Goal: Task Accomplishment & Management: Manage account settings

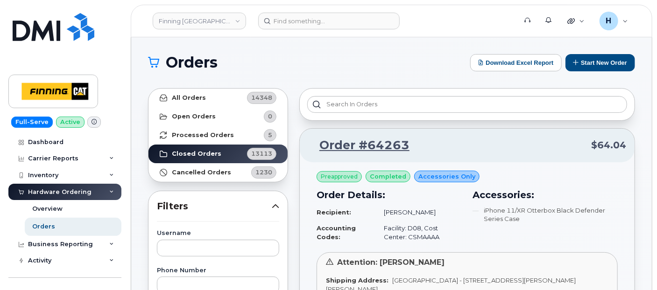
click at [580, 66] on button "Start New Order" at bounding box center [600, 62] width 70 height 17
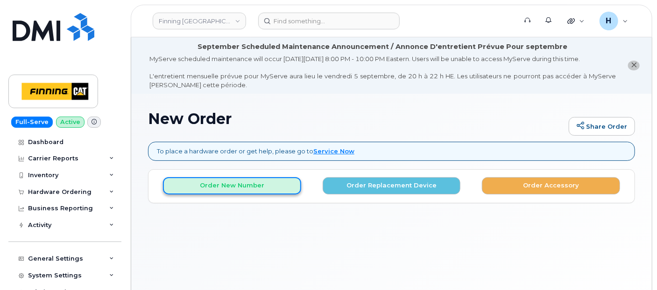
click at [202, 183] on button "Order New Number" at bounding box center [232, 185] width 138 height 17
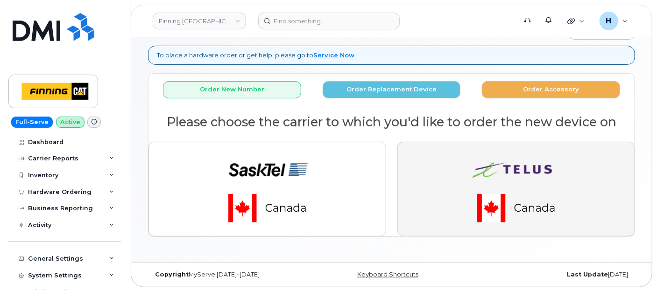
click at [472, 180] on img "button" at bounding box center [515, 189] width 131 height 78
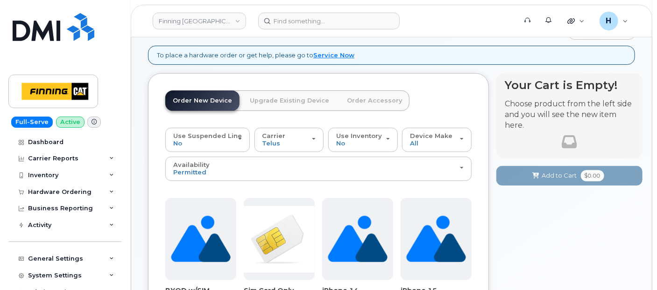
scroll to position [252, 0]
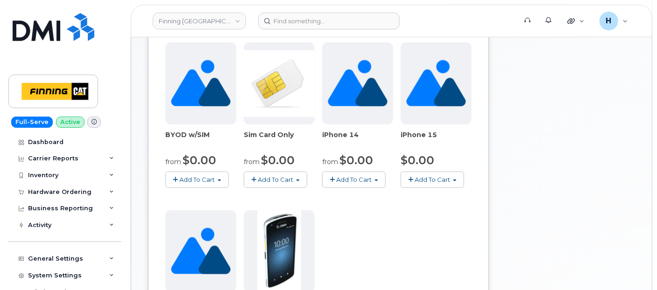
click at [277, 176] on span "Add To Cart" at bounding box center [275, 179] width 35 height 7
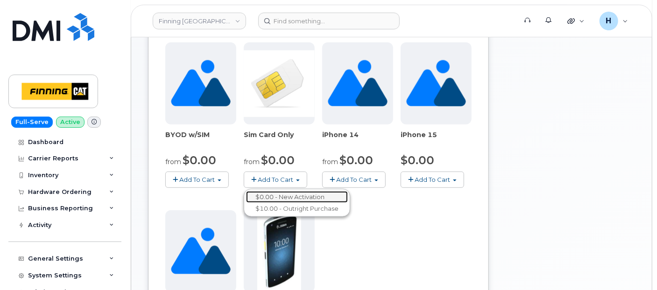
click at [283, 191] on link "$0.00 - New Activation" at bounding box center [297, 197] width 102 height 12
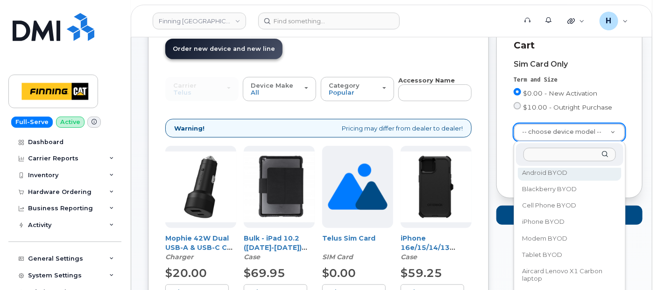
scroll to position [52, 0]
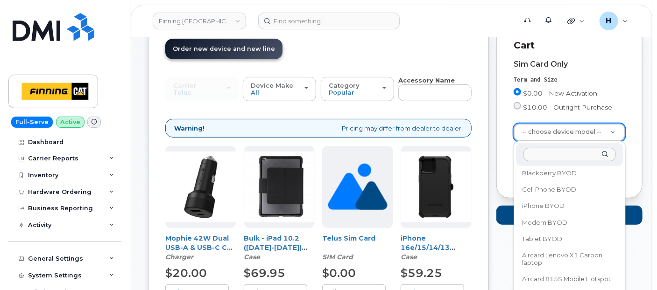
select select "2546"
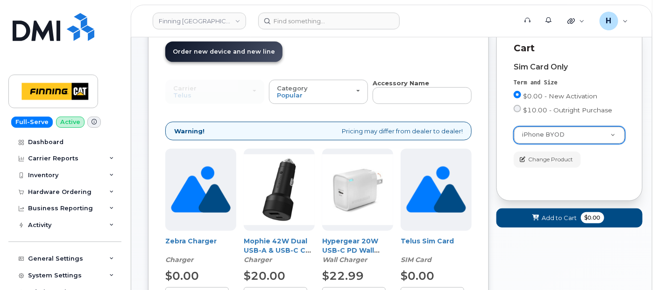
scroll to position [148, 0]
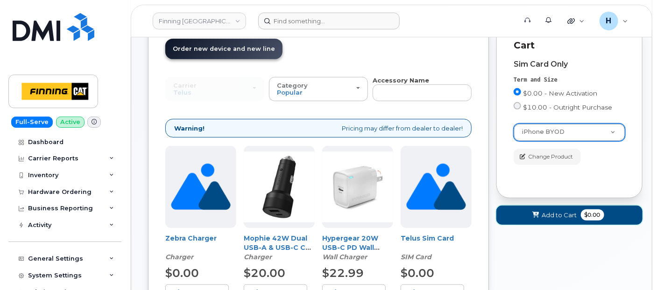
drag, startPoint x: 523, startPoint y: 211, endPoint x: 310, endPoint y: 21, distance: 285.2
click at [522, 212] on button "Add to Cart $0.00" at bounding box center [569, 215] width 146 height 19
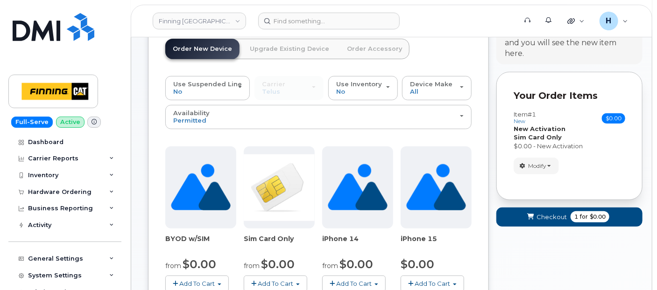
scroll to position [96, 0]
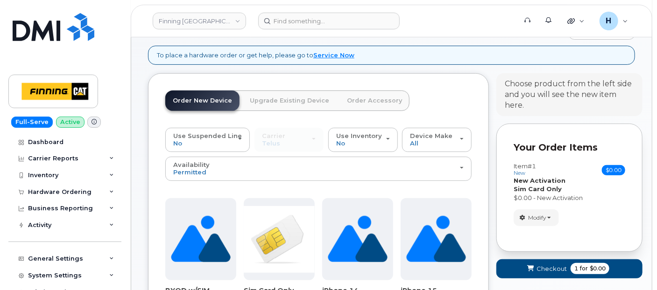
click at [376, 98] on link "Order Accessory" at bounding box center [374, 101] width 70 height 21
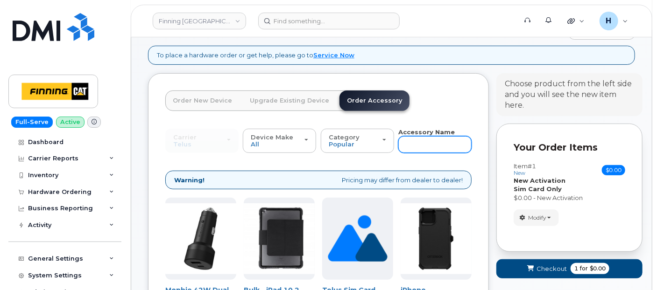
click at [420, 146] on input "text" at bounding box center [434, 144] width 73 height 17
type input "11"
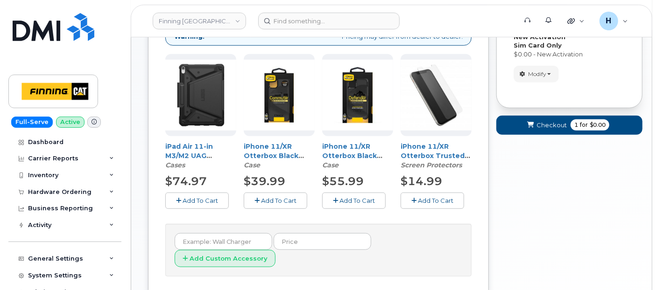
scroll to position [242, 0]
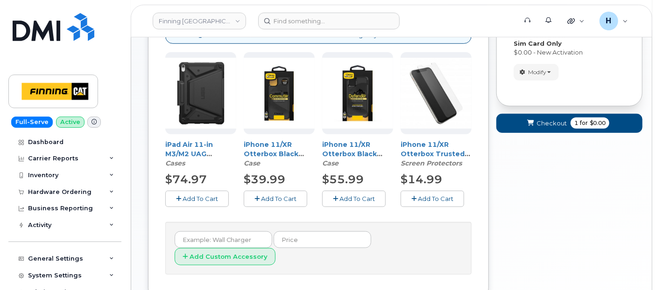
click at [410, 192] on button "Add To Cart" at bounding box center [431, 199] width 63 height 16
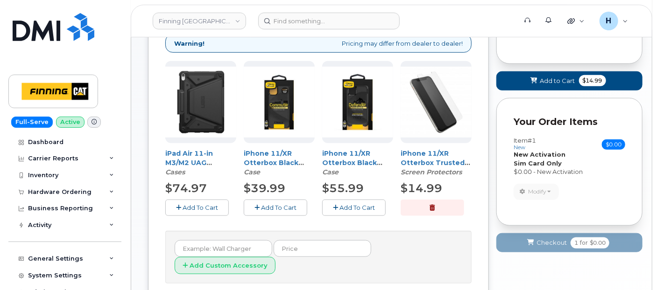
scroll to position [86, 0]
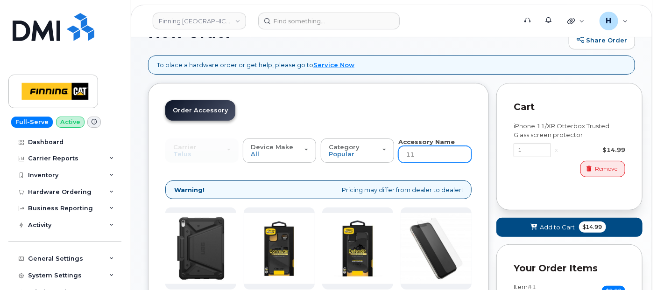
click at [418, 148] on input "11" at bounding box center [434, 154] width 73 height 17
type input "wall"
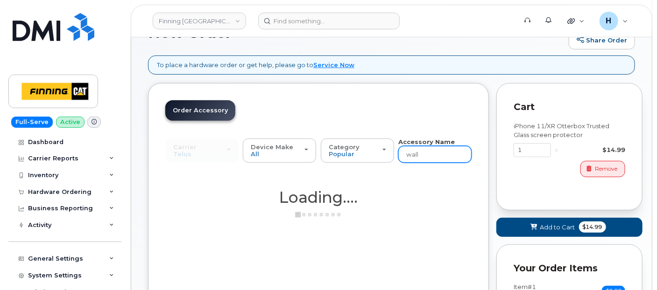
scroll to position [248, 0]
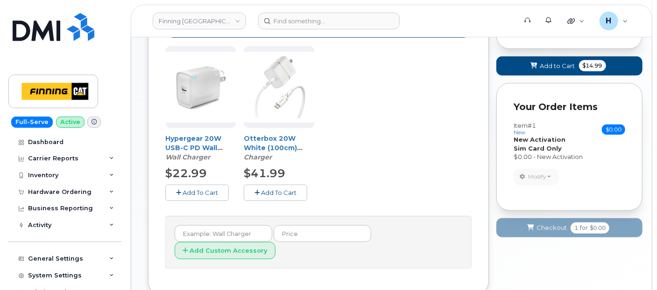
click at [257, 186] on button "Add To Cart" at bounding box center [275, 193] width 63 height 16
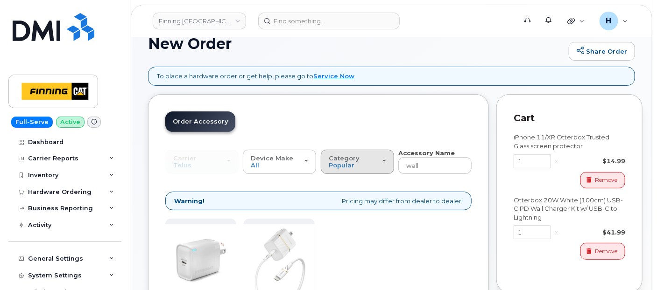
scroll to position [41, 0]
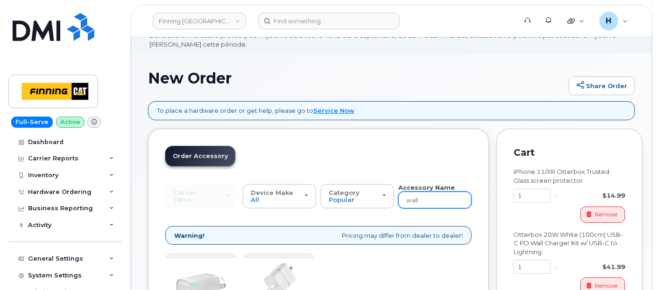
click at [419, 202] on input "wall" at bounding box center [434, 200] width 73 height 17
type input "loaner"
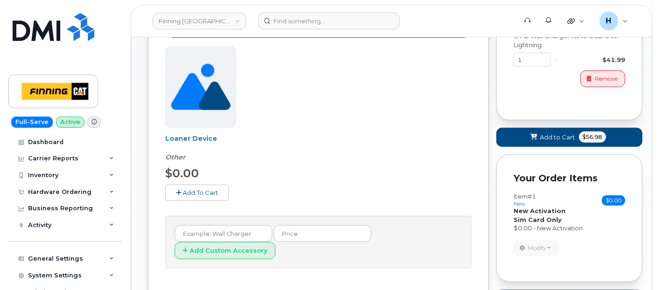
click at [224, 199] on button "Add To Cart" at bounding box center [196, 193] width 63 height 16
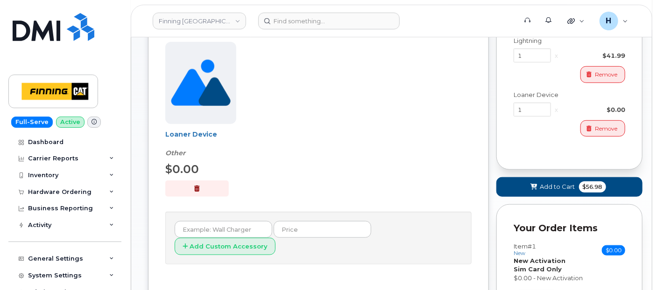
scroll to position [373, 0]
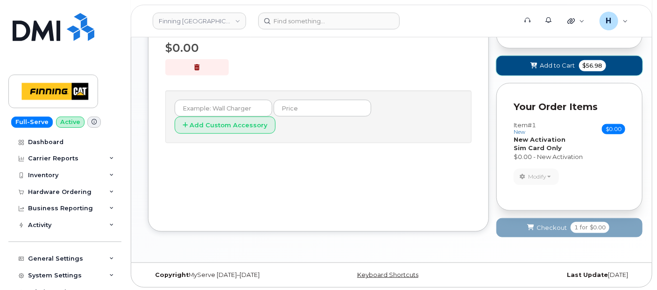
drag, startPoint x: 540, startPoint y: 58, endPoint x: 549, endPoint y: 108, distance: 50.3
click at [540, 58] on button "Add to Cart $56.98" at bounding box center [569, 65] width 146 height 19
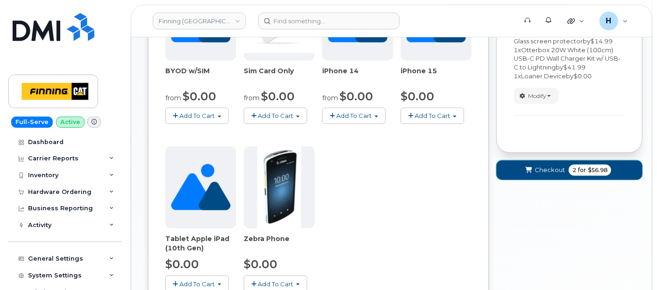
click at [546, 167] on span "Checkout" at bounding box center [549, 170] width 30 height 9
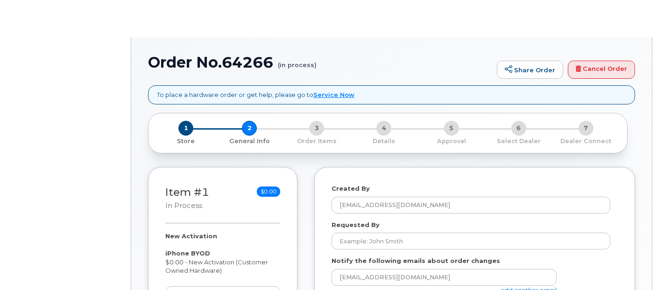
select select
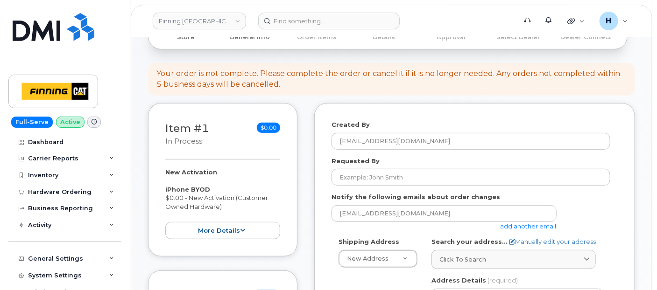
scroll to position [207, 0]
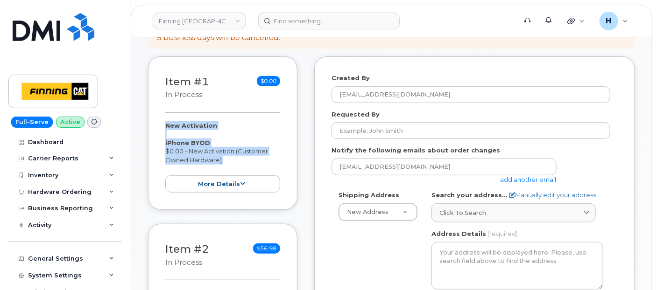
drag, startPoint x: 159, startPoint y: 121, endPoint x: 237, endPoint y: 164, distance: 89.4
click at [237, 164] on div "Item #1 in process $0.00 New Activation iPhone BYOD $0.00 - New Activation (Cus…" at bounding box center [222, 133] width 149 height 154
copy div "New Activation iPhone BYOD $0.00 - New Activation (Customer Owned Hardware) mor…"
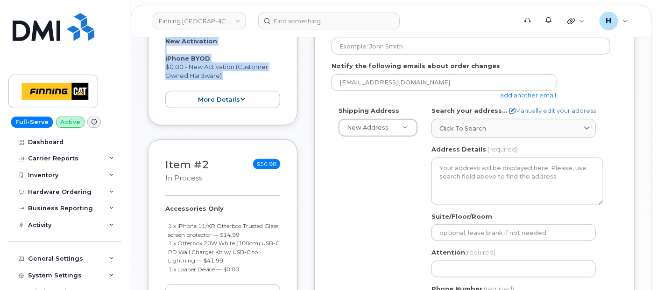
scroll to position [363, 0]
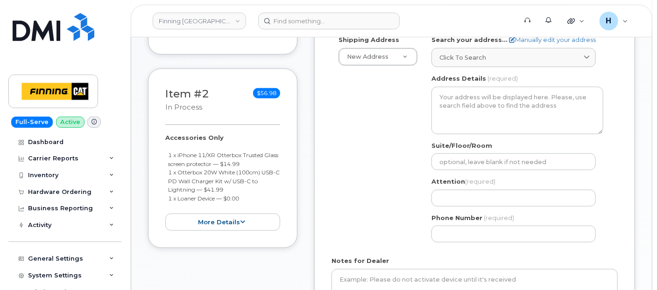
drag, startPoint x: 160, startPoint y: 134, endPoint x: 246, endPoint y: 196, distance: 106.2
click at [246, 196] on div "Item #2 in process $56.98 Accessories Only 1 x iPhone 11/XR Otterbox Trusted Gl…" at bounding box center [222, 159] width 149 height 180
copy div "Accessories Only 1 x iPhone 11/XR Otterbox Trusted Glass screen protector — $14…"
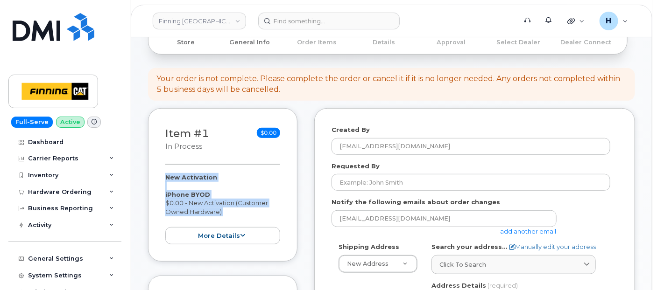
scroll to position [52, 0]
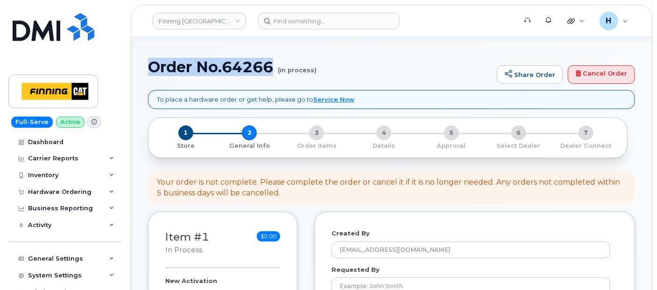
drag, startPoint x: 146, startPoint y: 67, endPoint x: 274, endPoint y: 70, distance: 127.9
copy h1 "Order No.64266"
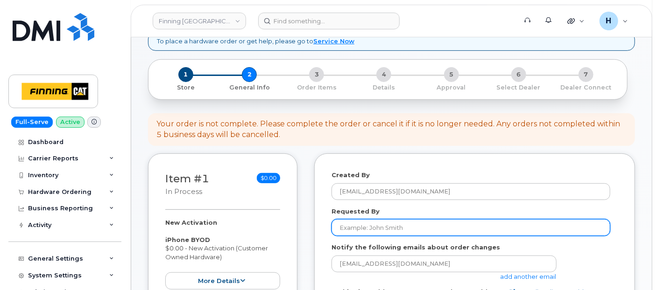
scroll to position [155, 0]
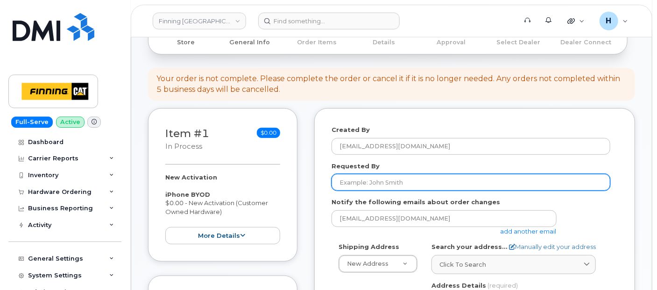
click at [388, 182] on input "Requested By" at bounding box center [470, 182] width 279 height 17
paste input "RITM0487682"
type input "RITM0487682"
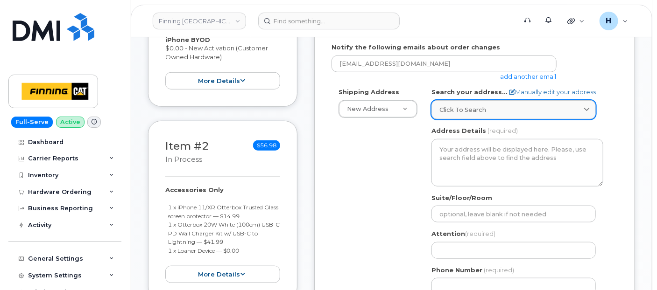
scroll to position [311, 0]
click at [464, 105] on span "Click to search" at bounding box center [462, 109] width 47 height 9
paste input "6735 11 St. NE"
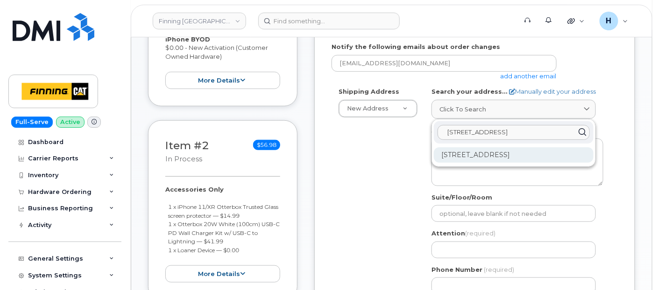
type input "6735 11 St. NE"
click at [490, 154] on div "6735 11 St NE Calgary AB T2E 7H9" at bounding box center [514, 154] width 160 height 15
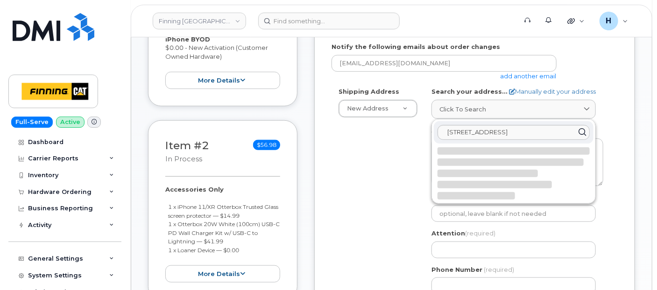
select select
type textarea "6735 11 St NE CALGARY AB T2E 7H9 CANADA"
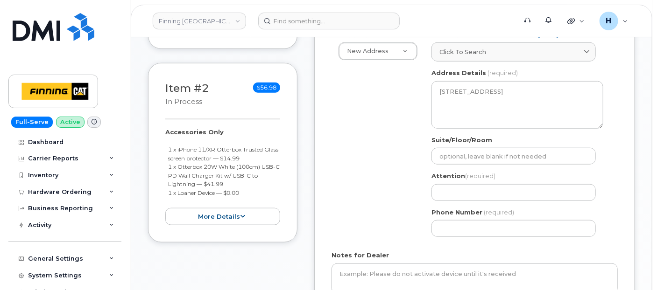
scroll to position [414, 0]
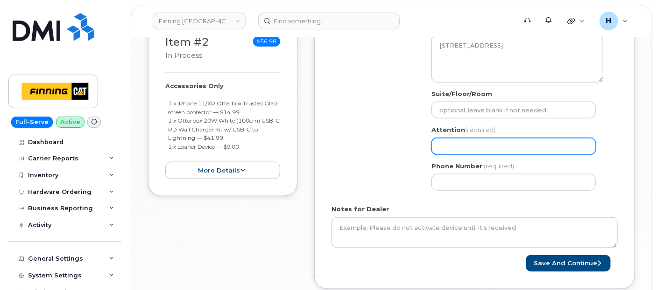
drag, startPoint x: 435, startPoint y: 146, endPoint x: 316, endPoint y: 78, distance: 136.1
click at [435, 146] on input "Attention (required)" at bounding box center [513, 146] width 164 height 17
paste input "[PERSON_NAME]"
select select
type input "[PERSON_NAME]"
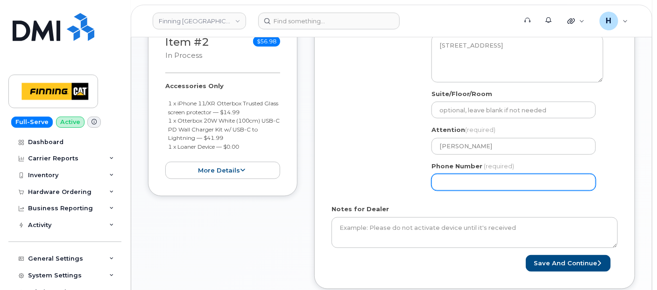
click at [476, 182] on input "Phone Number" at bounding box center [513, 182] width 164 height 17
paste input "4032753340"
select select
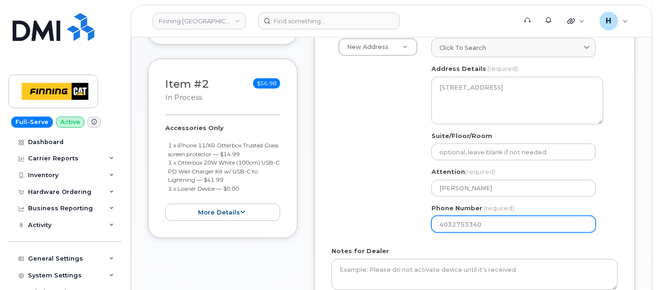
scroll to position [363, 0]
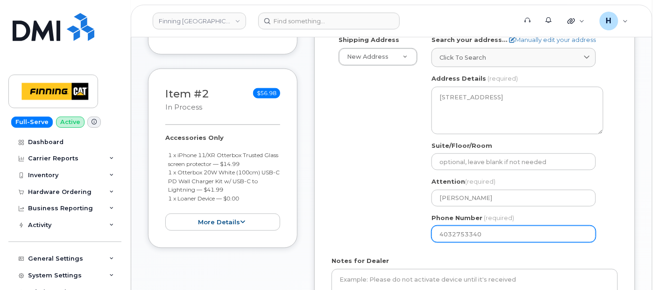
type input "4032753340"
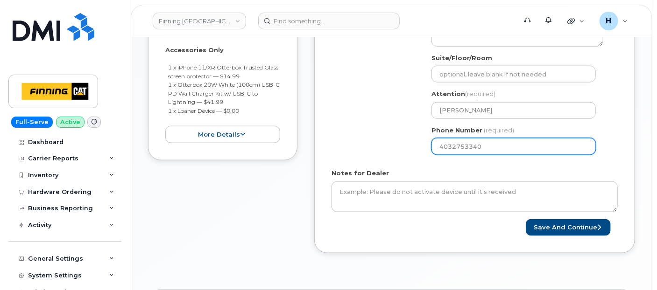
scroll to position [467, 0]
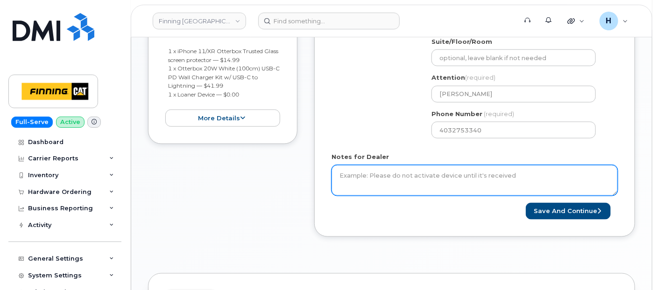
click at [405, 181] on textarea "Notes for Dealer" at bounding box center [474, 180] width 286 height 31
paste textarea "New Activation iPhone BYOD $0.00 - New Activation (Customer Owned Hardware) Acc…"
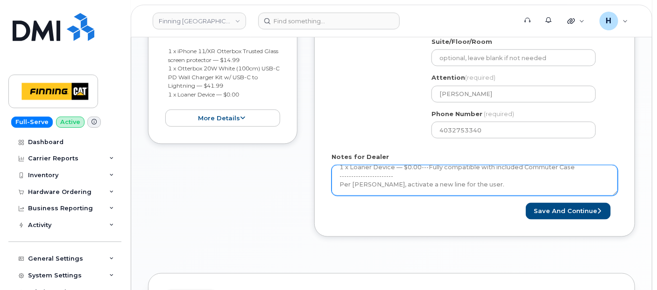
scroll to position [104, 0]
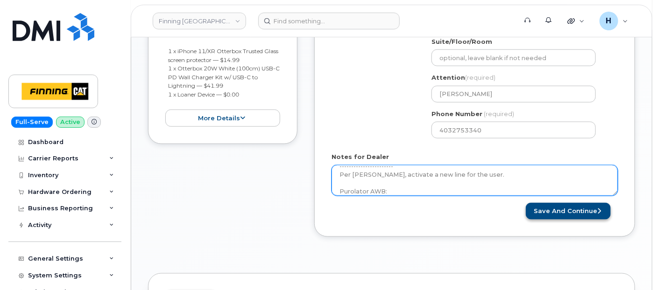
type textarea "New Activation iPhone BYOD $0.00 - New Activation (Customer Owned Hardware) Acc…"
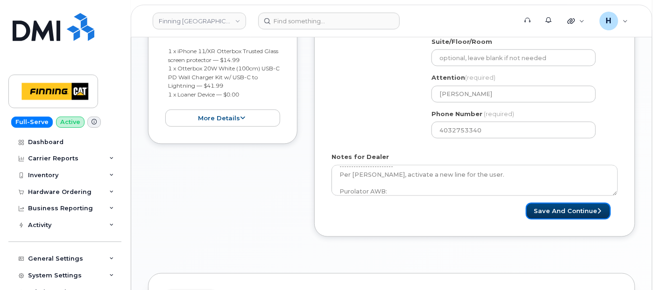
drag, startPoint x: 538, startPoint y: 210, endPoint x: 553, endPoint y: 1, distance: 208.7
click at [539, 210] on button "Save and Continue" at bounding box center [568, 211] width 85 height 17
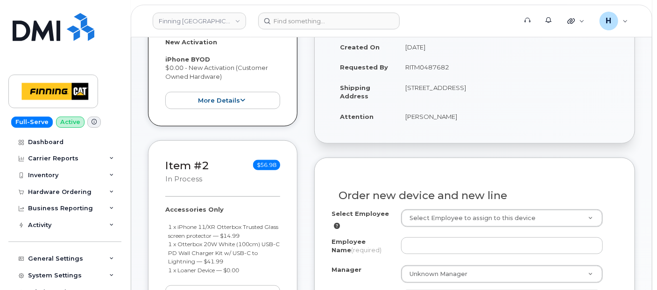
scroll to position [311, 0]
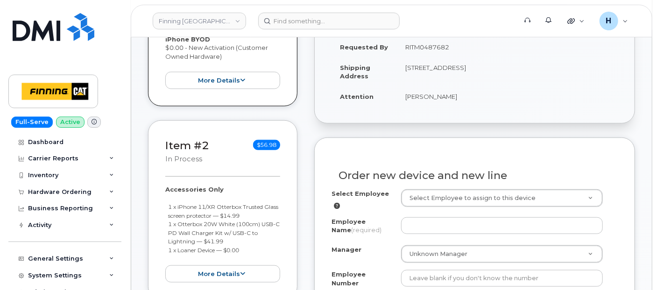
drag, startPoint x: 396, startPoint y: 97, endPoint x: 452, endPoint y: 104, distance: 56.4
click at [452, 104] on tr "Attention Sarah Patterson" at bounding box center [474, 96] width 286 height 21
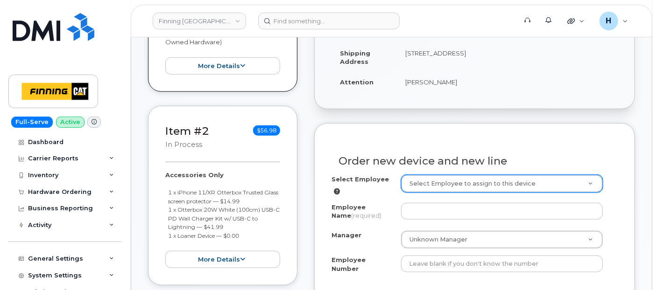
scroll to position [363, 0]
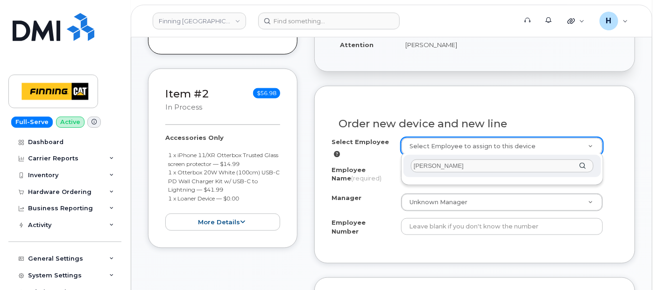
type input "David Hill-Mah"
click at [413, 178] on div "David Hill-Mah" at bounding box center [502, 169] width 202 height 33
click at [402, 171] on div "[PERSON_NAME]" at bounding box center [502, 169] width 202 height 33
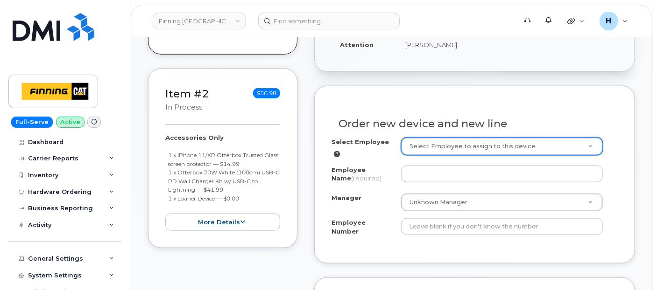
drag, startPoint x: 361, startPoint y: 172, endPoint x: 396, endPoint y: 169, distance: 34.6
click at [396, 169] on div "Employee Name (required)" at bounding box center [366, 176] width 70 height 21
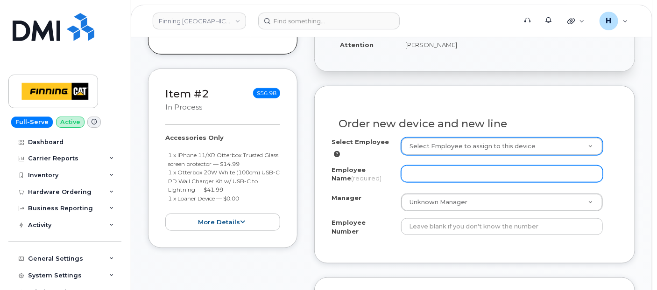
click at [406, 170] on input "Employee Name (required)" at bounding box center [502, 174] width 202 height 17
paste input "[PERSON_NAME]"
type input "[PERSON_NAME]"
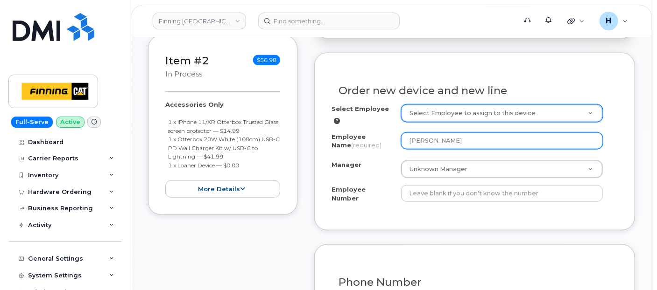
scroll to position [467, 0]
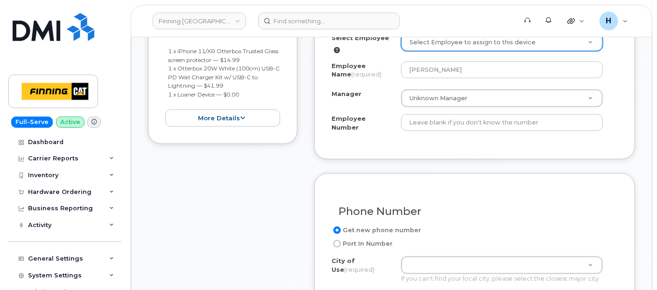
click at [401, 101] on div "Unknown Manager Manager Manager Aaron Andersen Aaron Edwards Aaron Fair Aaron G…" at bounding box center [505, 99] width 209 height 18
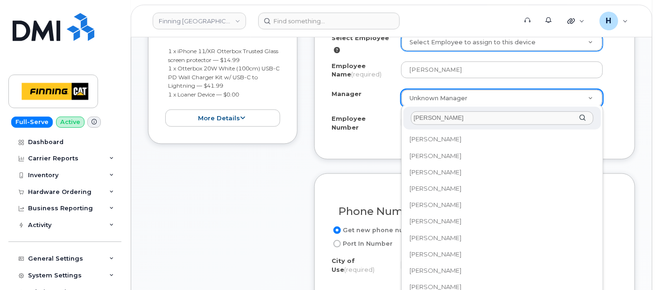
scroll to position [0, 0]
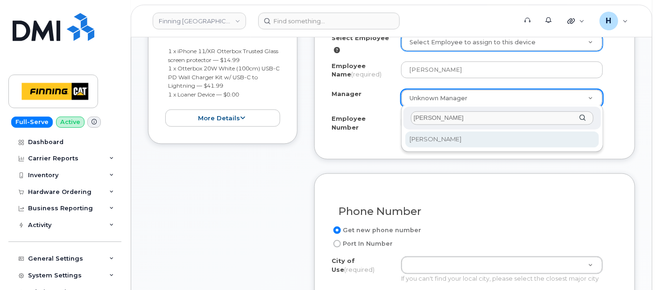
type input "David Gilkes"
drag, startPoint x: 416, startPoint y: 136, endPoint x: 388, endPoint y: 94, distance: 50.5
select select "763775"
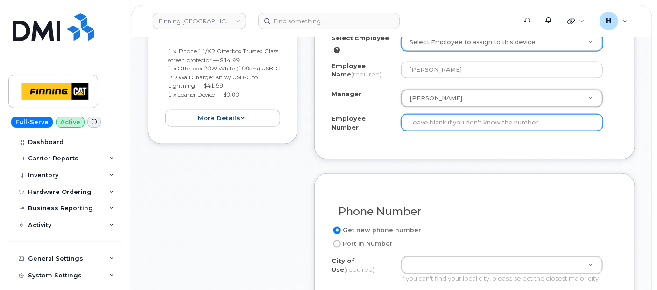
click at [408, 120] on input "Employee Number" at bounding box center [502, 122] width 202 height 17
paste input "3500681"
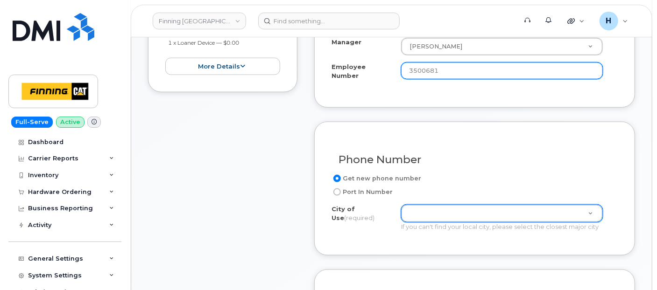
type input "3500681"
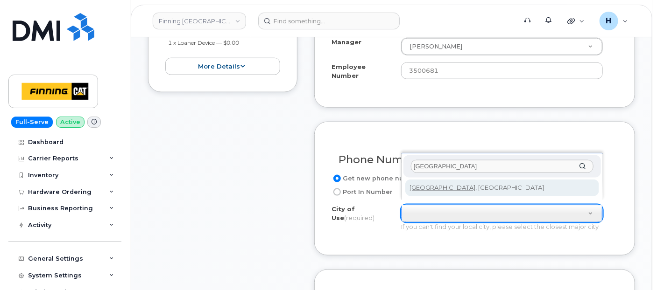
type input "CALGARY"
type input "88"
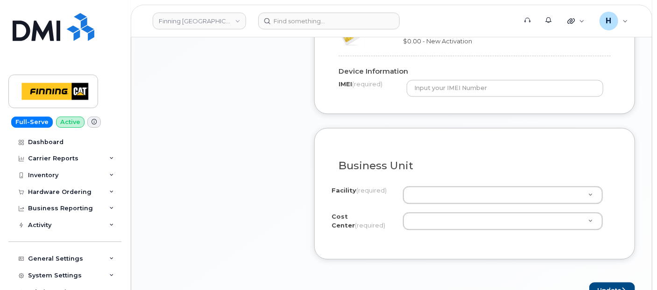
scroll to position [829, 0]
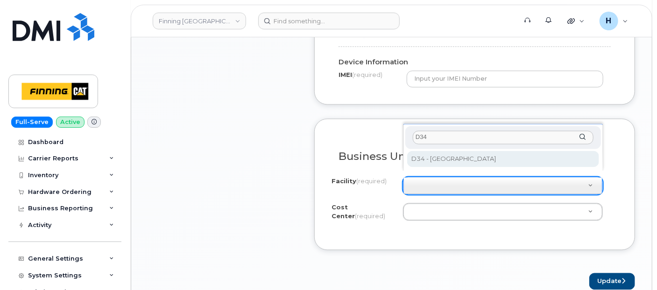
type input "D34"
select select "D34"
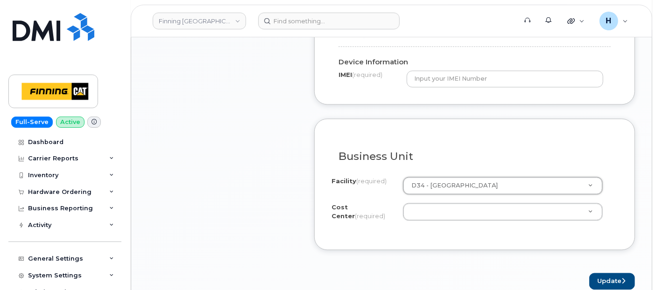
click at [425, 215] on div "Cost Center (required) 00000BA 00000BC 00000BF 00000BW 00000MK 00000PE 00000PI …" at bounding box center [474, 213] width 286 height 21
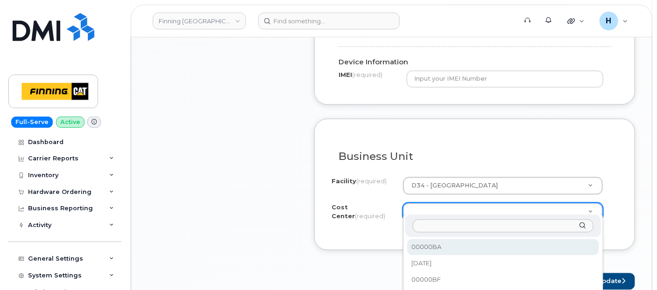
paste input "CSMAAAA"
type input "CSMAAAA"
select select "CSMAAAA"
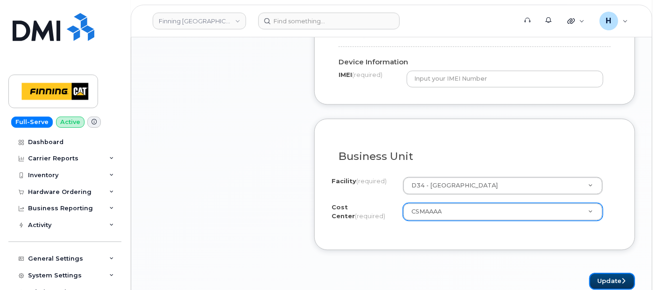
drag, startPoint x: 617, startPoint y: 273, endPoint x: 349, endPoint y: 57, distance: 344.2
click at [617, 273] on button "Update" at bounding box center [612, 281] width 46 height 17
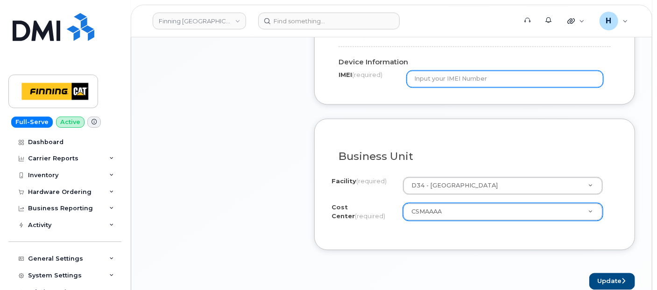
click at [430, 70] on input "text" at bounding box center [505, 78] width 196 height 17
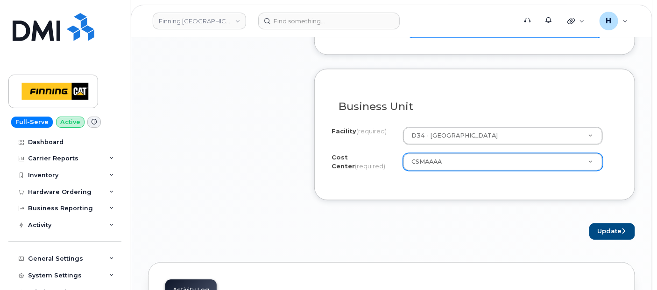
scroll to position [933, 0]
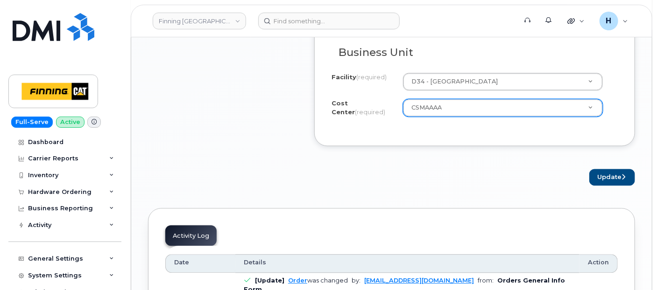
type input "x"
click at [602, 169] on button "Update" at bounding box center [612, 177] width 46 height 17
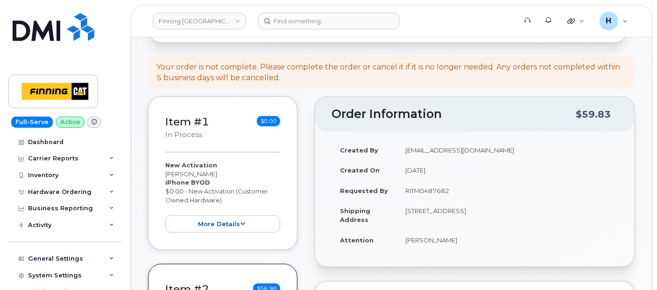
scroll to position [363, 0]
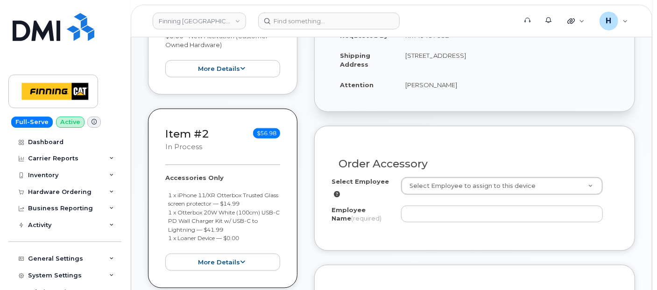
drag, startPoint x: 401, startPoint y: 91, endPoint x: 455, endPoint y: 92, distance: 53.2
click at [455, 92] on td "[PERSON_NAME]" at bounding box center [507, 85] width 221 height 21
copy td "[PERSON_NAME]"
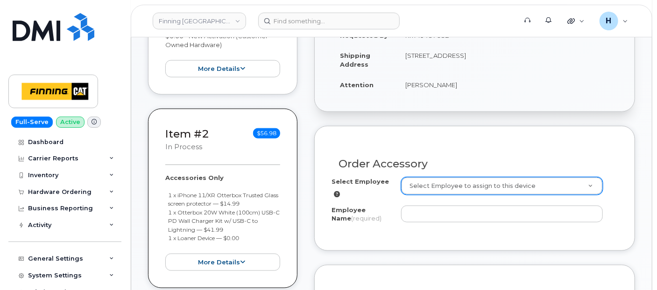
paste input "[PERSON_NAME]"
type input "[PERSON_NAME]"
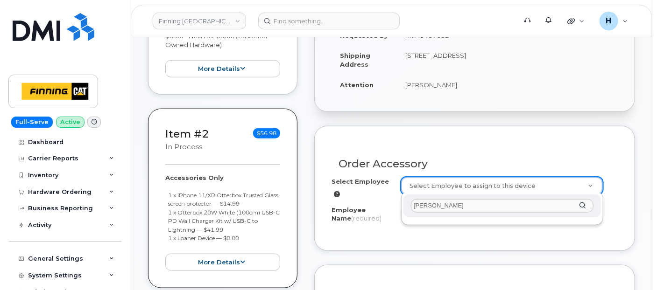
scroll to position [414, 0]
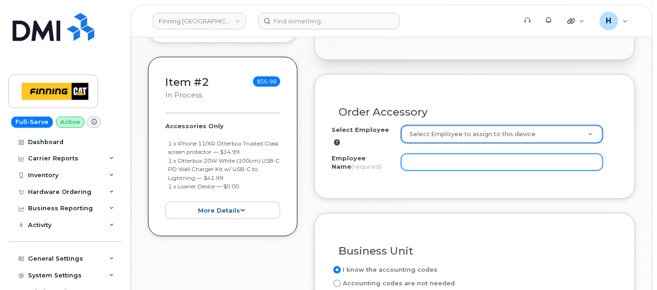
click at [414, 155] on input "Employee Name (required)" at bounding box center [502, 162] width 202 height 17
paste input "[PERSON_NAME]"
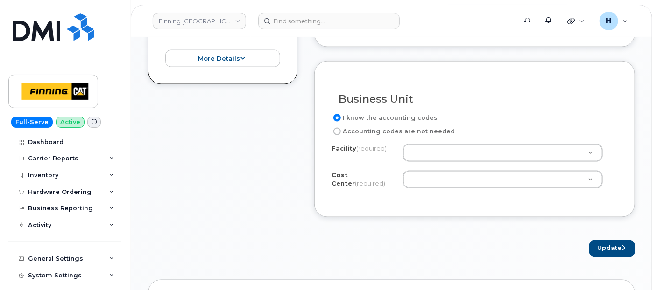
scroll to position [570, 0]
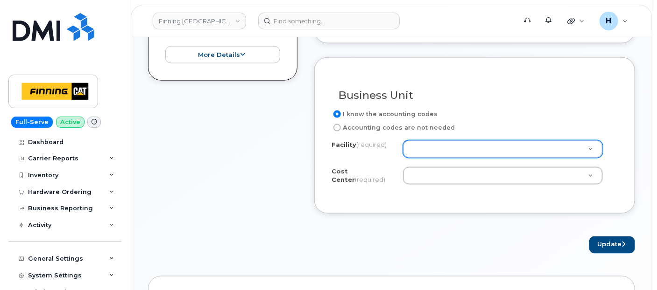
type input "[PERSON_NAME]"
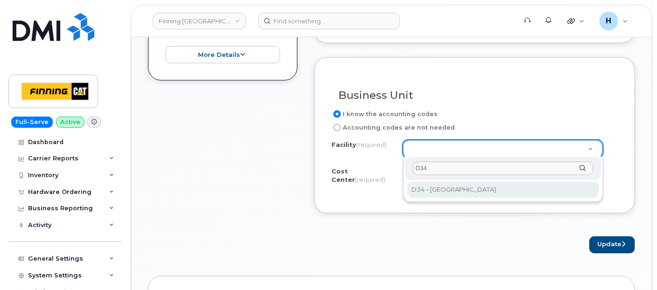
type input "D34"
select select "D34"
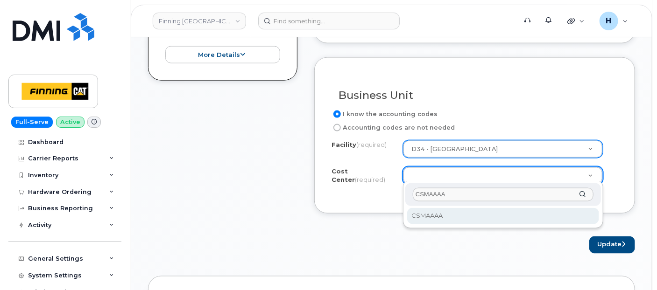
type input "CSMAAAA"
select select "CSMAAAA"
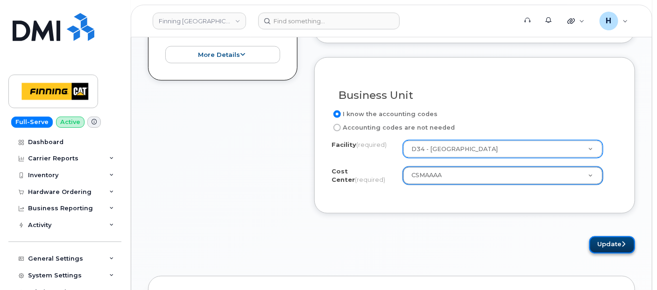
click at [628, 237] on button "Update" at bounding box center [612, 245] width 46 height 17
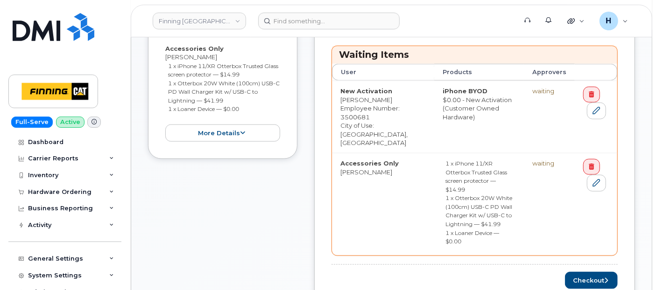
scroll to position [570, 0]
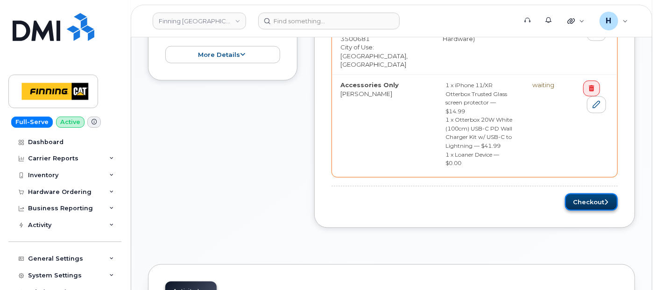
click at [575, 194] on button "Checkout" at bounding box center [591, 202] width 53 height 17
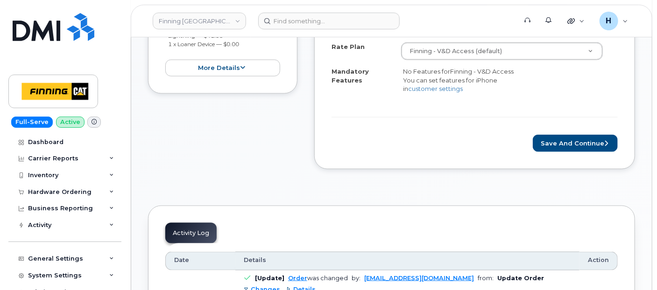
scroll to position [519, 0]
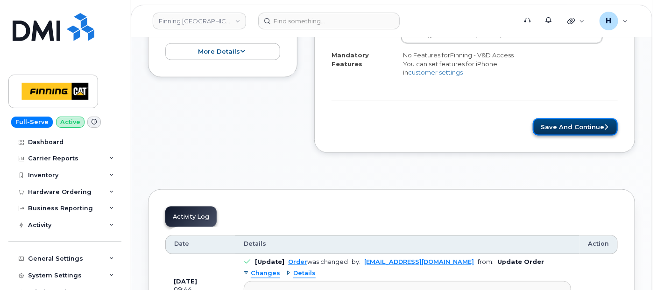
click at [561, 129] on button "Save and Continue" at bounding box center [575, 127] width 85 height 17
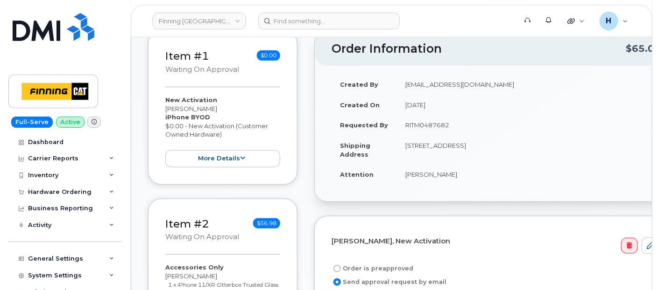
scroll to position [207, 0]
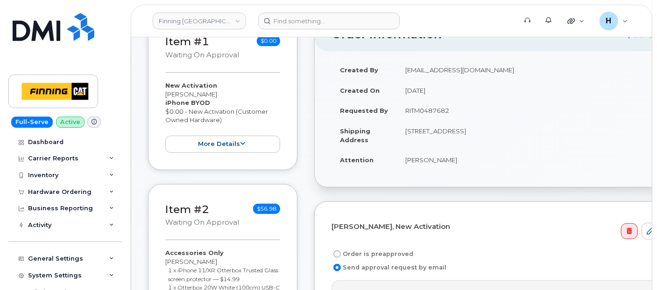
click at [378, 249] on label "Order is preapproved" at bounding box center [372, 254] width 82 height 11
click at [341, 251] on input "Order is preapproved" at bounding box center [336, 254] width 7 height 7
radio input "true"
drag, startPoint x: 404, startPoint y: 111, endPoint x: 451, endPoint y: 114, distance: 47.8
click at [451, 114] on td "RITM0487682" at bounding box center [507, 110] width 221 height 21
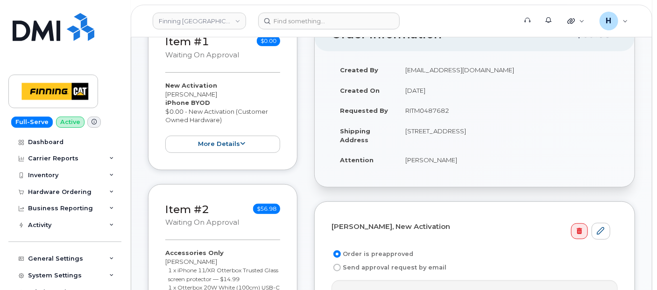
copy td "RITM0487682"
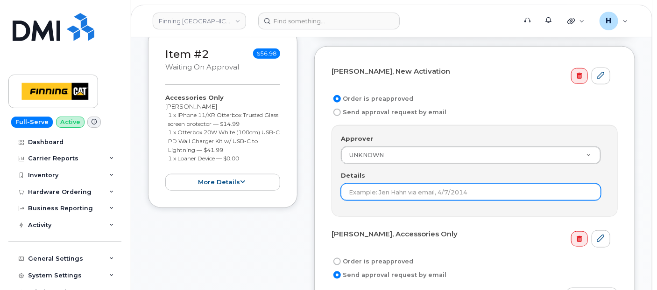
click at [345, 186] on input "Details" at bounding box center [471, 192] width 260 height 17
paste input "RITM0487682"
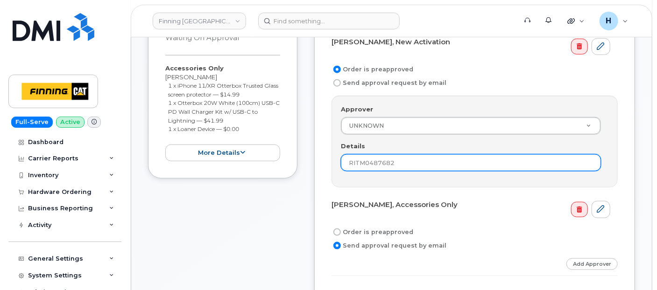
scroll to position [414, 0]
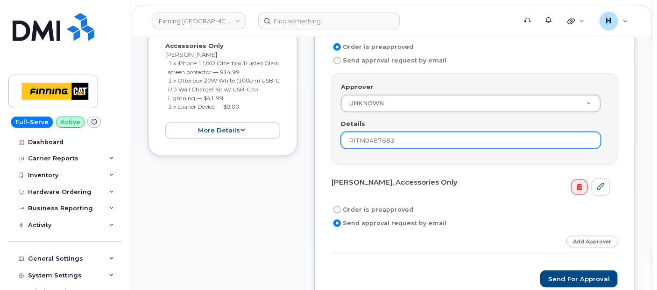
type input "RITM0487682"
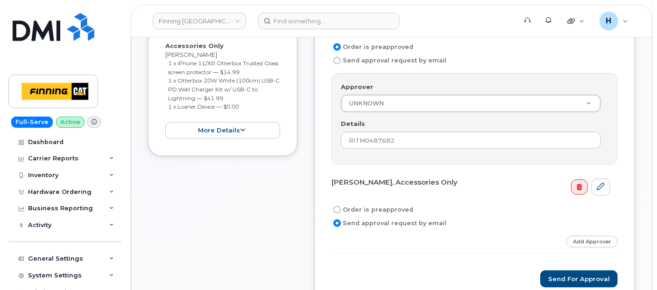
click at [349, 204] on label "Order is preapproved" at bounding box center [372, 209] width 82 height 11
click at [341, 206] on input "Order is preapproved" at bounding box center [336, 209] width 7 height 7
radio input "true"
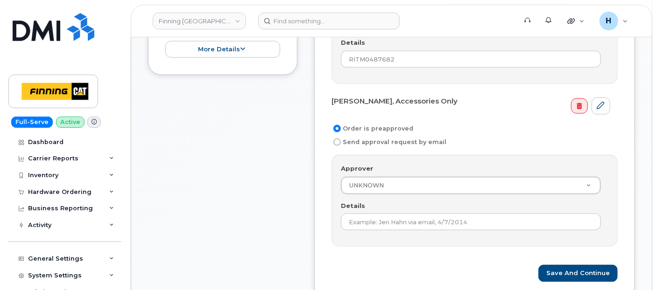
scroll to position [622, 0]
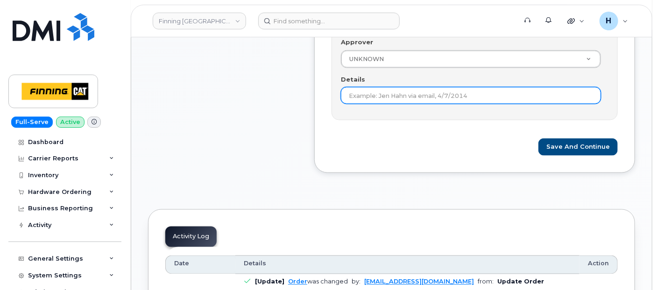
click at [348, 99] on input "Details" at bounding box center [471, 95] width 260 height 17
paste input "RITM0487682"
type input "RITM0487682"
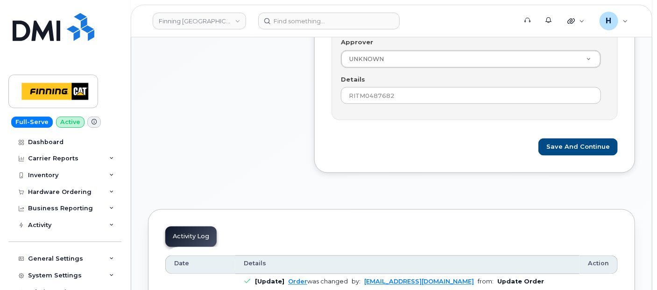
click at [540, 141] on div "Save and Continue" at bounding box center [474, 147] width 286 height 17
click at [550, 141] on button "Save and Continue" at bounding box center [577, 147] width 79 height 17
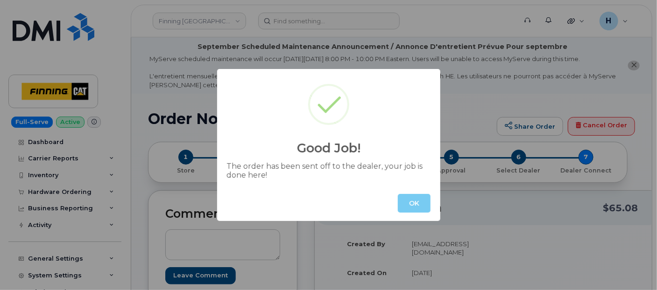
click at [418, 209] on button "OK" at bounding box center [414, 203] width 33 height 19
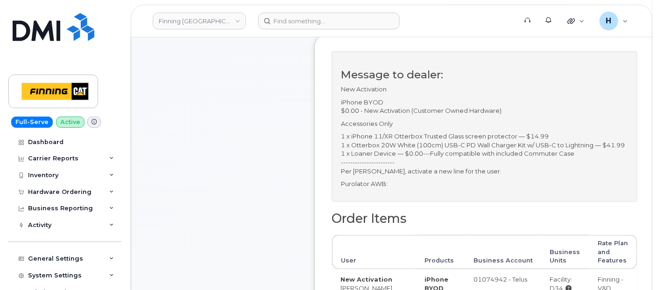
scroll to position [259, 0]
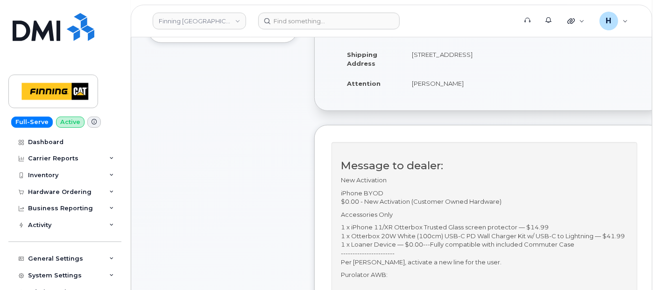
click at [387, 94] on td "Attention" at bounding box center [370, 83] width 65 height 21
drag, startPoint x: 394, startPoint y: 113, endPoint x: 458, endPoint y: 113, distance: 64.4
click at [458, 94] on td "[PERSON_NAME]" at bounding box center [442, 83] width 77 height 21
copy td "[PERSON_NAME]"
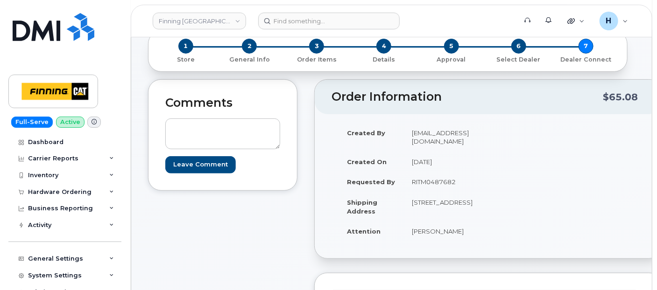
scroll to position [0, 0]
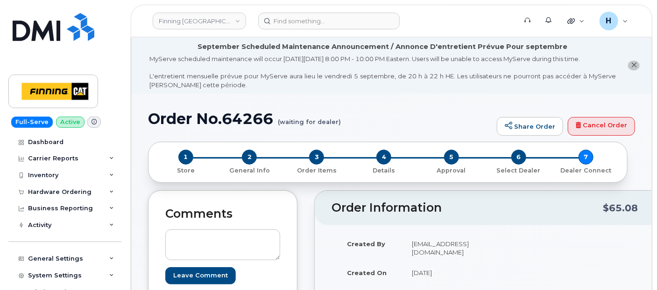
click at [248, 124] on h1 "Order No.64266 (waiting for dealer)" at bounding box center [320, 119] width 344 height 16
copy h1 "64266"
click at [252, 154] on span "2" at bounding box center [249, 157] width 15 height 15
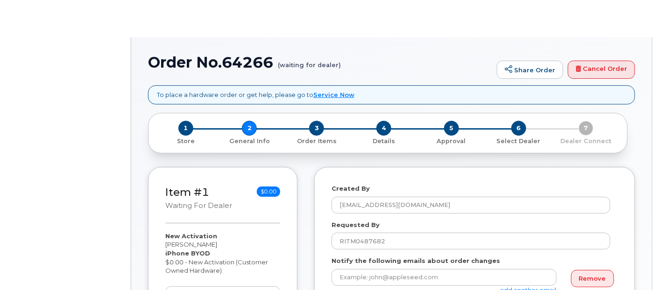
select select
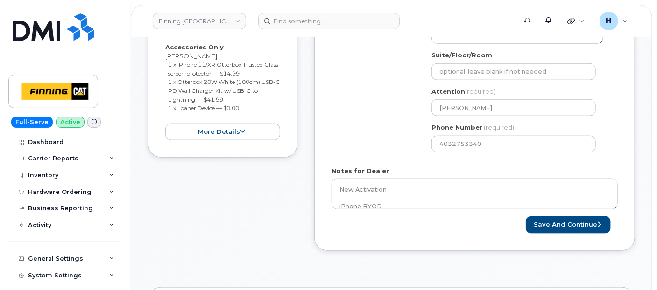
scroll to position [414, 0]
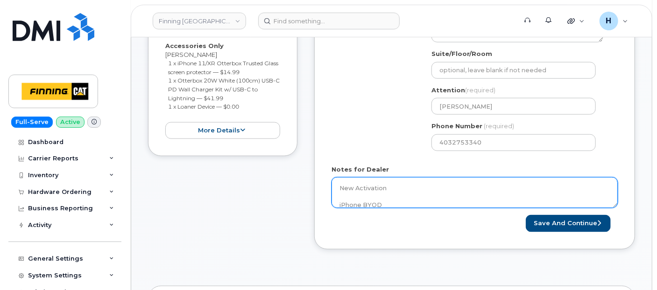
click at [407, 183] on textarea "New Activation iPhone BYOD $0.00 - New Activation (Customer Owned Hardware) Acc…" at bounding box center [474, 192] width 286 height 31
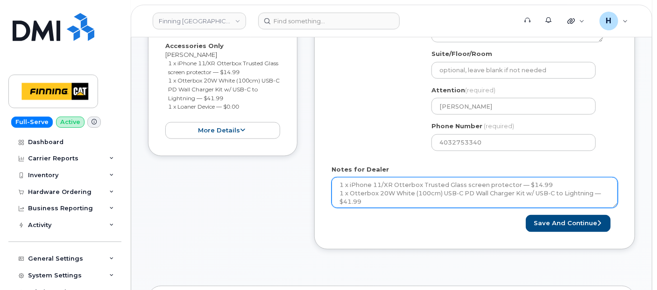
scroll to position [111, 0]
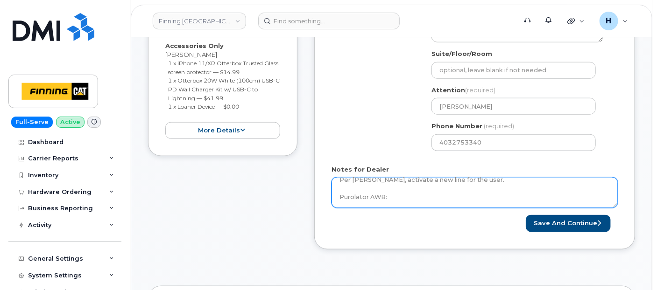
click at [411, 191] on textarea "New Activation iPhone BYOD $0.00 - New Activation (Customer Owned Hardware) Acc…" at bounding box center [474, 192] width 286 height 31
paste textarea "335649998283"
type textarea "New Activation iPhone BYOD $0.00 - New Activation (Customer Owned Hardware) Acc…"
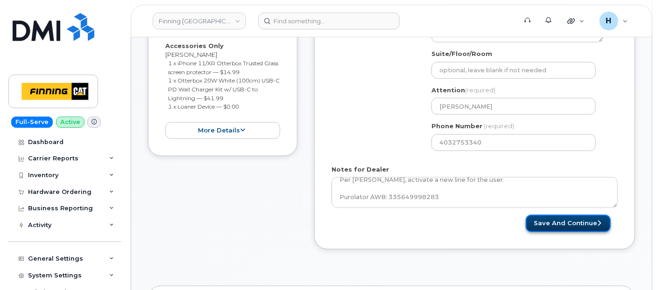
click at [551, 216] on button "Save and Continue" at bounding box center [568, 223] width 85 height 17
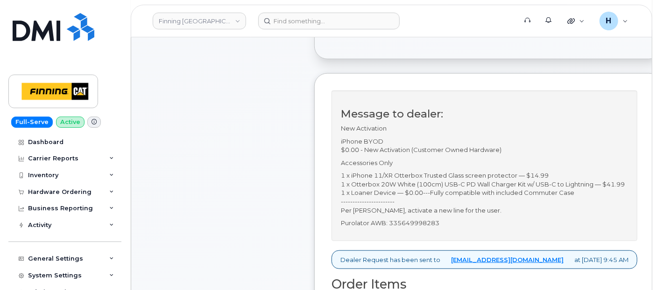
scroll to position [155, 0]
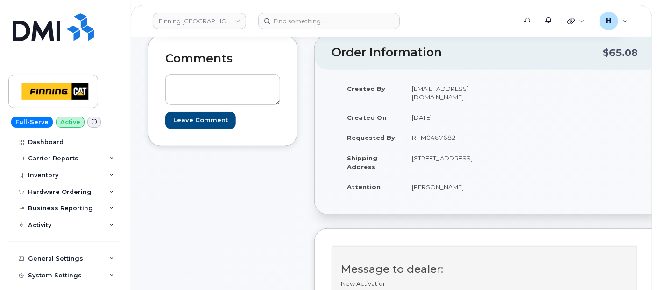
drag, startPoint x: 395, startPoint y: 147, endPoint x: 464, endPoint y: 144, distance: 69.1
click at [464, 144] on td "RITM0487682" at bounding box center [442, 137] width 77 height 21
copy td "RITM0487682"
click at [193, 101] on textarea at bounding box center [222, 89] width 115 height 31
paste textarea "Order #TL38650772"
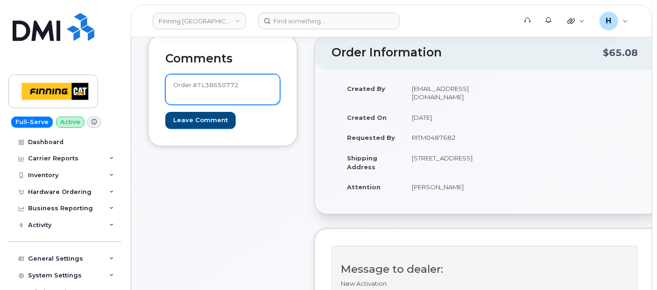
click at [173, 84] on textarea "Order #TL38650772" at bounding box center [222, 89] width 115 height 31
click at [250, 97] on textarea "TELUS Order #TL38650772-----Awaiting SIM: [TECHNICAL_ID] Activation on New Line" at bounding box center [222, 89] width 115 height 31
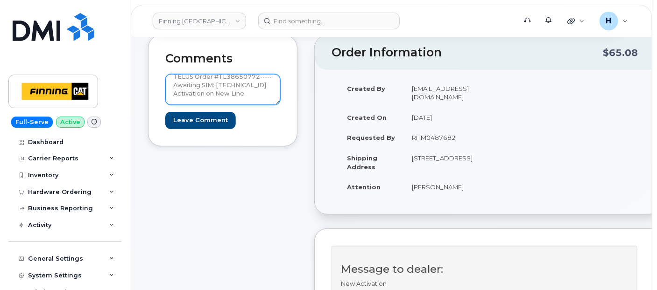
click at [250, 97] on textarea "TELUS Order #TL38650772-----Awaiting SIM: [TECHNICAL_ID] Activation on New Line" at bounding box center [222, 89] width 115 height 31
type textarea "TELUS Order #TL38650772-----Awaiting SIM: [TECHNICAL_ID] Activation on New Line"
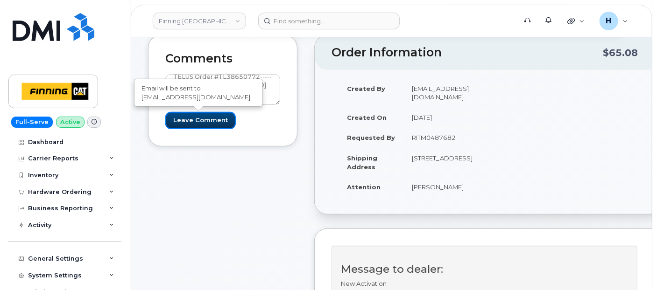
click at [206, 120] on input "Leave Comment" at bounding box center [200, 120] width 70 height 17
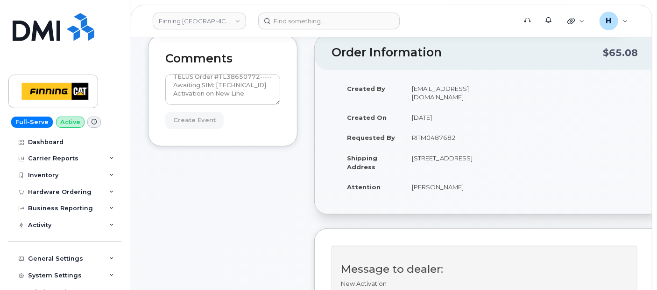
type input "Create Event"
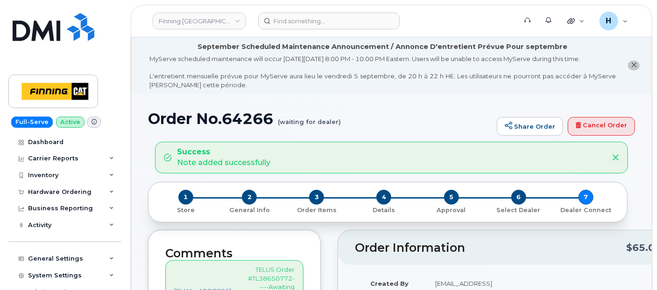
scroll to position [207, 0]
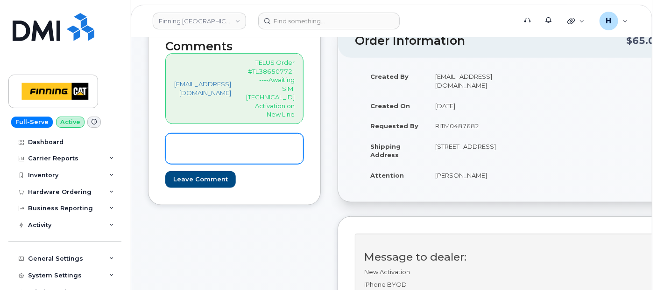
click at [210, 141] on textarea at bounding box center [234, 148] width 138 height 31
paste textarea "S/N: FFXJQ1Q6N72J [iPhone 11 (#1254)] IMEI: 352563744043143"
type textarea "S/N: FFXJQ1Q6N72J [iPhone 11 (#1254)] IMEI: 352563744043143"
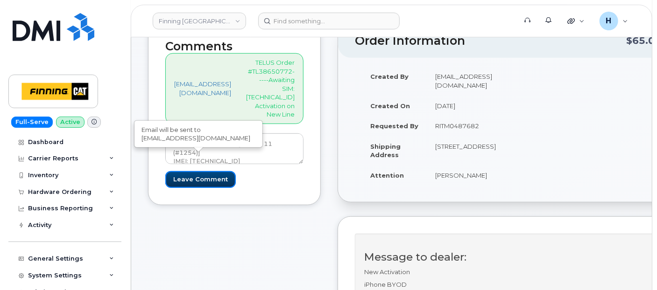
drag, startPoint x: 191, startPoint y: 156, endPoint x: 101, endPoint y: 19, distance: 164.1
click at [189, 171] on input "Leave Comment" at bounding box center [200, 179] width 70 height 17
type input "Create Event"
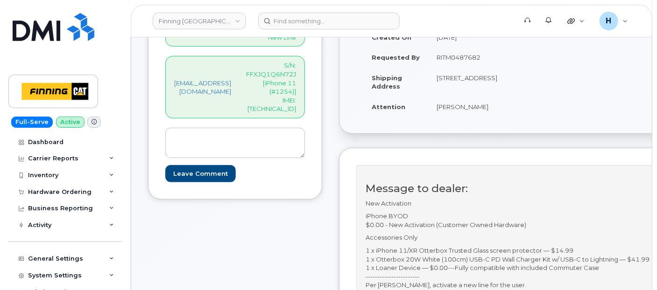
scroll to position [207, 0]
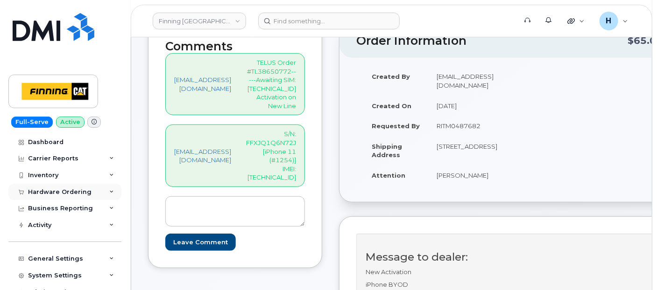
click at [61, 189] on div "Hardware Ordering" at bounding box center [59, 192] width 63 height 7
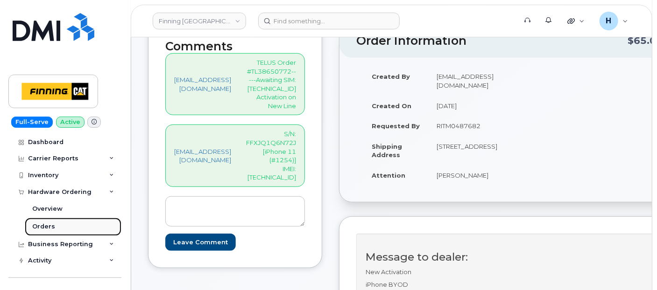
click at [61, 227] on link "Orders" at bounding box center [73, 227] width 97 height 18
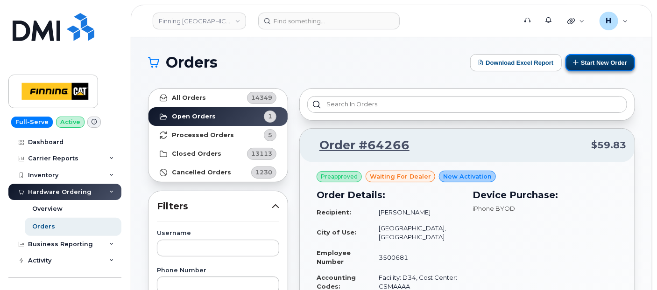
click at [584, 59] on button "Start New Order" at bounding box center [600, 62] width 70 height 17
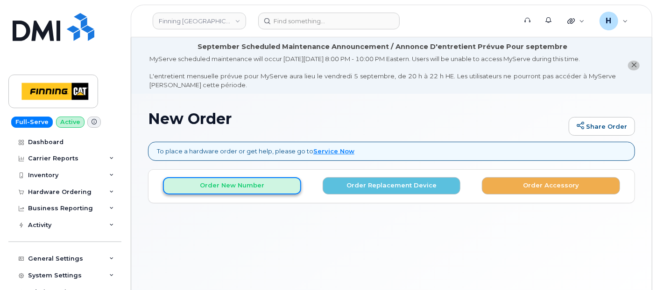
click at [280, 181] on button "Order New Number" at bounding box center [232, 185] width 138 height 17
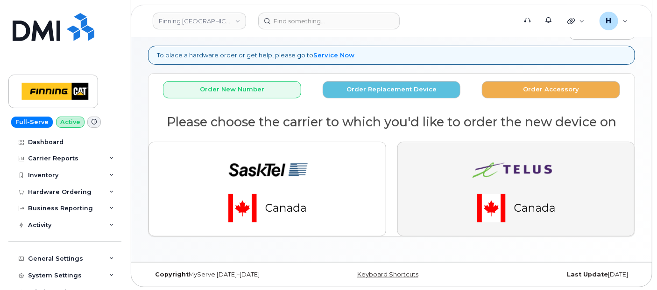
click at [414, 180] on button "button" at bounding box center [516, 189] width 238 height 94
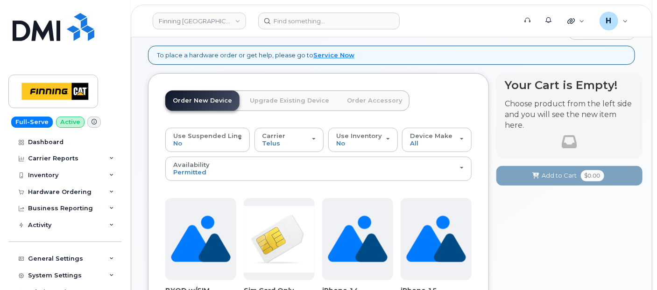
scroll to position [200, 0]
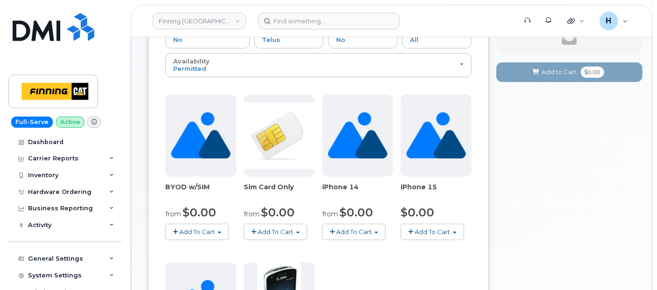
click at [279, 228] on span "Add To Cart" at bounding box center [275, 231] width 35 height 7
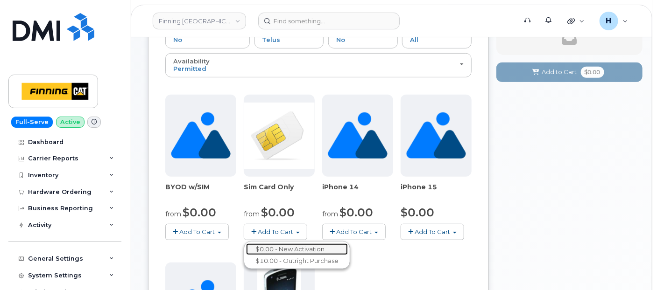
click at [295, 244] on link "$0.00 - New Activation" at bounding box center [297, 250] width 102 height 12
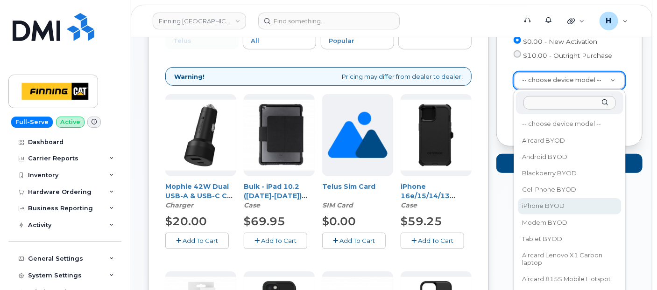
select select "2546"
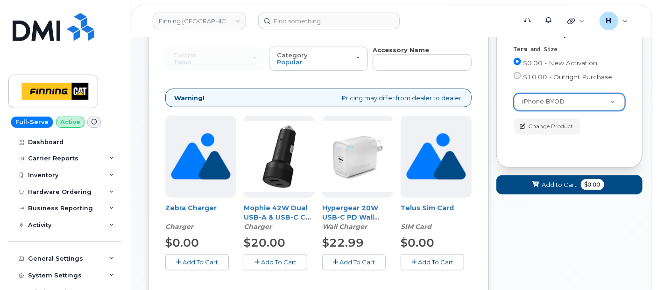
scroll to position [148, 0]
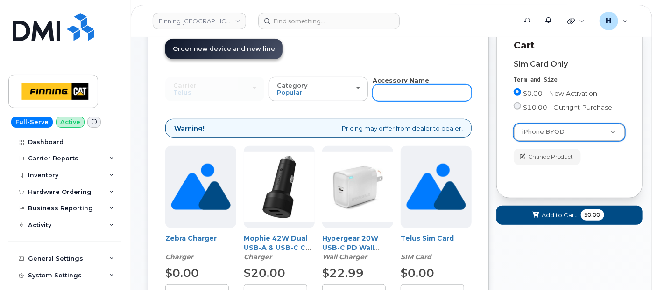
click at [390, 89] on input "text" at bounding box center [421, 92] width 99 height 17
type input "1"
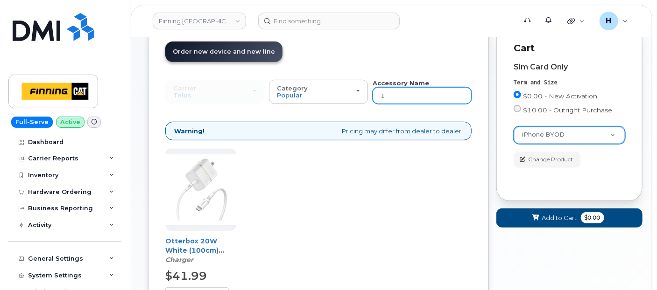
click at [388, 90] on input "1" at bounding box center [421, 95] width 99 height 17
type input "11"
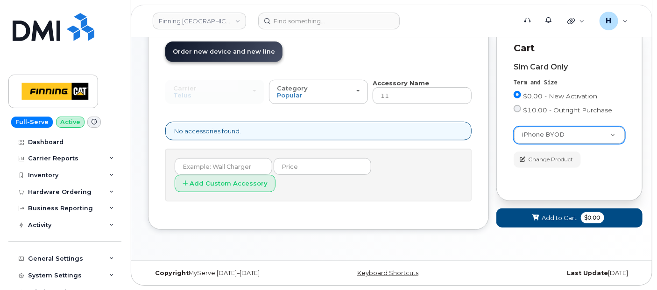
click at [405, 86] on div "Accessory Name 11" at bounding box center [421, 92] width 99 height 26
click at [521, 212] on button "Add to Cart $0.00" at bounding box center [569, 218] width 146 height 19
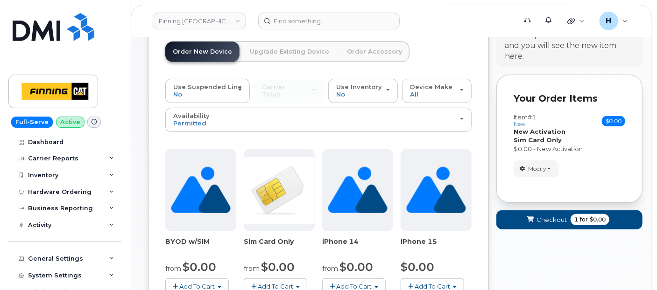
click at [371, 52] on link "Order Accessory" at bounding box center [374, 52] width 70 height 21
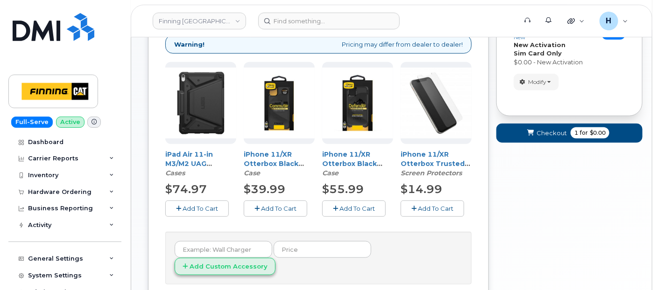
scroll to position [249, 0]
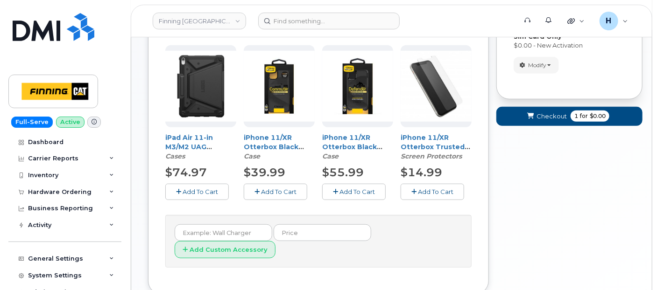
click at [417, 189] on button "Add To Cart" at bounding box center [431, 192] width 63 height 16
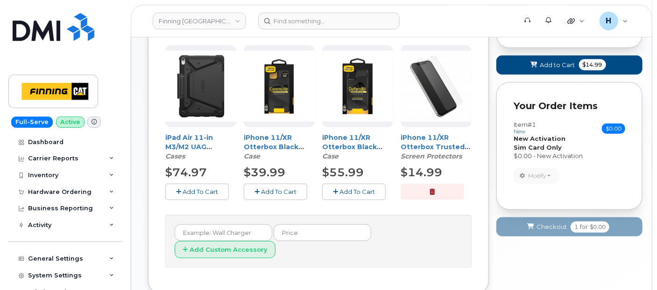
click at [283, 192] on span "Add To Cart" at bounding box center [278, 191] width 35 height 7
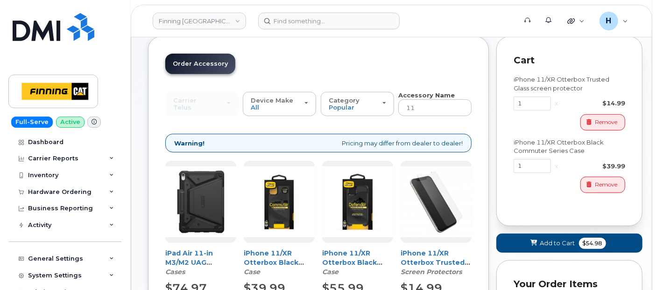
scroll to position [41, 0]
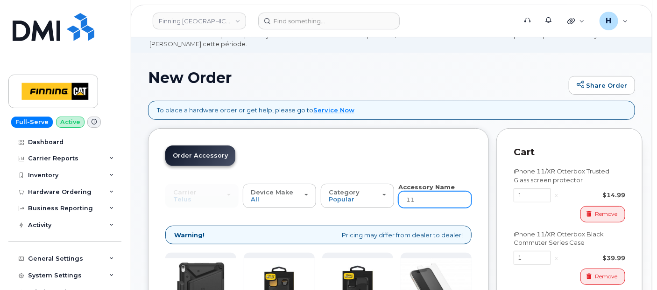
click at [430, 202] on input "11" at bounding box center [434, 199] width 73 height 17
type input "wall"
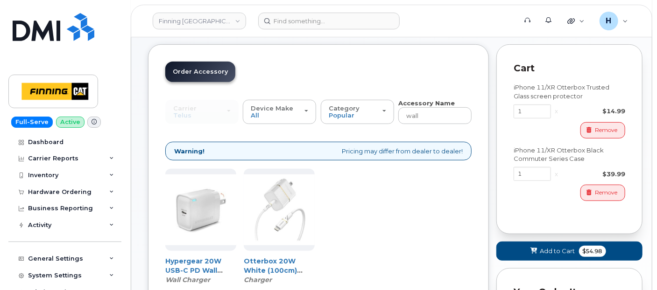
scroll to position [249, 0]
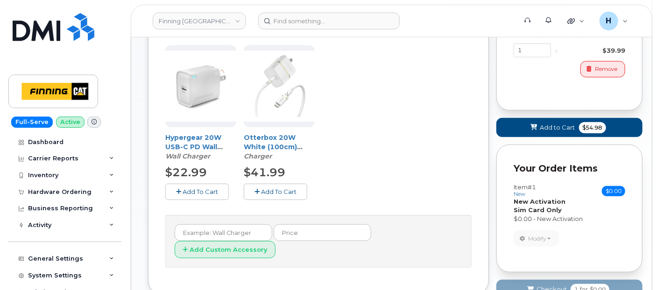
click at [251, 195] on button "Add To Cart" at bounding box center [275, 192] width 63 height 16
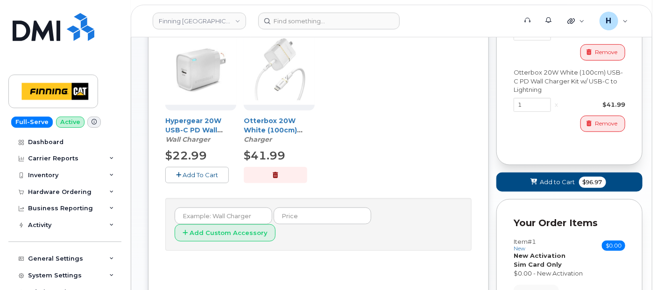
scroll to position [330, 0]
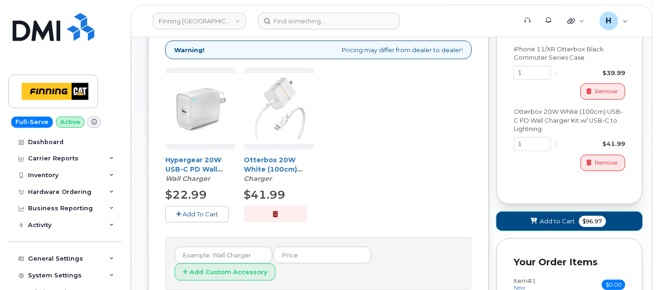
click at [534, 218] on icon at bounding box center [534, 221] width 7 height 6
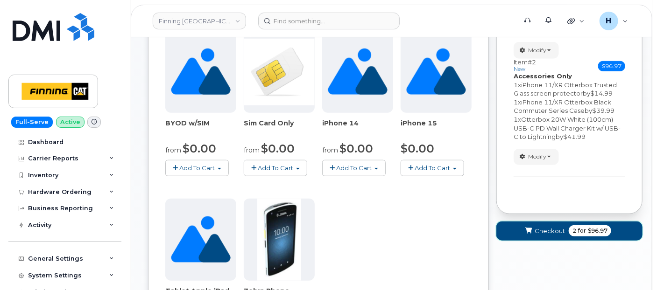
click at [531, 222] on button "Checkout 2 for $96.97" at bounding box center [569, 231] width 146 height 19
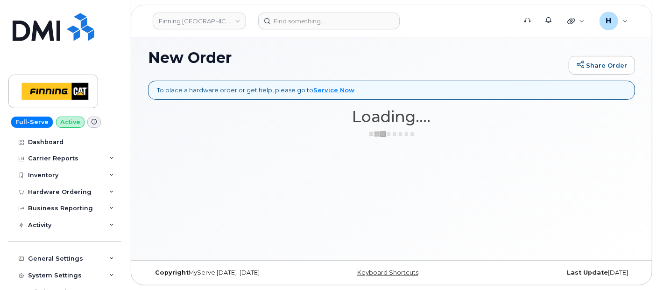
scroll to position [61, 0]
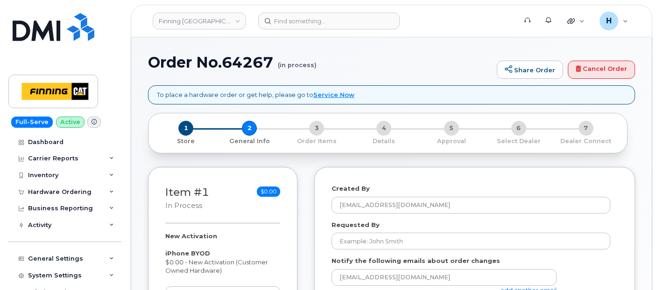
select select
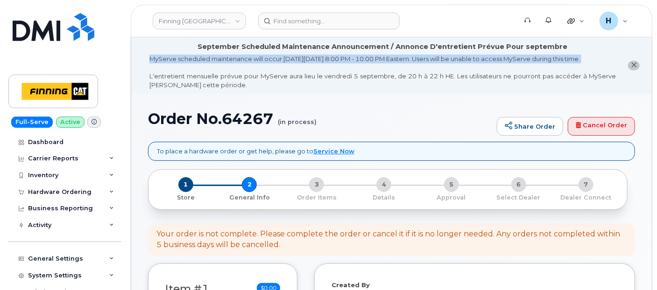
drag, startPoint x: 146, startPoint y: 63, endPoint x: 160, endPoint y: 69, distance: 14.9
click at [160, 69] on li "September Scheduled Maintenance Announcement / Annonce D'entretient Prévue Pour…" at bounding box center [391, 65] width 520 height 56
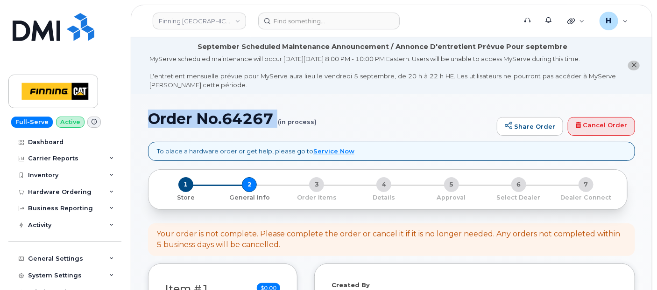
drag, startPoint x: 160, startPoint y: 69, endPoint x: 269, endPoint y: 129, distance: 125.1
click at [269, 129] on div "Order No.64267 (in process) Share Order Cancel Order" at bounding box center [391, 126] width 487 height 31
copy h1 "Order No.64267"
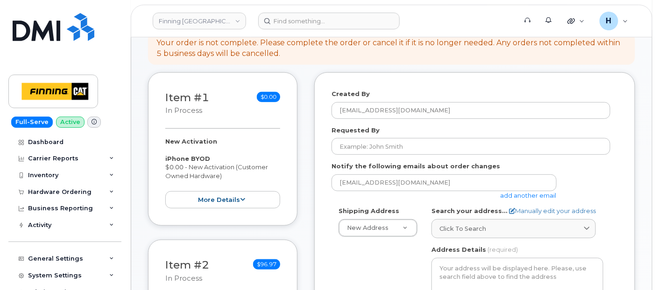
scroll to position [207, 0]
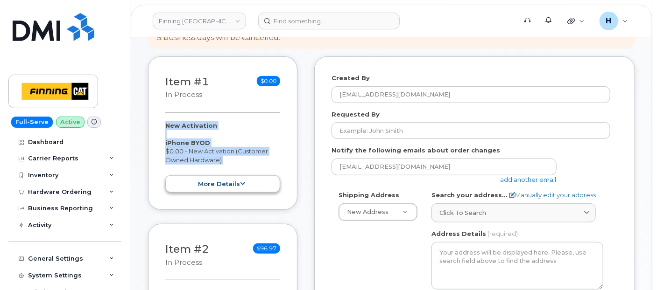
drag, startPoint x: 162, startPoint y: 120, endPoint x: 230, endPoint y: 178, distance: 89.0
click at [230, 178] on div "Item #1 in process $0.00 New Activation iPhone BYOD $0.00 - New Activation (Cus…" at bounding box center [222, 133] width 149 height 154
copy div "New Activation iPhone BYOD $0.00 - New Activation (Customer Owned Hardware) mor…"
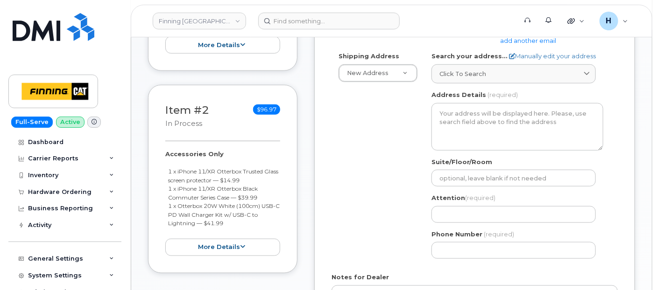
scroll to position [414, 0]
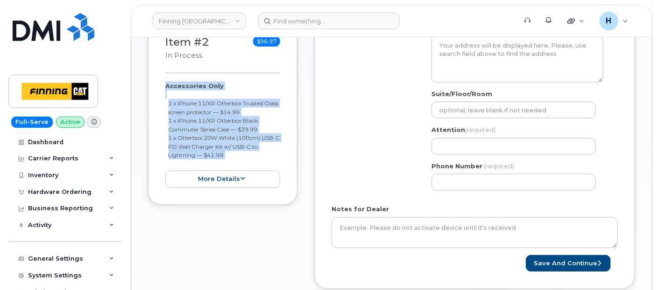
drag, startPoint x: 161, startPoint y: 83, endPoint x: 226, endPoint y: 159, distance: 100.3
click at [226, 159] on div "Item #2 in process $96.97 Accessories Only 1 x iPhone 11/XR Otterbox Trusted Gl…" at bounding box center [222, 111] width 149 height 188
copy div "Accessories Only 1 x iPhone 11/XR Otterbox Trusted Glass screen protector — $14…"
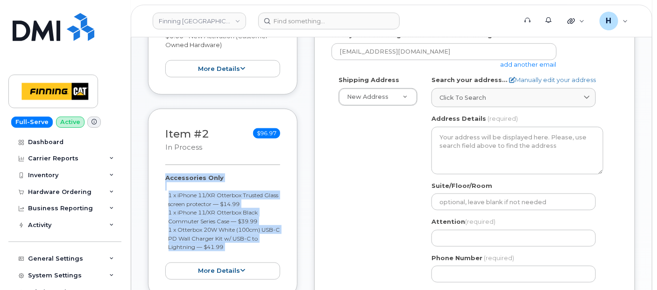
scroll to position [259, 0]
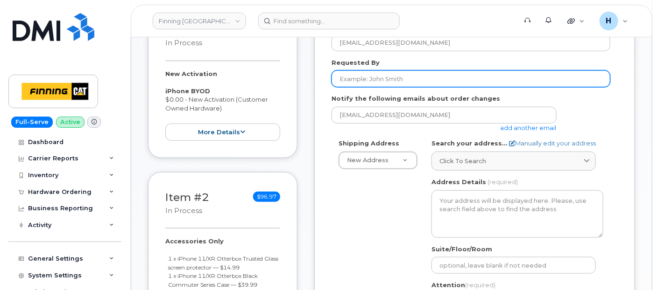
click at [391, 83] on input "Requested By" at bounding box center [470, 78] width 279 height 17
paste input "RITM0488755"
type input "RITM0488755"
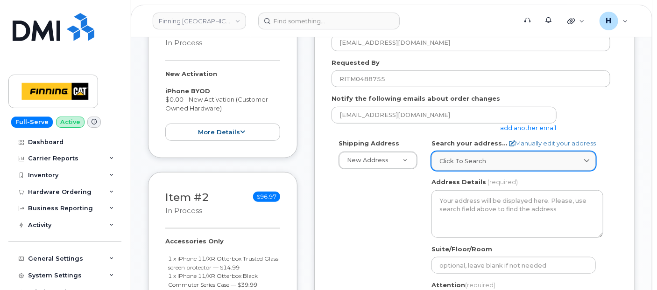
click at [444, 157] on span "Click to search" at bounding box center [462, 161] width 47 height 9
paste input "6735 11 St. NE"
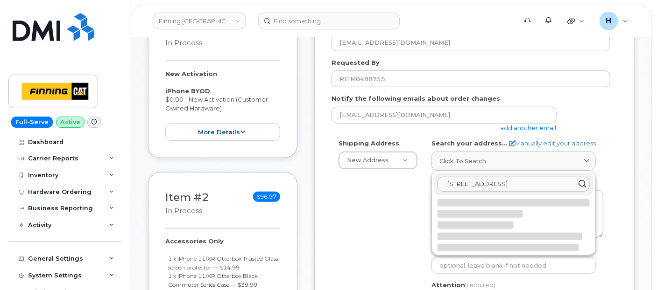
type input "6735 11 St. NE"
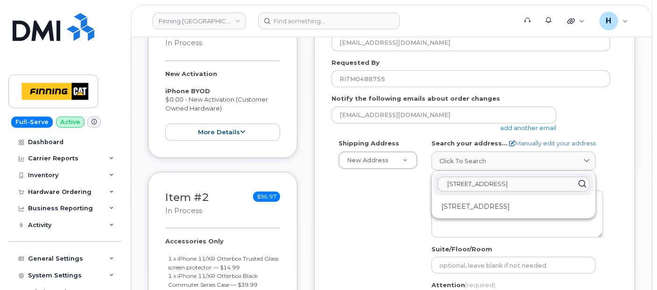
click at [501, 202] on div "6735 11 St NE Calgary AB T2E 7H9" at bounding box center [514, 206] width 160 height 15
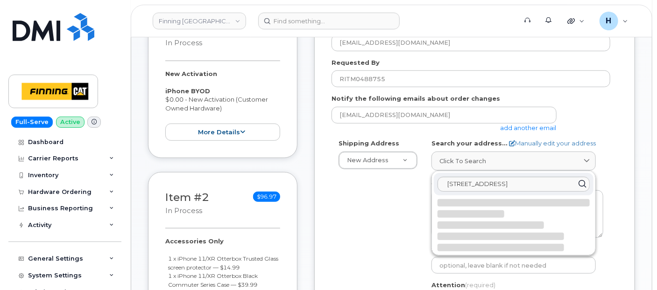
select select
type textarea "6735 11 St NE CALGARY AB T2E 7H9 CANADA"
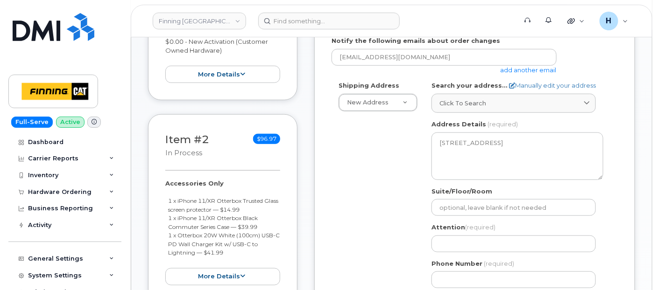
scroll to position [363, 0]
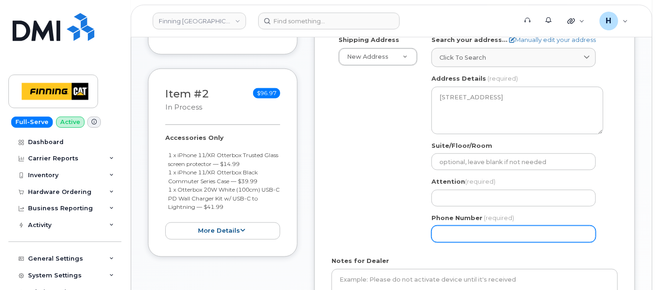
drag, startPoint x: 442, startPoint y: 233, endPoint x: 422, endPoint y: 213, distance: 28.4
click at [442, 233] on input "Phone Number" at bounding box center [513, 234] width 164 height 17
paste input "4032753340"
select select
type input "4032753340"
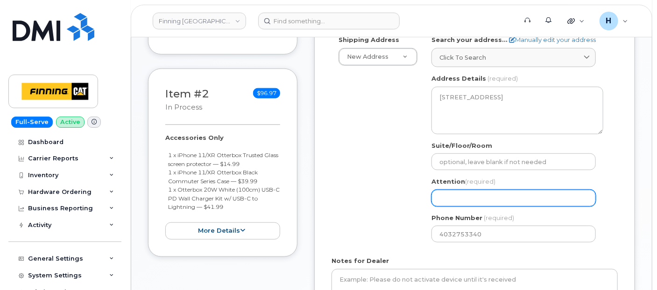
click at [450, 202] on input "Attention (required)" at bounding box center [513, 198] width 164 height 17
paste input "[PERSON_NAME]"
select select
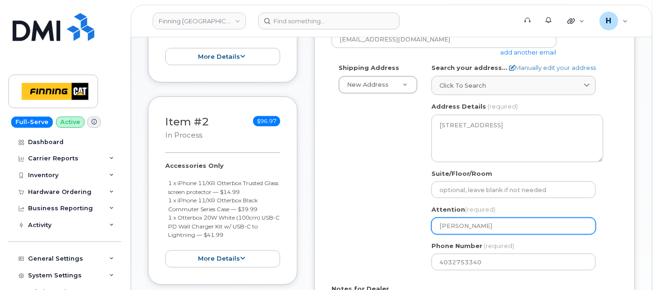
scroll to position [311, 0]
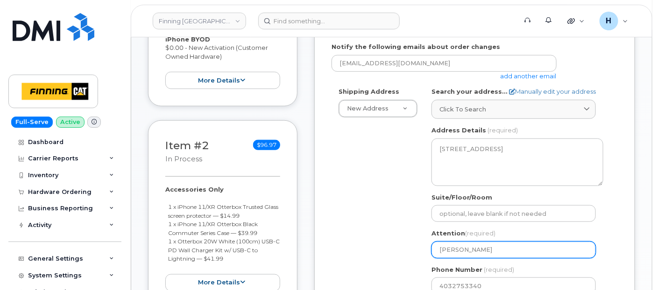
type input "[PERSON_NAME]"
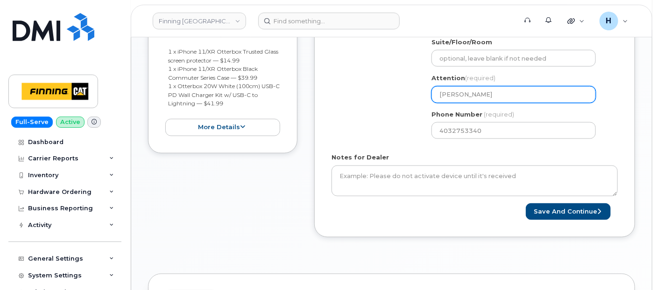
scroll to position [519, 0]
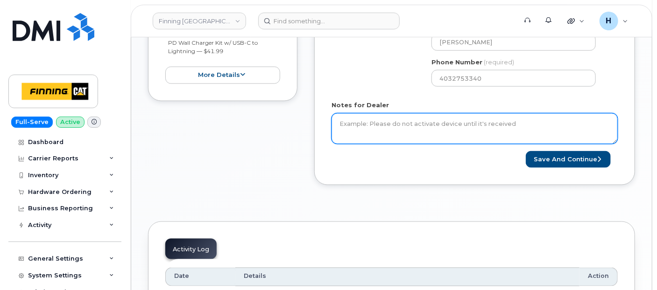
click at [390, 133] on textarea "Notes for Dealer" at bounding box center [474, 128] width 286 height 31
paste textarea "New Activation iPhone BYOD $0.00 - New Activation (Customer Owned Hardware) Acc…"
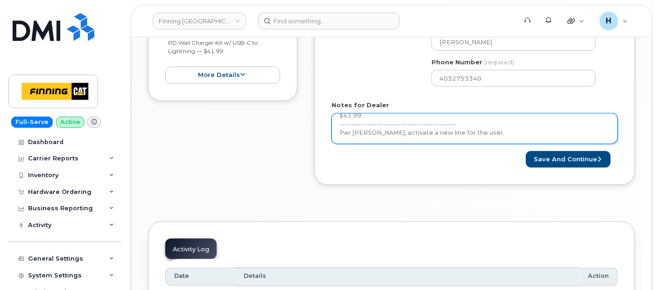
scroll to position [104, 0]
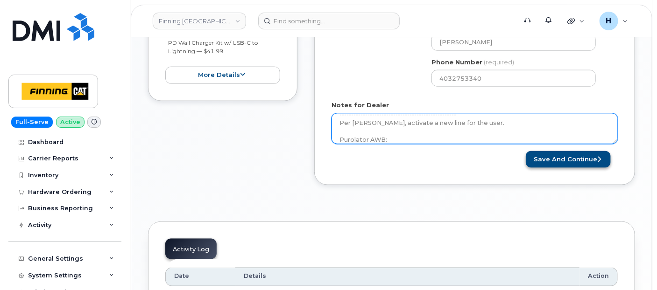
type textarea "New Activation iPhone BYOD $0.00 - New Activation (Customer Owned Hardware) Acc…"
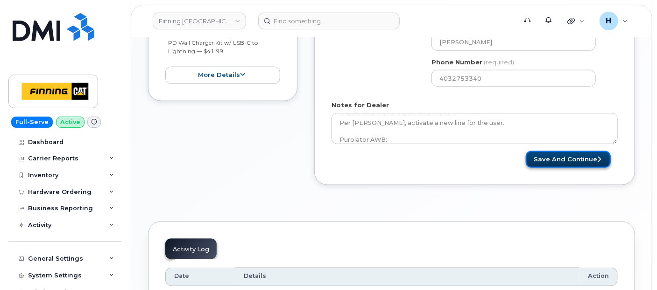
click at [540, 162] on button "Save and Continue" at bounding box center [568, 159] width 85 height 17
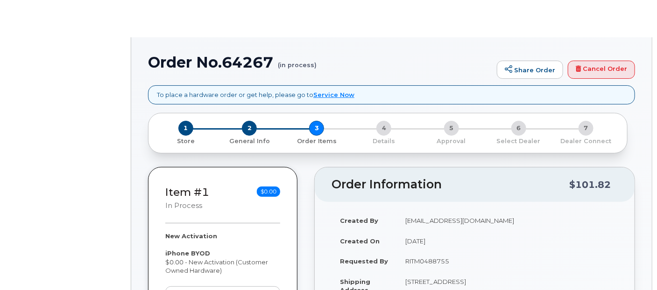
select select "377824"
radio input "true"
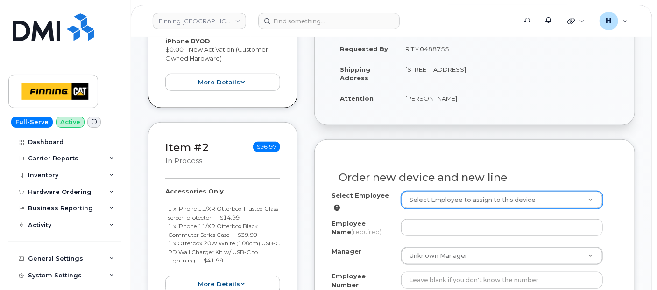
scroll to position [316, 0]
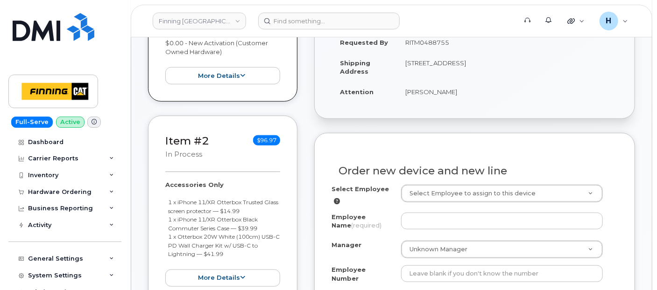
drag, startPoint x: 402, startPoint y: 94, endPoint x: 458, endPoint y: 96, distance: 56.0
click at [458, 96] on td "[PERSON_NAME]" at bounding box center [507, 92] width 221 height 21
copy td "[PERSON_NAME]"
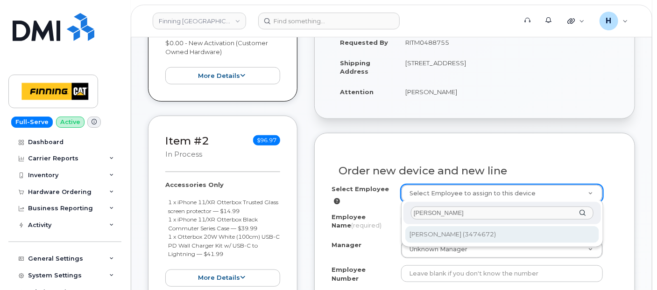
type input "[PERSON_NAME]"
type input "62123"
type input "[PERSON_NAME]"
type input "3474672"
select select "D34"
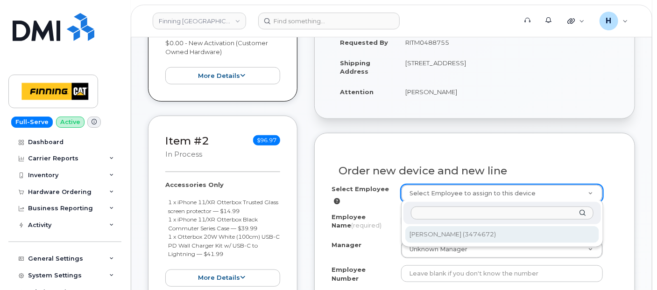
select select "CPMAAAW"
select select "762182"
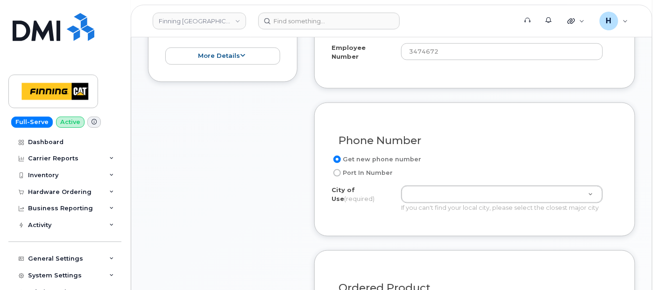
scroll to position [575, 0]
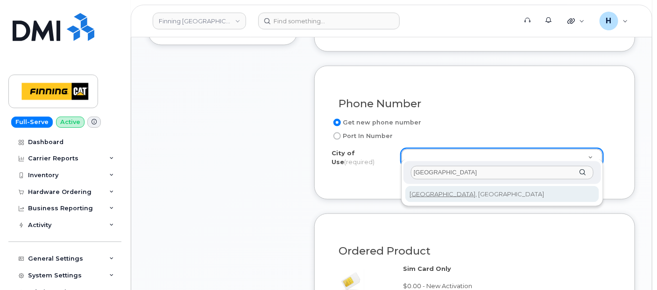
type input "CALGARY"
type input "88"
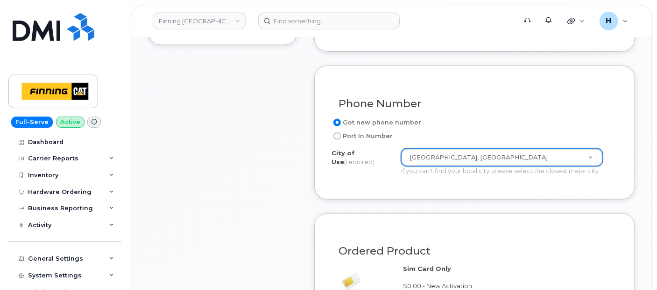
scroll to position [782, 0]
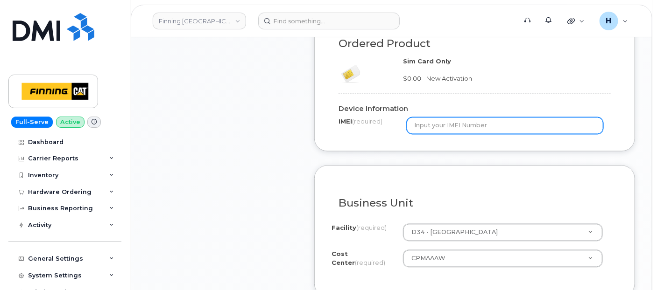
click at [433, 120] on input "text" at bounding box center [505, 126] width 196 height 17
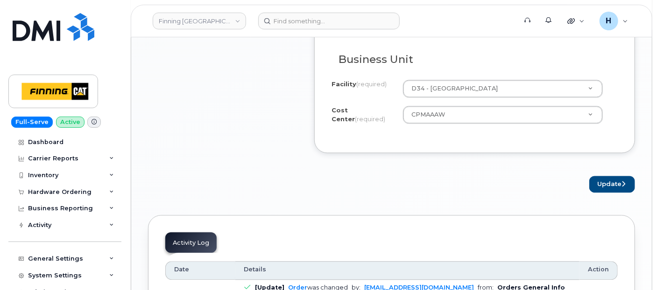
scroll to position [938, 0]
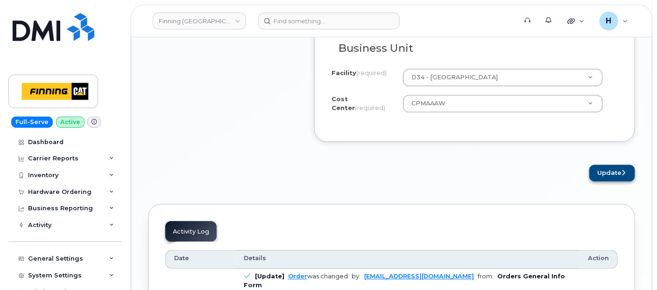
type input "x"
click at [604, 165] on button "Update" at bounding box center [612, 173] width 46 height 17
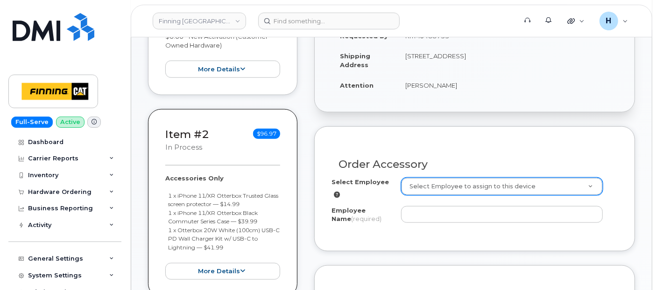
scroll to position [363, 0]
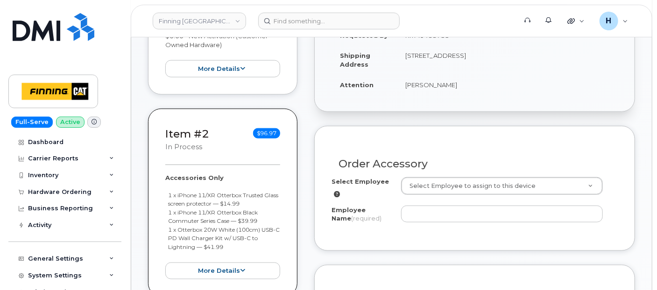
drag, startPoint x: 400, startPoint y: 91, endPoint x: 456, endPoint y: 91, distance: 56.9
click at [456, 91] on td "[PERSON_NAME]" at bounding box center [507, 85] width 221 height 21
copy td "[PERSON_NAME]"
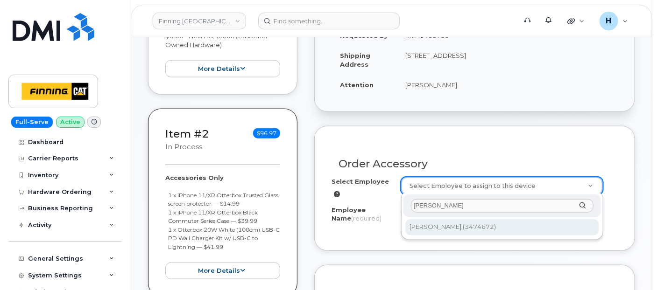
type input "[PERSON_NAME]"
type input "62123"
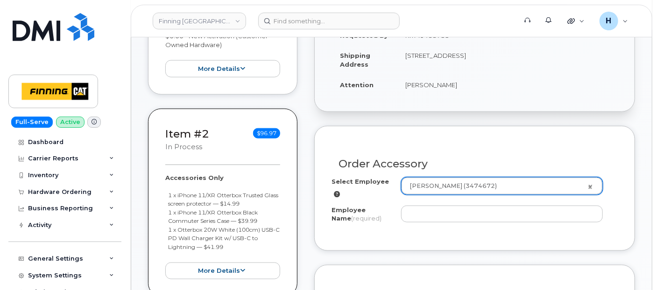
type input "[PERSON_NAME]"
select select "D34"
select select "CPMAAAW"
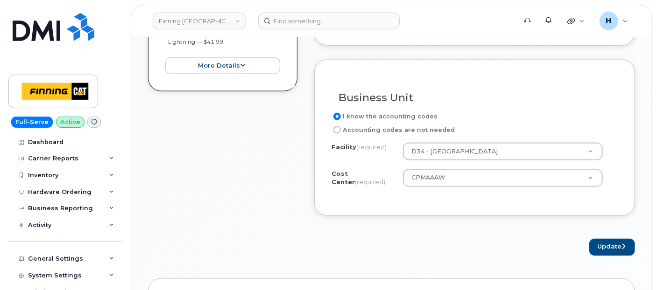
scroll to position [570, 0]
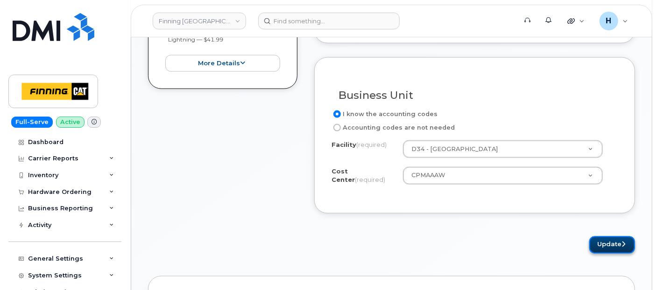
click at [603, 241] on button "Update" at bounding box center [612, 245] width 46 height 17
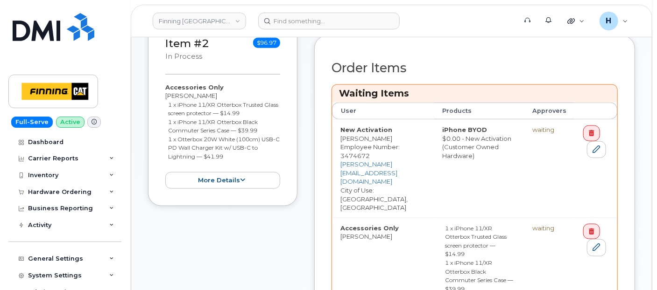
scroll to position [523, 0]
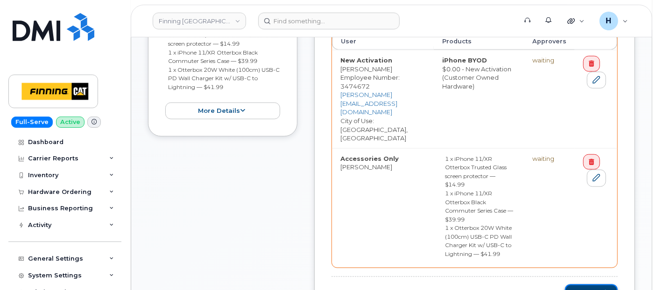
click at [587, 285] on button "Checkout" at bounding box center [591, 293] width 53 height 17
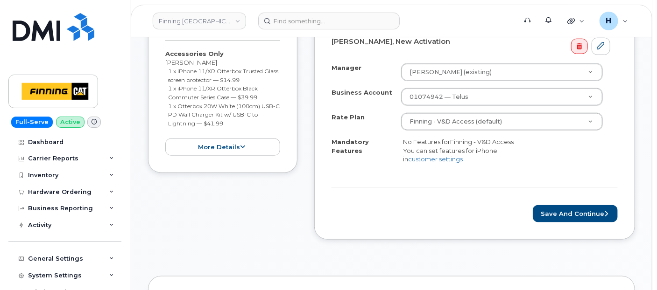
scroll to position [471, 0]
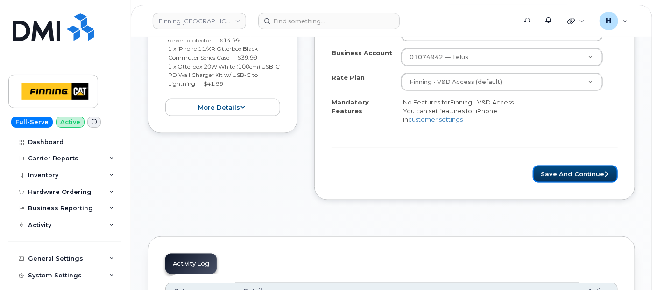
drag, startPoint x: 555, startPoint y: 180, endPoint x: 7, endPoint y: 289, distance: 559.2
click at [554, 180] on button "Save and Continue" at bounding box center [575, 174] width 85 height 17
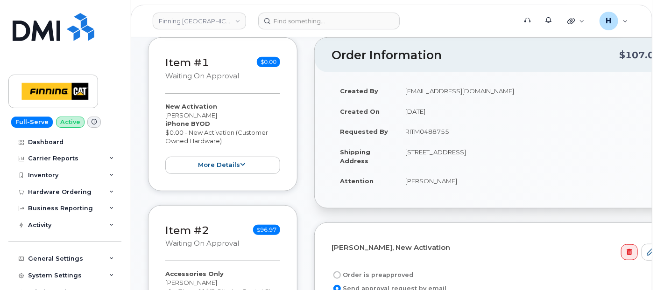
scroll to position [316, 0]
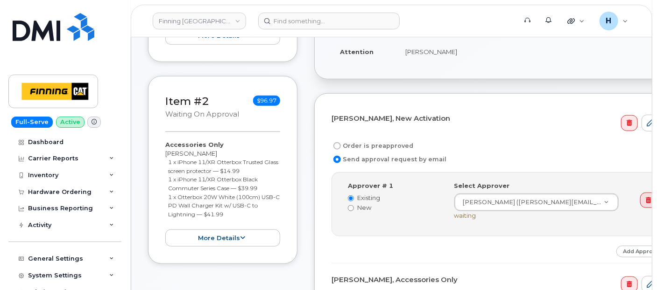
click at [390, 145] on label "Order is preapproved" at bounding box center [372, 145] width 82 height 11
click at [341, 145] on input "Order is preapproved" at bounding box center [336, 145] width 7 height 7
radio input "true"
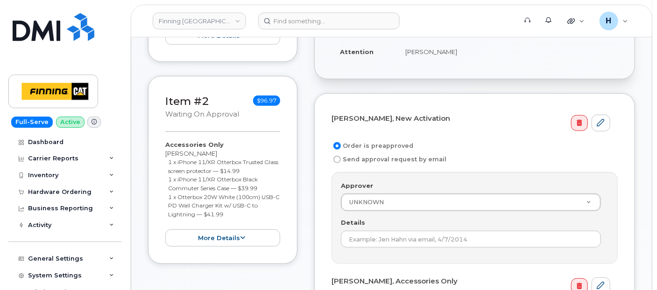
scroll to position [160, 0]
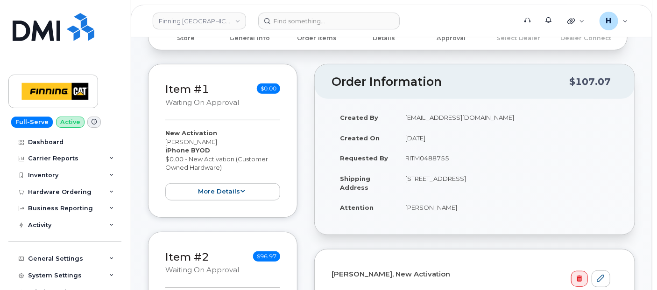
drag, startPoint x: 404, startPoint y: 152, endPoint x: 466, endPoint y: 158, distance: 62.4
click at [466, 158] on td "RITM0488755" at bounding box center [507, 158] width 221 height 21
copy td "RITM0488755"
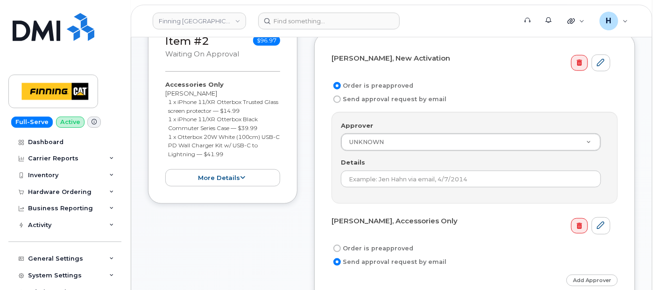
scroll to position [419, 0]
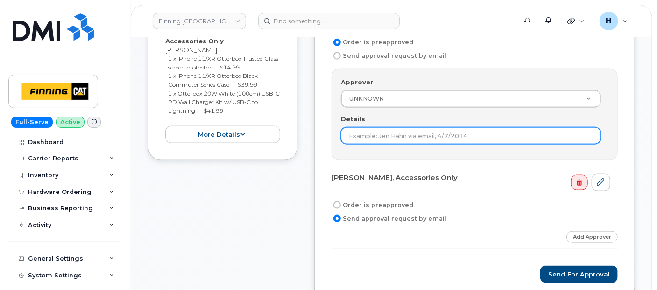
click at [350, 140] on input "Details" at bounding box center [471, 135] width 260 height 17
paste input "RITM0488755"
type input "RITM0488755"
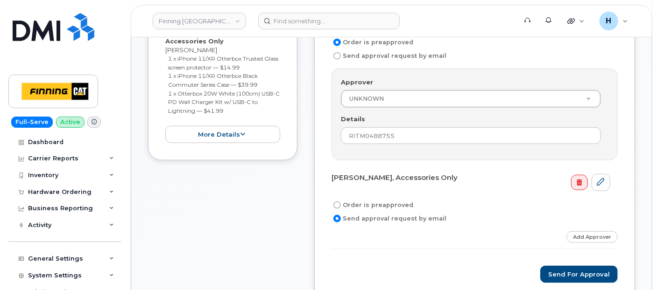
click at [352, 205] on label "Order is preapproved" at bounding box center [372, 205] width 82 height 11
click at [341, 205] on input "Order is preapproved" at bounding box center [336, 205] width 7 height 7
radio input "true"
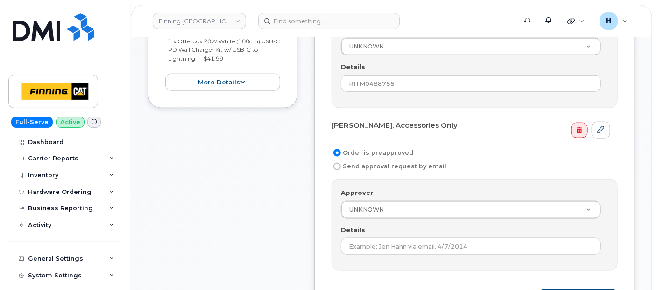
scroll to position [523, 0]
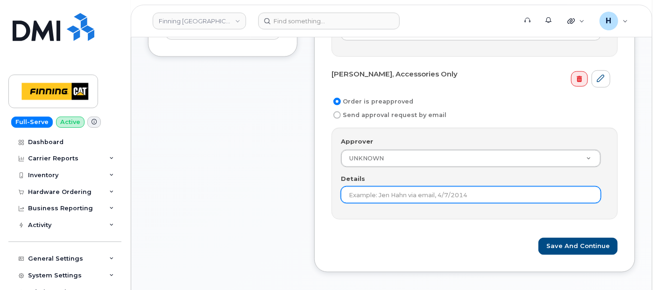
drag, startPoint x: 353, startPoint y: 187, endPoint x: 384, endPoint y: 190, distance: 31.0
click at [353, 187] on input "Details" at bounding box center [471, 195] width 260 height 17
paste input "RITM0488755"
type input "RITM0488755"
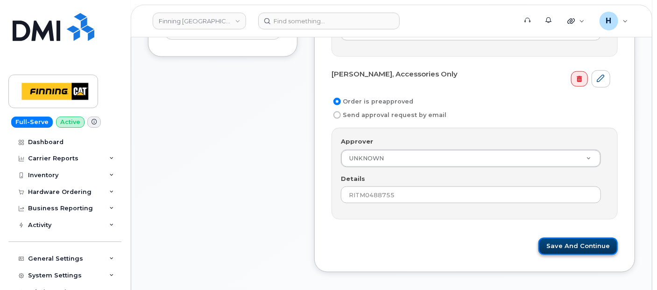
click at [579, 238] on button "Save and Continue" at bounding box center [577, 246] width 79 height 17
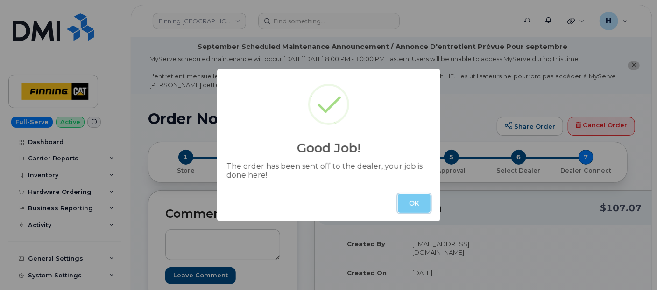
click at [408, 201] on button "OK" at bounding box center [414, 203] width 33 height 19
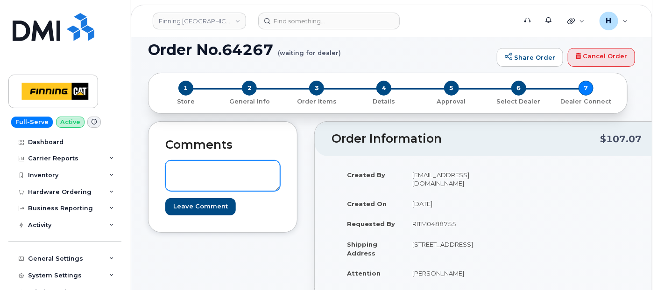
scroll to position [155, 0]
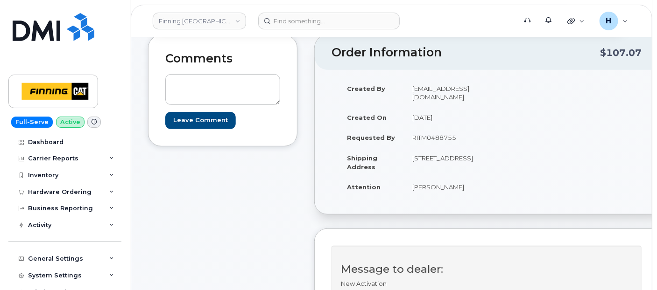
drag, startPoint x: 408, startPoint y: 194, endPoint x: 464, endPoint y: 192, distance: 55.6
click at [464, 192] on td "[PERSON_NAME]" at bounding box center [443, 187] width 79 height 21
copy td "[PERSON_NAME]"
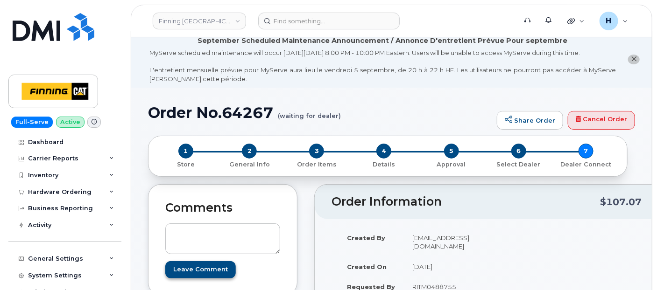
scroll to position [0, 0]
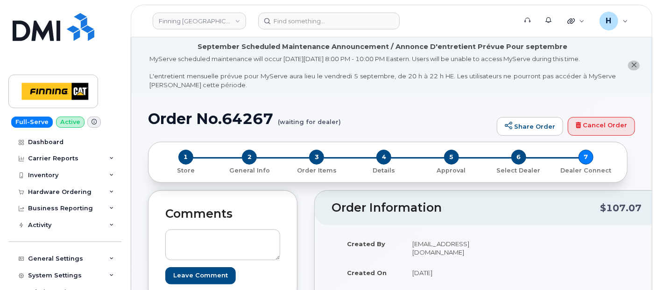
click at [248, 121] on h1 "Order No.64267 (waiting for dealer)" at bounding box center [320, 119] width 344 height 16
copy h1 "64267"
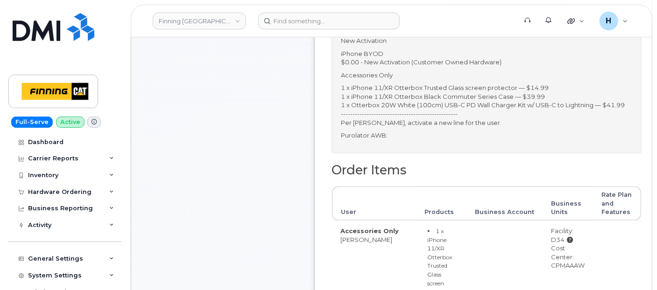
scroll to position [414, 0]
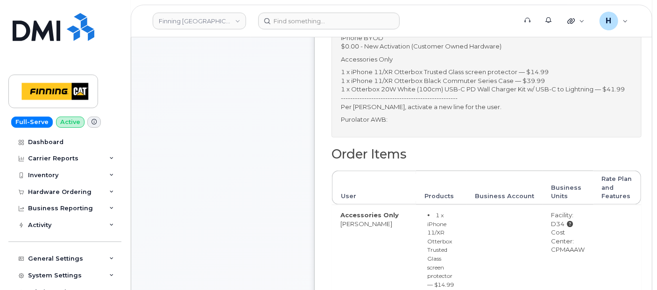
drag, startPoint x: 568, startPoint y: 250, endPoint x: 603, endPoint y: 252, distance: 35.5
copy div "CPMAAAW"
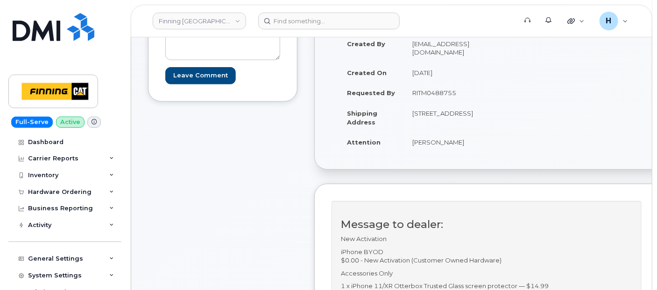
scroll to position [104, 0]
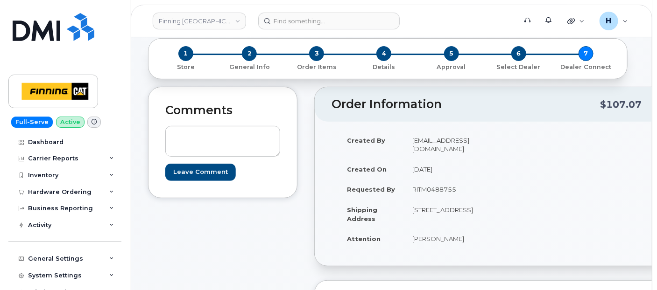
click at [423, 162] on td "[DATE]" at bounding box center [443, 169] width 79 height 21
click at [422, 179] on td "RITM0488755" at bounding box center [443, 189] width 79 height 21
copy td "RITM0488755"
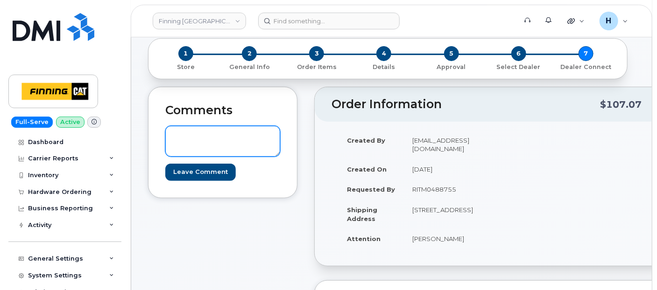
click at [241, 143] on textarea at bounding box center [222, 141] width 115 height 31
paste textarea "Order #TL38660267"
type textarea "Order #TL38660267"
drag, startPoint x: 236, startPoint y: 135, endPoint x: 139, endPoint y: 131, distance: 97.2
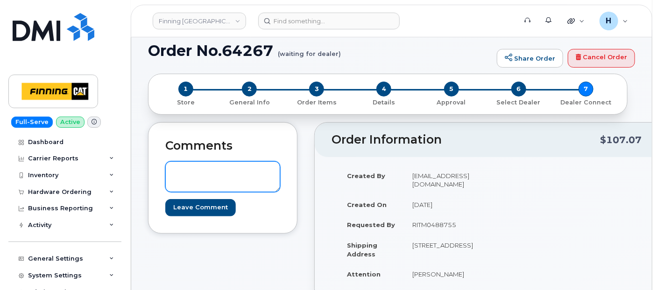
scroll to position [52, 0]
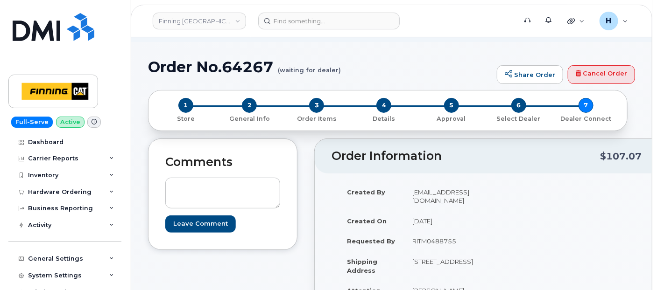
click at [240, 101] on div "2 General Info" at bounding box center [249, 110] width 67 height 25
click at [241, 104] on div "2 General Info" at bounding box center [249, 110] width 67 height 25
click at [252, 106] on span "2" at bounding box center [249, 105] width 15 height 15
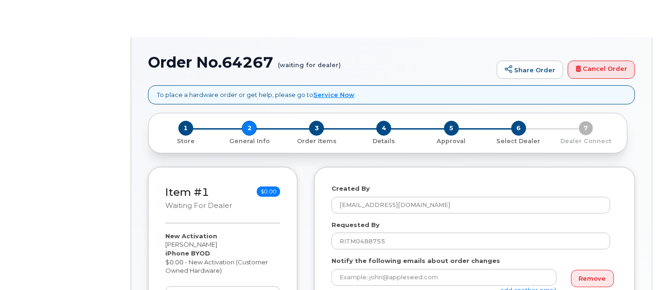
select select
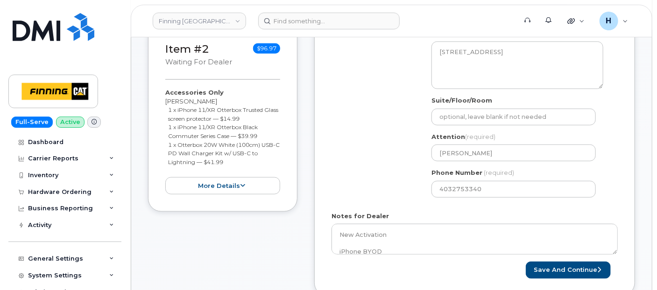
scroll to position [471, 0]
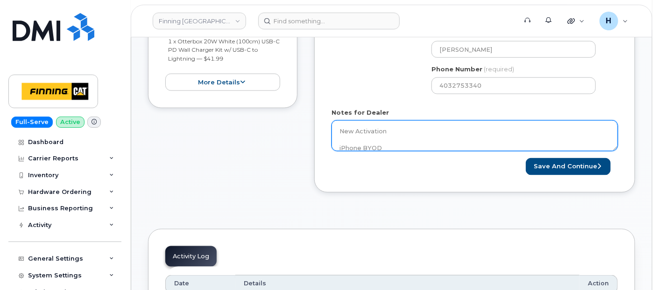
click at [440, 148] on textarea "New Activation iPhone BYOD $0.00 - New Activation (Customer Owned Hardware) Acc…" at bounding box center [474, 135] width 286 height 31
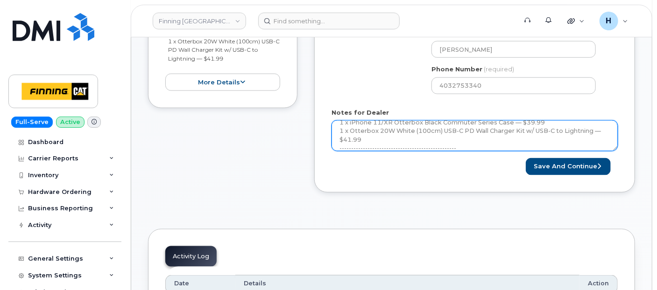
scroll to position [111, 0]
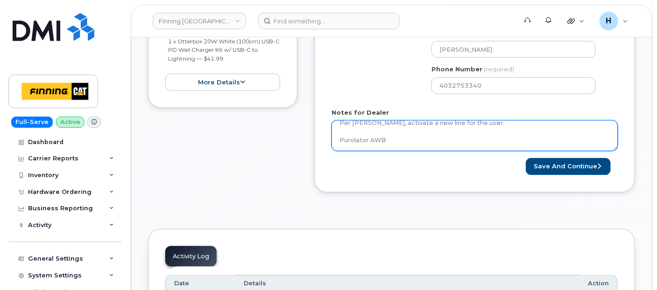
click at [440, 148] on textarea "New Activation iPhone BYOD $0.00 - New Activation (Customer Owned Hardware) Acc…" at bounding box center [474, 135] width 286 height 31
paste textarea "335650041569"
type textarea "New Activation iPhone BYOD $0.00 - New Activation (Customer Owned Hardware) Acc…"
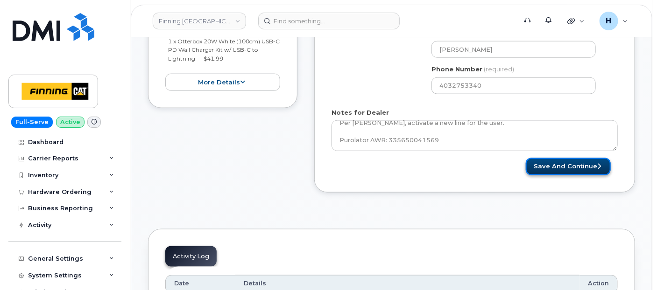
click at [552, 158] on button "Save and Continue" at bounding box center [568, 166] width 85 height 17
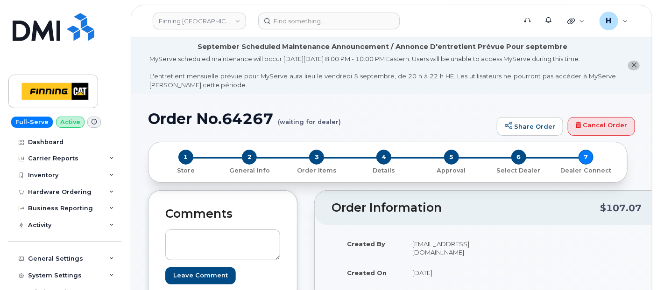
scroll to position [104, 0]
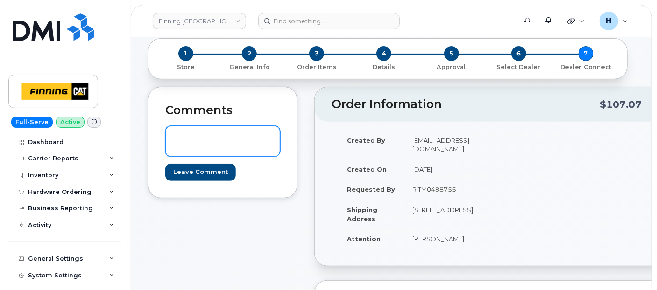
drag, startPoint x: 209, startPoint y: 150, endPoint x: 170, endPoint y: 69, distance: 90.6
click at [209, 150] on textarea at bounding box center [222, 141] width 115 height 31
paste textarea "SIM: [TECHNICAL_ID]----Awaiting Activation on TELUS Order #TL38660267"
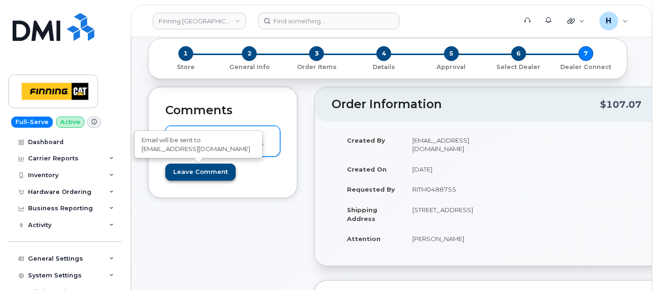
type textarea "SIM: [TECHNICAL_ID]----Awaiting Activation on TELUS Order #TL38660267"
drag, startPoint x: 219, startPoint y: 174, endPoint x: 123, endPoint y: 2, distance: 196.4
click at [219, 174] on input "Leave Comment" at bounding box center [200, 172] width 70 height 17
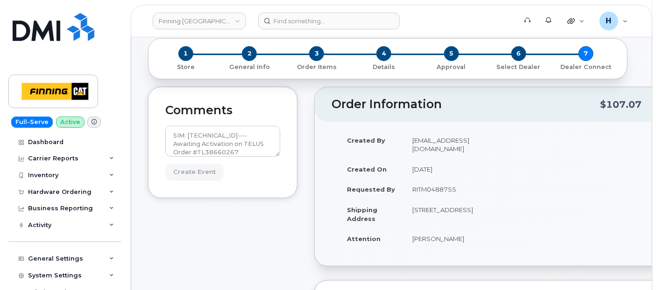
type input "Create Event"
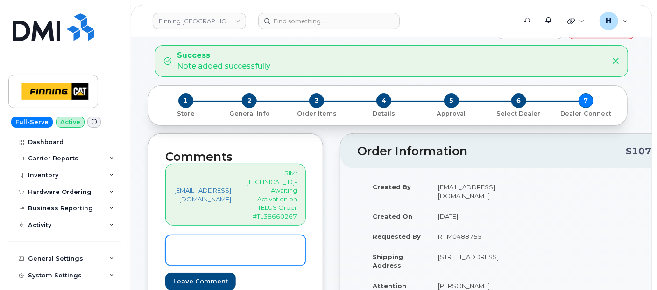
scroll to position [155, 0]
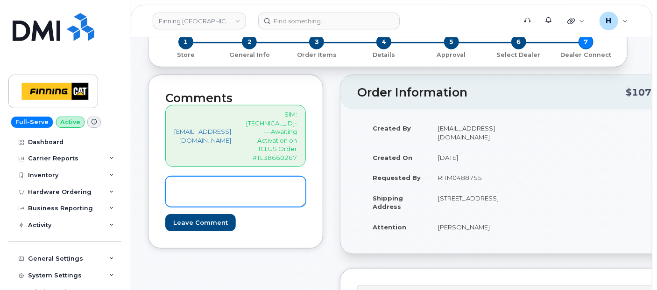
click at [204, 176] on textarea at bounding box center [235, 191] width 140 height 31
paste textarea "S/N: DX3HR749N72J [iPhone 11 (#2050)] IMEI: [TECHNICAL_ID]"
type textarea "S/N: DX3HR749N72J [iPhone 11 (#2050)] IMEI: [TECHNICAL_ID]"
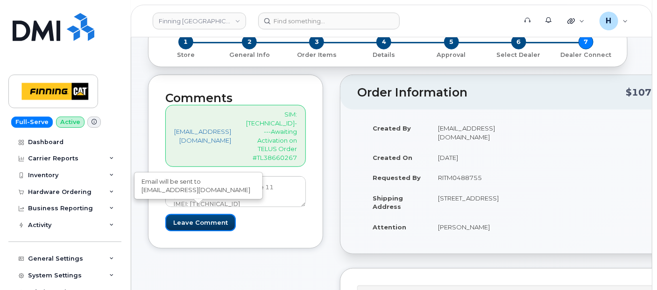
drag, startPoint x: 198, startPoint y: 209, endPoint x: 118, endPoint y: 10, distance: 214.3
click at [198, 214] on input "Leave Comment" at bounding box center [200, 222] width 70 height 17
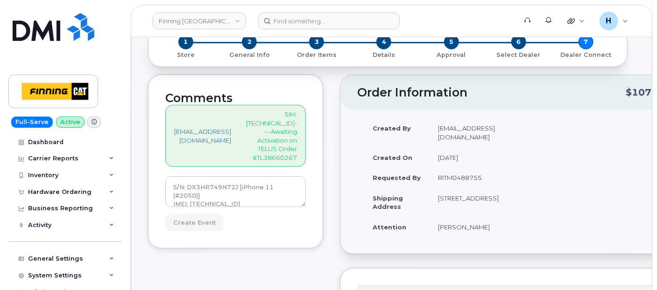
type input "Create Event"
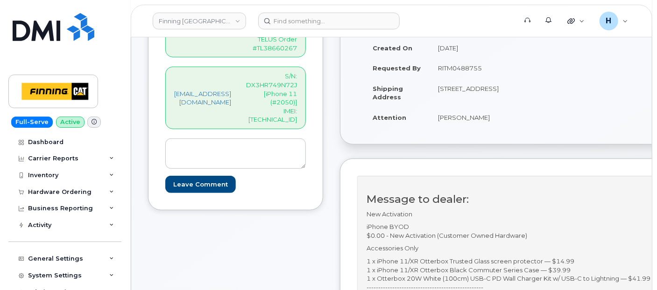
scroll to position [363, 0]
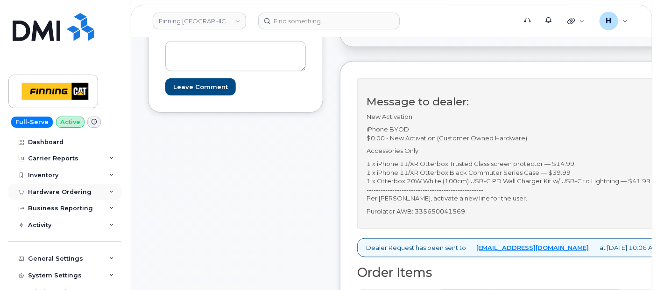
click at [33, 200] on div "Business Reporting" at bounding box center [64, 208] width 113 height 17
click at [45, 194] on div "Hardware Ordering" at bounding box center [59, 192] width 63 height 7
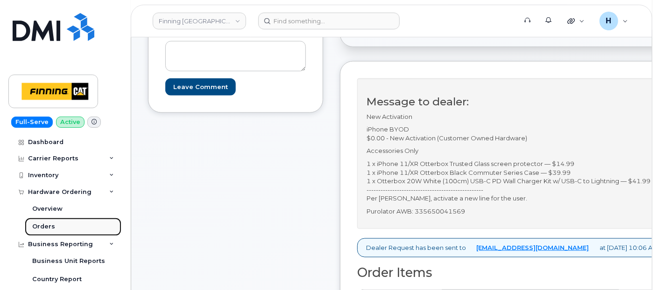
click at [52, 225] on div "Orders" at bounding box center [43, 227] width 23 height 8
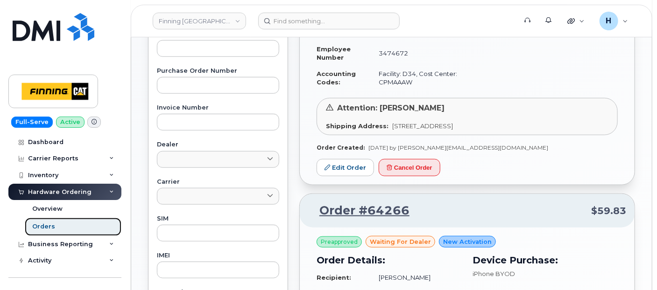
scroll to position [311, 0]
click at [344, 146] on div "Preapproved waiting for dealer Accessories Only Order Details: Recipient: [PERS…" at bounding box center [467, 18] width 335 height 333
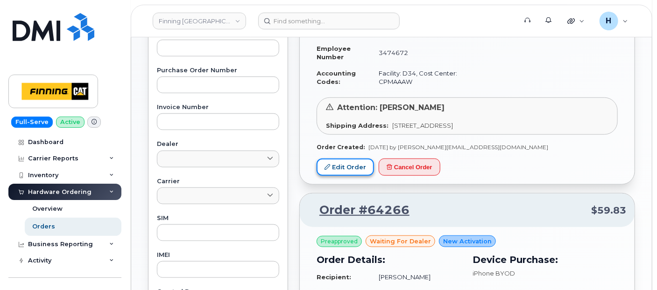
click at [343, 159] on link "Edit Order" at bounding box center [344, 167] width 57 height 17
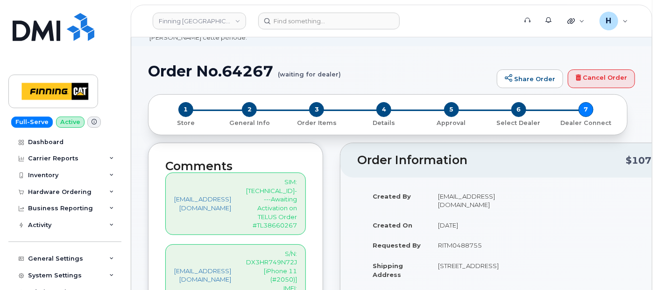
scroll to position [104, 0]
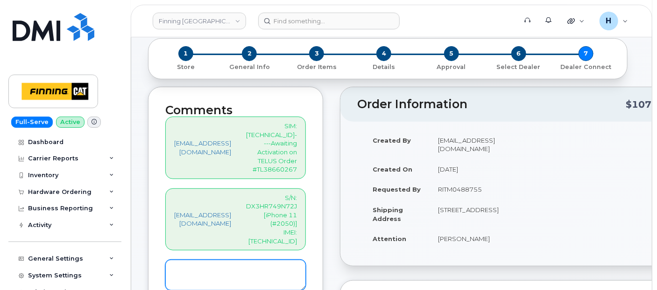
click at [223, 260] on textarea at bounding box center [235, 275] width 140 height 31
paste textarea "825) 779-2133"
click at [257, 260] on textarea "SIM Activated on Line: 825) 779-2133" at bounding box center [235, 275] width 140 height 31
drag, startPoint x: 287, startPoint y: 233, endPoint x: 242, endPoint y: 231, distance: 44.9
click at [242, 260] on textarea "SIM Activated on Line: [PHONE_NUMBER]" at bounding box center [235, 275] width 140 height 31
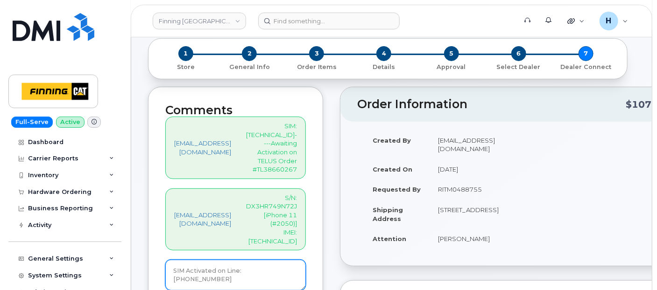
type textarea "SIM Activated on Line: [PHONE_NUMBER]"
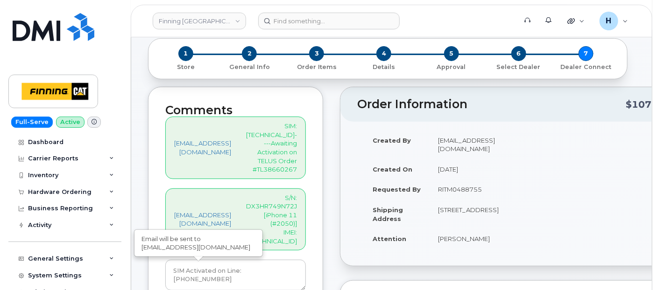
type input "Create Event"
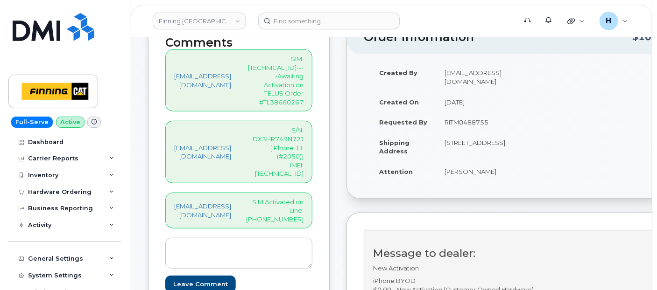
scroll to position [259, 0]
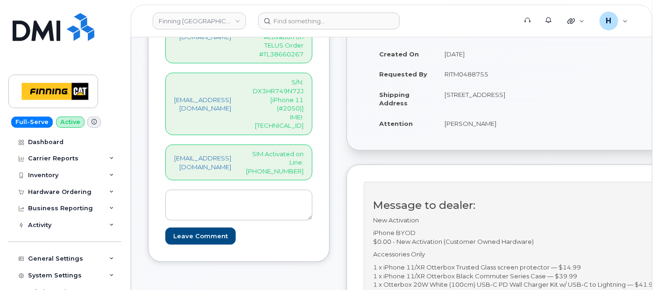
drag, startPoint x: 495, startPoint y: 126, endPoint x: 532, endPoint y: 125, distance: 36.9
click at [515, 125] on td "[PERSON_NAME]" at bounding box center [475, 123] width 79 height 21
copy td "[PERSON_NAME]"
drag, startPoint x: 334, startPoint y: 126, endPoint x: 259, endPoint y: 111, distance: 76.3
click at [259, 145] on div "hakaur@dminc.com SIM Activated on Line: 825-779-2133" at bounding box center [238, 163] width 147 height 36
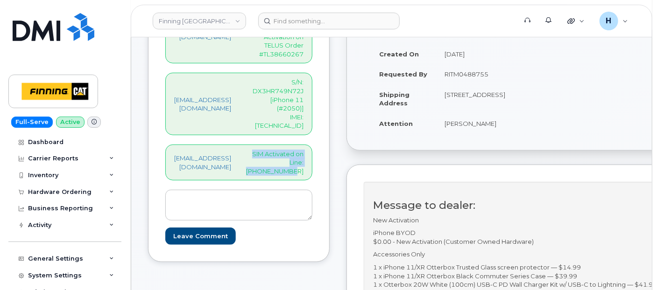
copy p "SIM Activated on Line: [PHONE_NUMBER]"
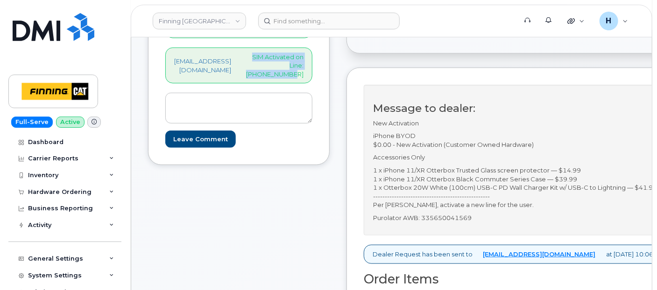
scroll to position [414, 0]
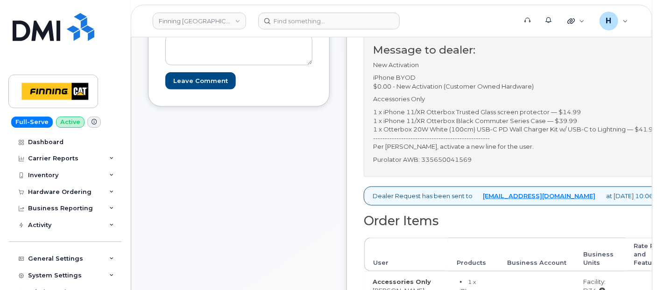
click at [470, 152] on div "Message to dealer: New Activation iPhone BYOD $0.00 - New Activation (Customer …" at bounding box center [519, 102] width 310 height 151
copy p "335650041569"
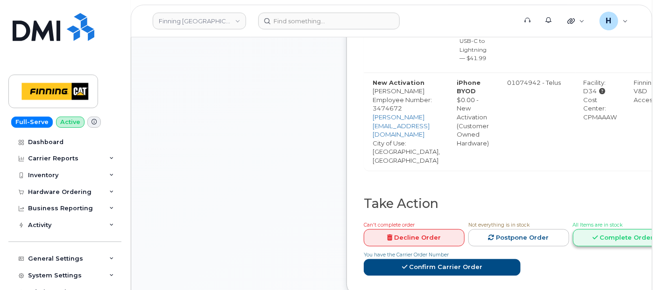
click at [573, 229] on link "Complete Order" at bounding box center [623, 237] width 101 height 17
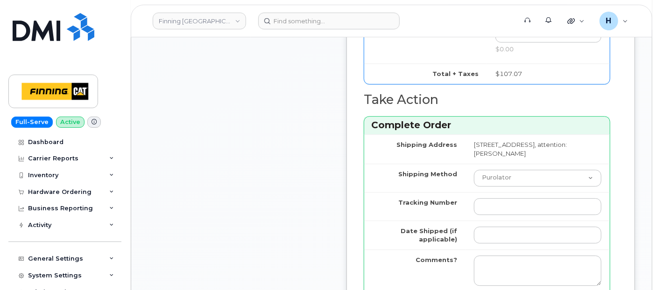
scroll to position [1244, 0]
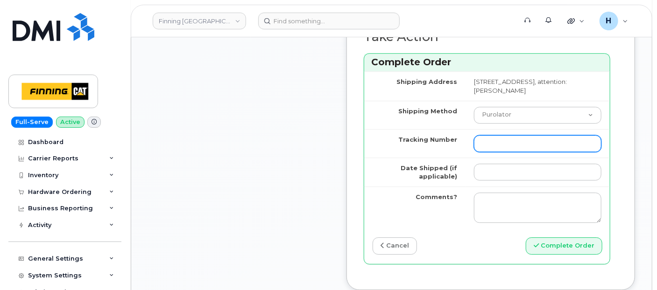
drag, startPoint x: 492, startPoint y: 158, endPoint x: 491, endPoint y: 169, distance: 11.2
click at [493, 152] on input "Tracking Number" at bounding box center [537, 143] width 127 height 17
paste input "335650041569"
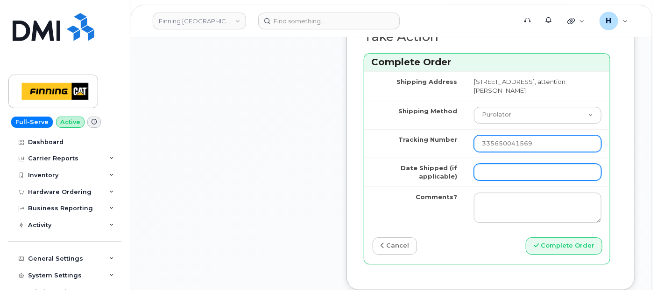
type input "335650041569"
click at [490, 181] on input "Date Shipped (if applicable)" at bounding box center [537, 172] width 127 height 17
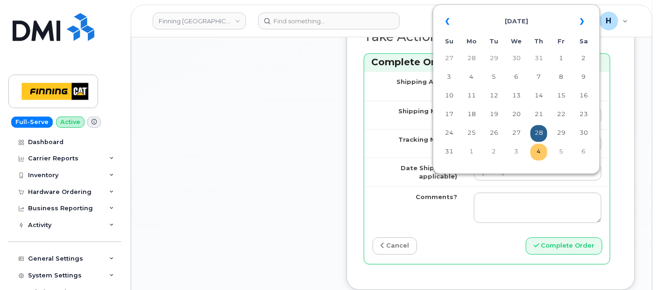
drag, startPoint x: 537, startPoint y: 148, endPoint x: 353, endPoint y: 21, distance: 223.1
click at [535, 145] on td "4" at bounding box center [538, 152] width 17 height 17
type input "[DATE]"
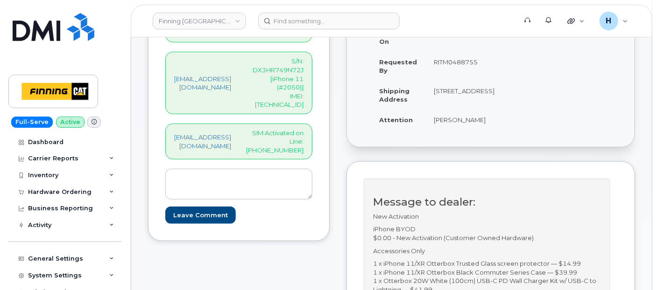
scroll to position [259, 0]
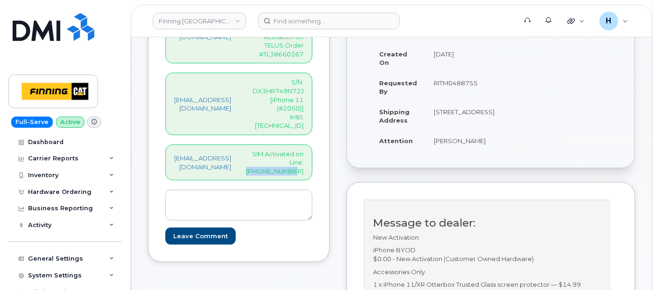
drag, startPoint x: 281, startPoint y: 126, endPoint x: 336, endPoint y: 131, distance: 55.3
click at [312, 145] on div "hakaur@dminc.com SIM Activated on Line: 825-779-2133" at bounding box center [238, 163] width 147 height 36
copy p "825-779-2133"
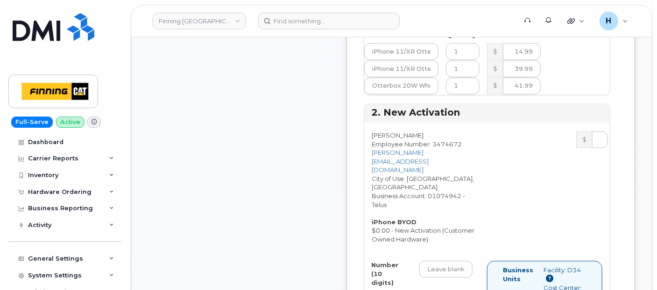
scroll to position [778, 0]
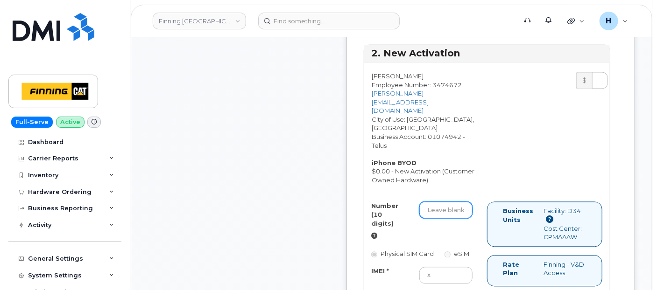
click at [456, 215] on input "Number (10 digits)" at bounding box center [445, 210] width 53 height 17
paste input "825-779-2133"
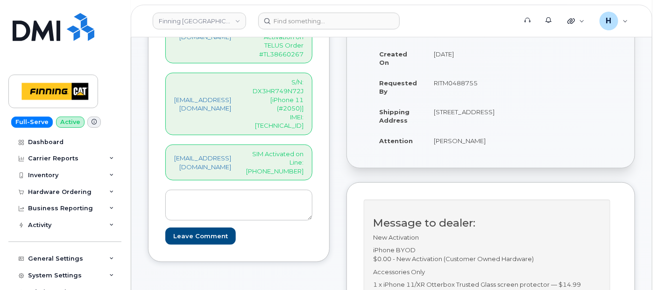
scroll to position [207, 0]
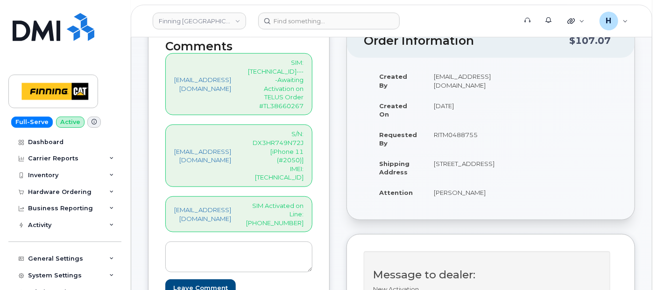
type input "8257792133"
click at [298, 69] on p "SIM: 8912230102357627367----Awaiting Activation on TELUS Order #TL38660267" at bounding box center [274, 84] width 57 height 52
copy p "8912230102357627367"
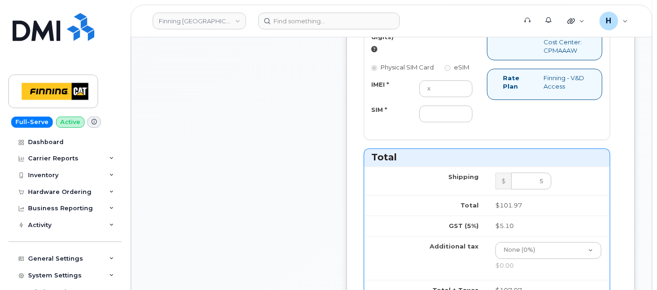
scroll to position [985, 0]
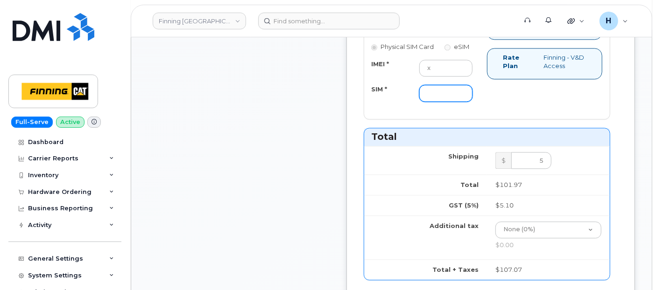
click at [449, 102] on input "SIM *" at bounding box center [445, 93] width 53 height 17
paste input "8912230102357627367"
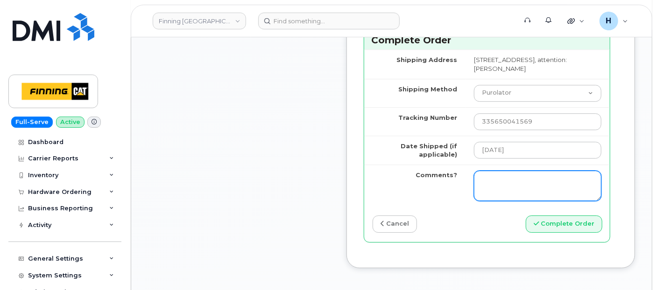
scroll to position [1348, 0]
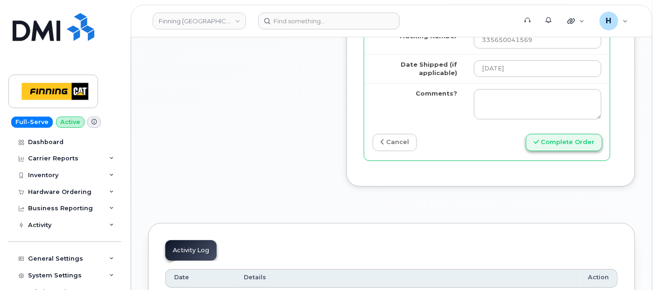
type input "8912230102357627367"
click at [564, 151] on button "Complete Order" at bounding box center [564, 142] width 77 height 17
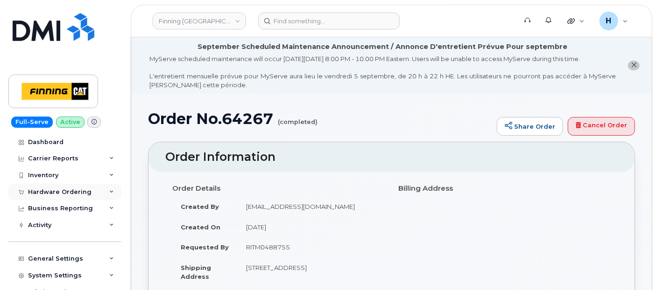
drag, startPoint x: 77, startPoint y: 189, endPoint x: 68, endPoint y: 200, distance: 13.9
click at [77, 189] on div "Hardware Ordering" at bounding box center [59, 192] width 63 height 7
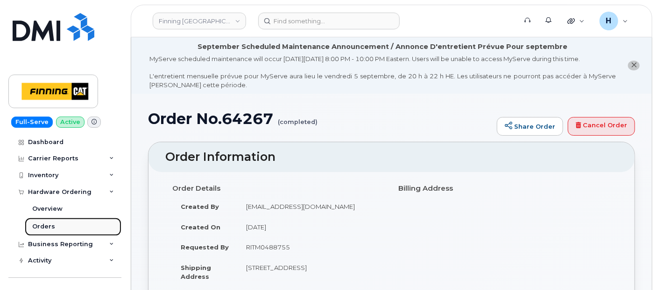
click at [51, 223] on div "Orders" at bounding box center [43, 227] width 23 height 8
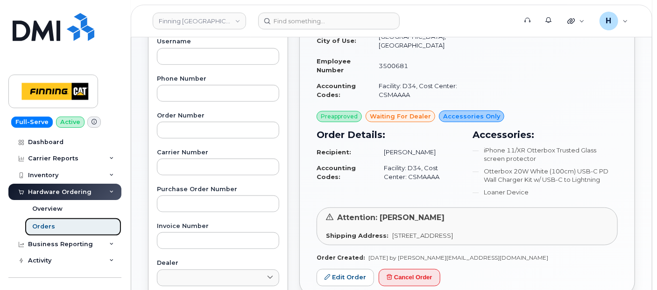
scroll to position [207, 0]
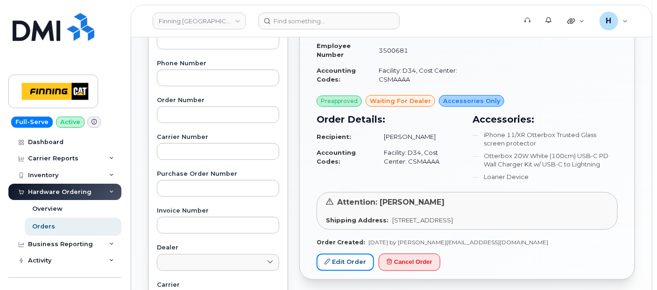
drag, startPoint x: 338, startPoint y: 256, endPoint x: 246, endPoint y: 2, distance: 269.8
click at [340, 256] on link "Edit Order" at bounding box center [344, 262] width 57 height 17
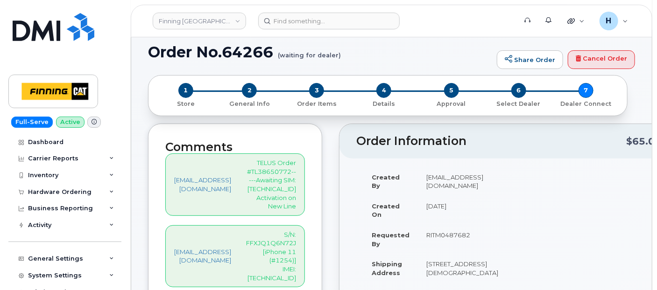
scroll to position [155, 0]
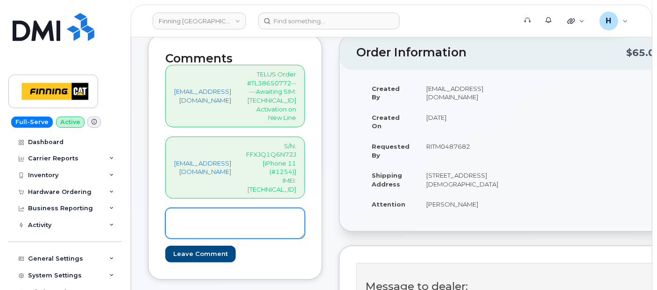
click at [294, 208] on textarea at bounding box center [235, 223] width 140 height 31
paste textarea "[PHONE_NUMBER]"
click at [172, 208] on textarea "[PHONE_NUMBER]" at bounding box center [235, 223] width 140 height 31
drag, startPoint x: 299, startPoint y: 182, endPoint x: 129, endPoint y: 179, distance: 169.5
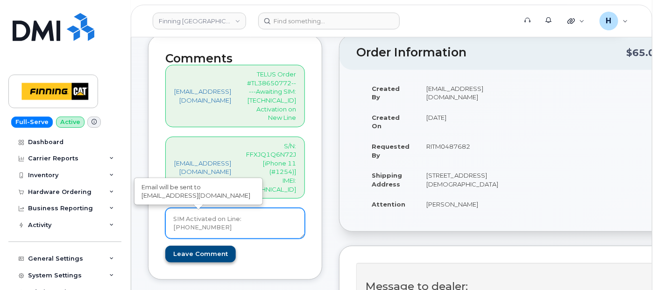
type textarea "SIM Activated on Line: [PHONE_NUMBER]"
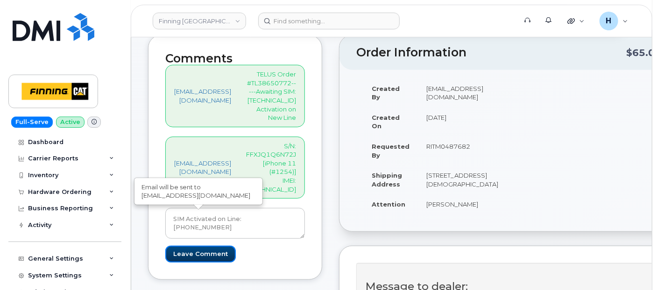
drag, startPoint x: 198, startPoint y: 218, endPoint x: 99, endPoint y: 5, distance: 235.8
click at [198, 246] on input "Leave Comment" at bounding box center [200, 254] width 70 height 17
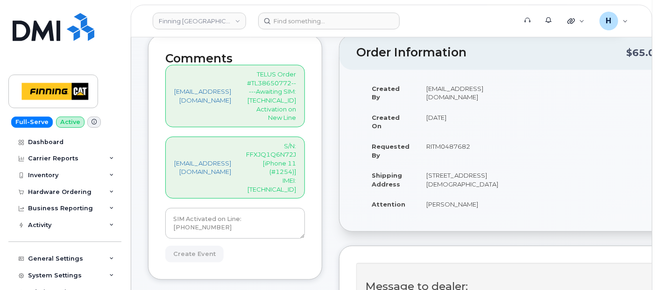
type input "Create Event"
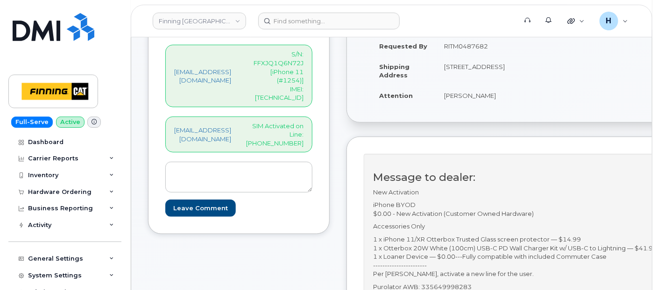
scroll to position [414, 0]
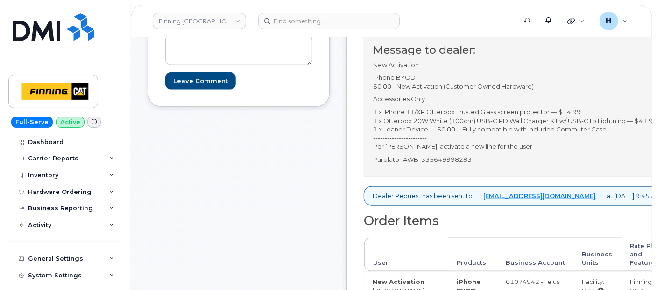
click at [477, 164] on p "Purolator AWB: 335649998283" at bounding box center [516, 159] width 287 height 9
copy p "335649998283"
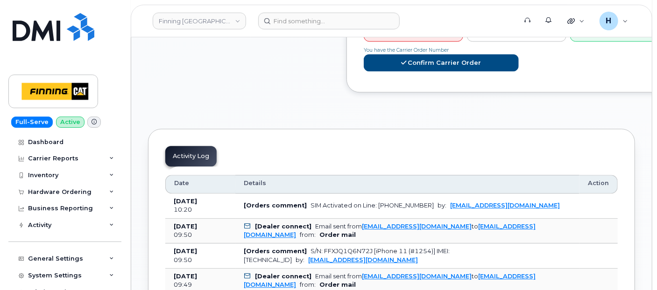
scroll to position [1037, 0]
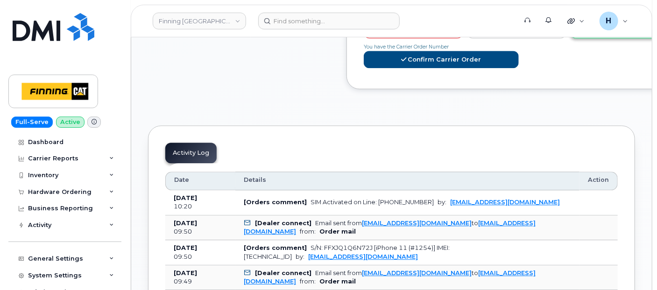
click at [602, 39] on link "Complete Order" at bounding box center [619, 29] width 99 height 17
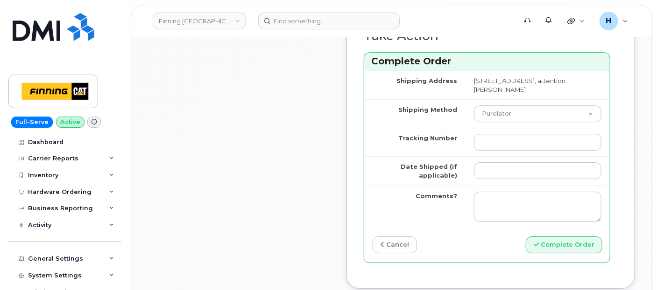
scroll to position [1244, 0]
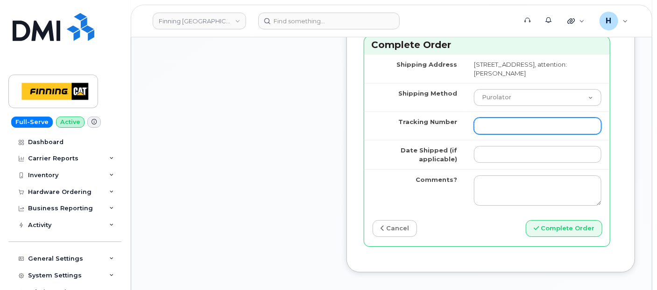
click at [493, 134] on input "Tracking Number" at bounding box center [537, 126] width 127 height 17
paste input "335649998283"
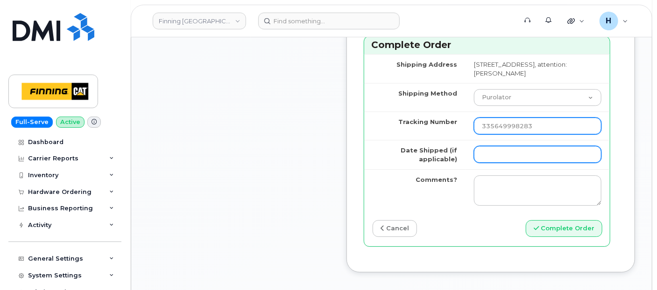
type input "335649998283"
click at [493, 163] on input "Date Shipped (if applicable)" at bounding box center [537, 154] width 127 height 17
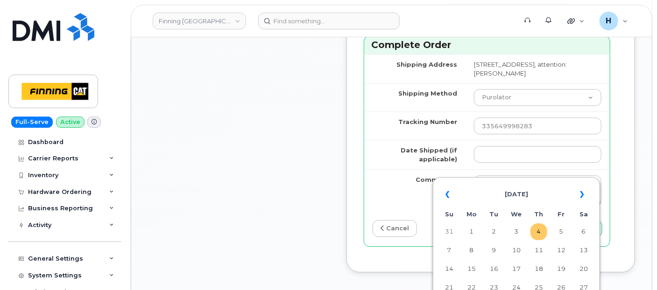
click at [533, 229] on td "4" at bounding box center [538, 232] width 17 height 17
type input "[DATE]"
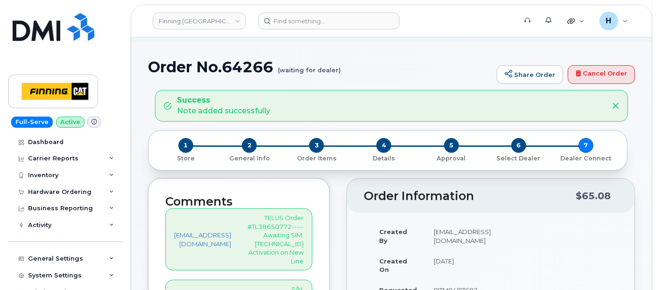
scroll to position [207, 0]
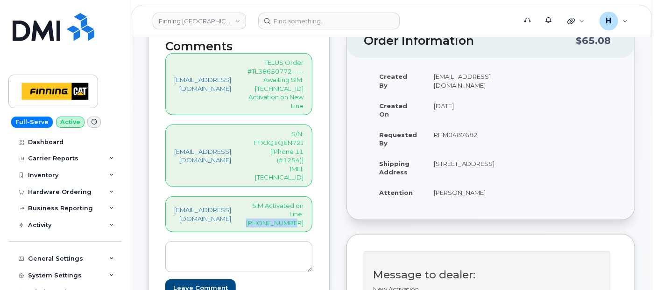
drag, startPoint x: 282, startPoint y: 179, endPoint x: 332, endPoint y: 181, distance: 50.0
click at [312, 196] on div "[EMAIL_ADDRESS][DOMAIN_NAME] SIM Activated on Line: [PHONE_NUMBER]" at bounding box center [238, 214] width 147 height 36
copy p "[PHONE_NUMBER]"
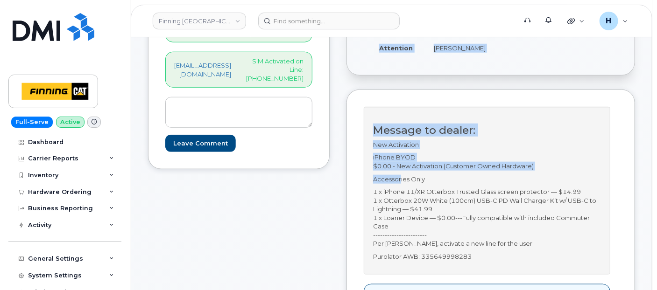
drag, startPoint x: 332, startPoint y: 181, endPoint x: 430, endPoint y: 180, distance: 98.0
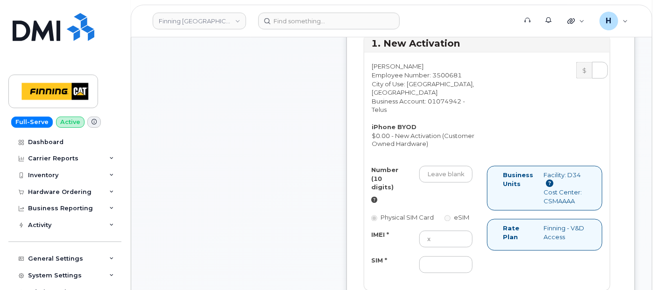
scroll to position [726, 0]
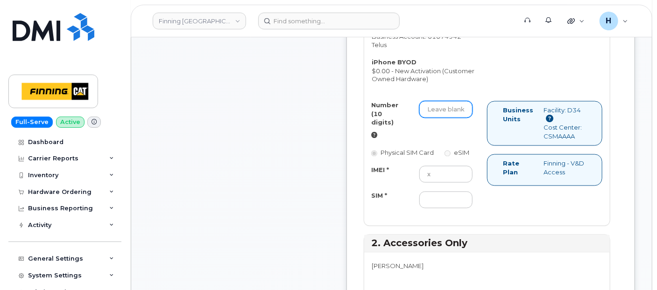
click at [465, 118] on input "Number (10 digits)" at bounding box center [445, 109] width 53 height 17
paste input "[PHONE_NUMBER]"
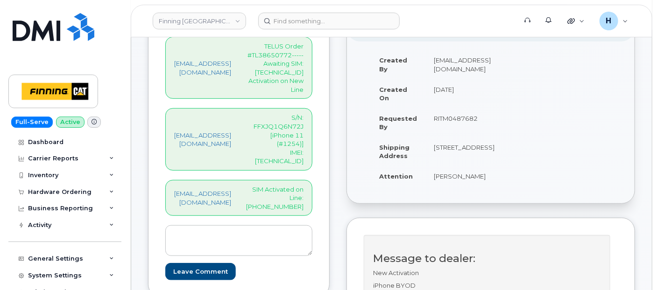
scroll to position [207, 0]
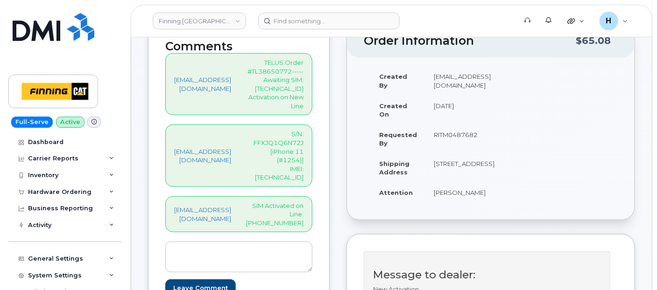
type input "8257790170"
click at [303, 84] on p "TELUS Order #TL38650772-----Awaiting SIM: [TECHNICAL_ID] Activation on New Line" at bounding box center [274, 84] width 57 height 52
copy p "[TECHNICAL_ID]"
drag, startPoint x: 307, startPoint y: 84, endPoint x: 487, endPoint y: 151, distance: 192.1
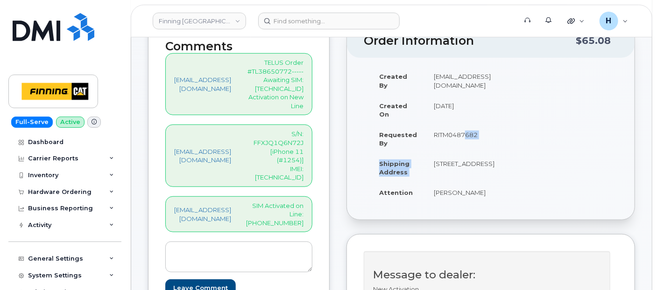
click at [487, 151] on tbody "Created By hakaur@dminc.com Created On September 4, 2025 Requested By RITM04876…" at bounding box center [437, 134] width 132 height 136
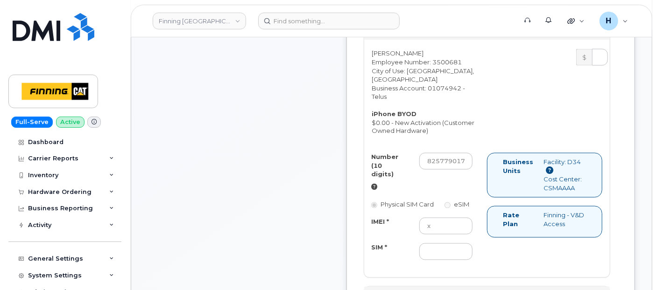
scroll to position [829, 0]
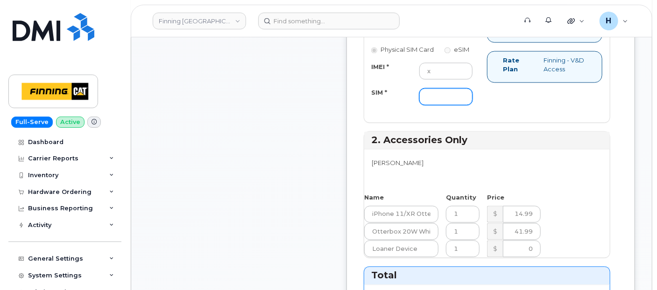
click at [454, 105] on input "SIM *" at bounding box center [445, 96] width 53 height 17
paste input "[TECHNICAL_ID]"
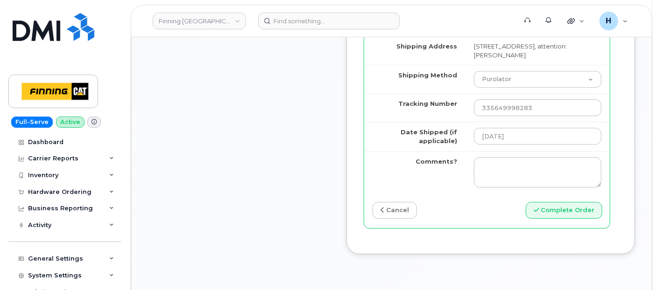
scroll to position [1296, 0]
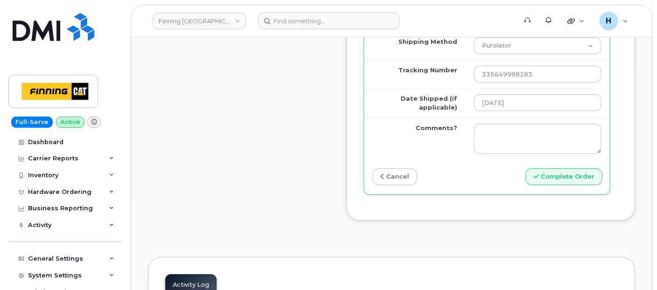
type input "[TECHNICAL_ID]"
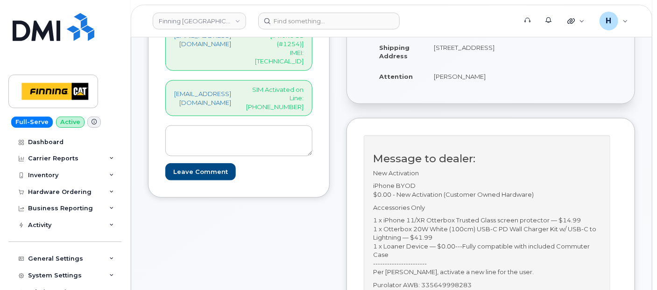
scroll to position [311, 0]
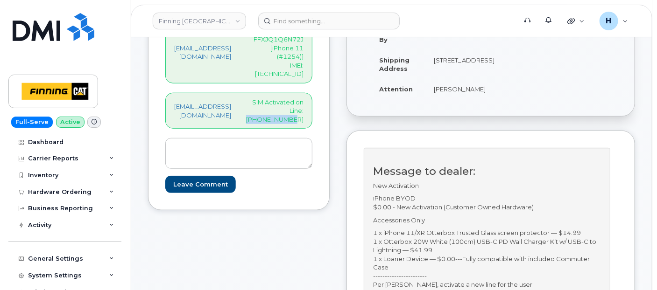
drag, startPoint x: 281, startPoint y: 76, endPoint x: 331, endPoint y: 79, distance: 50.1
click at [312, 93] on div "[EMAIL_ADDRESS][DOMAIN_NAME] SIM Activated on Line: [PHONE_NUMBER]" at bounding box center [238, 111] width 147 height 36
copy p "[PHONE_NUMBER]"
click at [79, 190] on div "Hardware Ordering" at bounding box center [59, 192] width 63 height 7
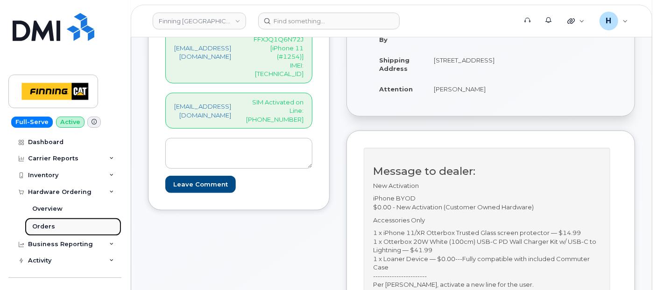
click at [65, 225] on link "Orders" at bounding box center [73, 227] width 97 height 18
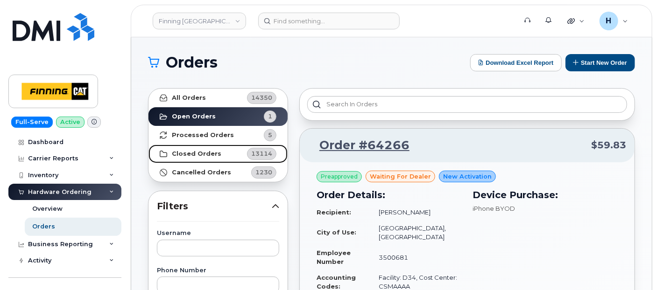
click at [225, 153] on link "Closed Orders 13114" at bounding box center [217, 154] width 139 height 19
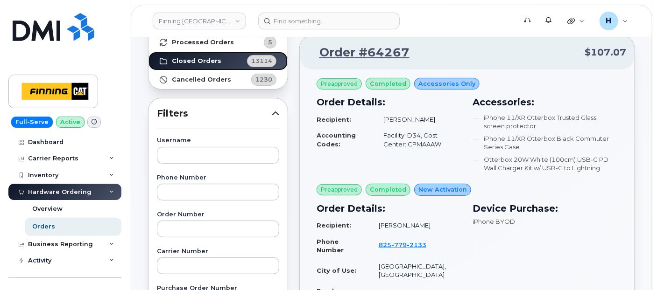
scroll to position [207, 0]
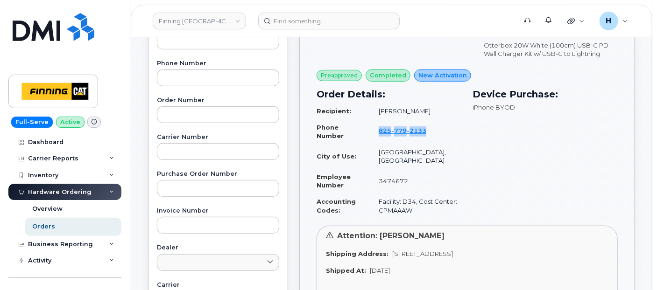
drag, startPoint x: 373, startPoint y: 135, endPoint x: 431, endPoint y: 136, distance: 57.9
click at [431, 136] on td "825 779 2133" at bounding box center [415, 131] width 91 height 25
click at [77, 226] on link "Orders" at bounding box center [73, 227] width 97 height 18
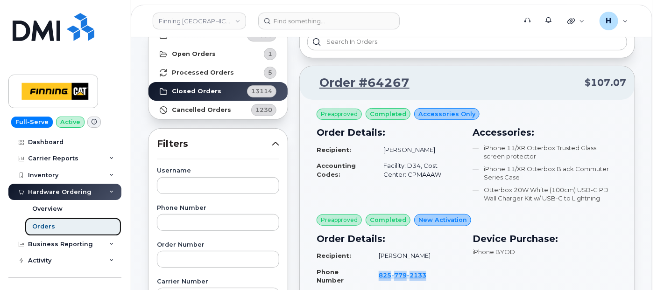
scroll to position [0, 0]
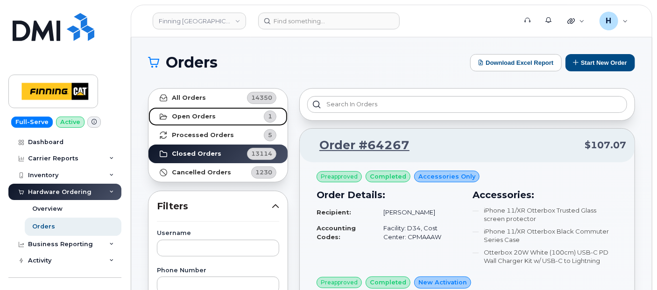
click at [240, 116] on link "Open Orders 1" at bounding box center [217, 116] width 139 height 19
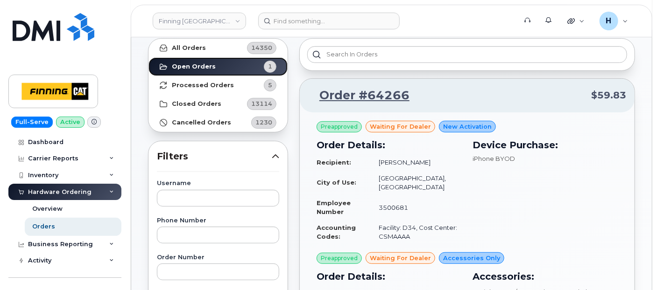
scroll to position [104, 0]
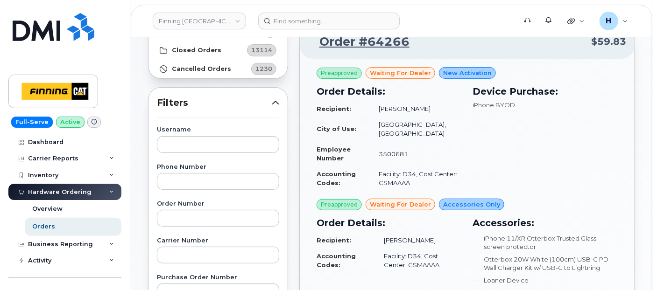
drag, startPoint x: 377, startPoint y: 107, endPoint x: 428, endPoint y: 107, distance: 51.3
click at [428, 107] on td "[PERSON_NAME]" at bounding box center [415, 109] width 91 height 16
copy td "[PERSON_NAME]"
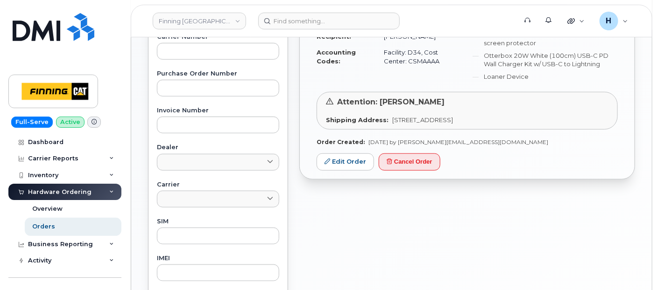
scroll to position [311, 0]
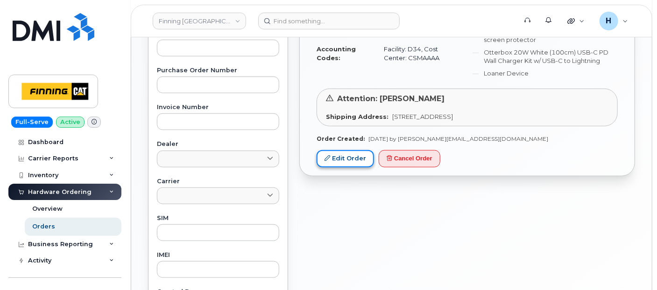
click at [348, 152] on link "Edit Order" at bounding box center [344, 158] width 57 height 17
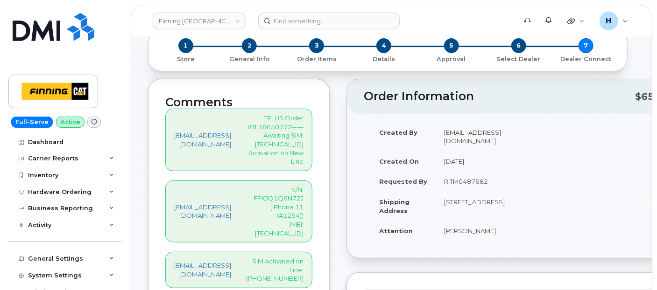
scroll to position [108, 0]
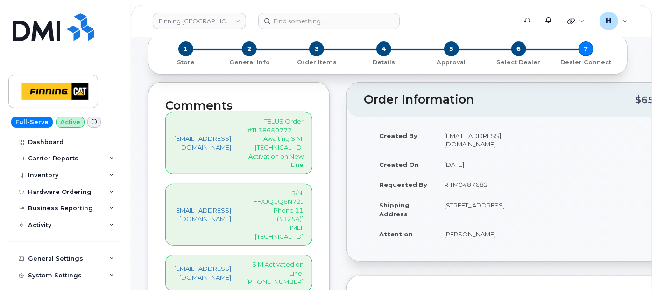
click at [303, 260] on p "SIM Activated on Line: [PHONE_NUMBER]" at bounding box center [274, 273] width 57 height 26
drag, startPoint x: 281, startPoint y: 238, endPoint x: 335, endPoint y: 244, distance: 54.0
click at [312, 255] on div "[EMAIL_ADDRESS][DOMAIN_NAME] SIM Activated on Line: [PHONE_NUMBER]" at bounding box center [238, 273] width 147 height 36
copy p "[PHONE_NUMBER]"
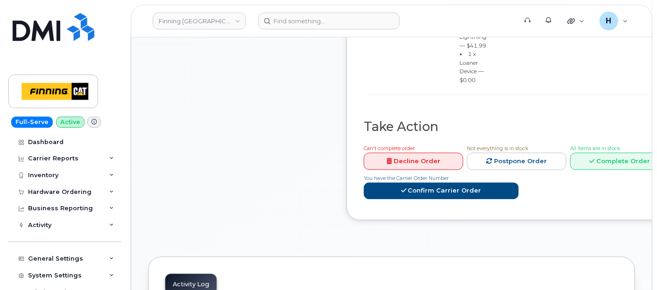
scroll to position [938, 0]
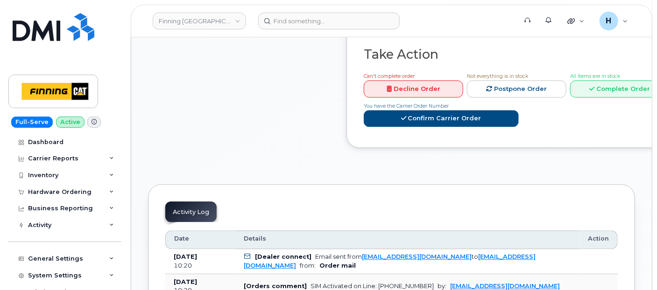
click at [596, 79] on span "All Items are in stock" at bounding box center [595, 76] width 50 height 6
click at [594, 98] on link "Complete Order" at bounding box center [619, 88] width 99 height 17
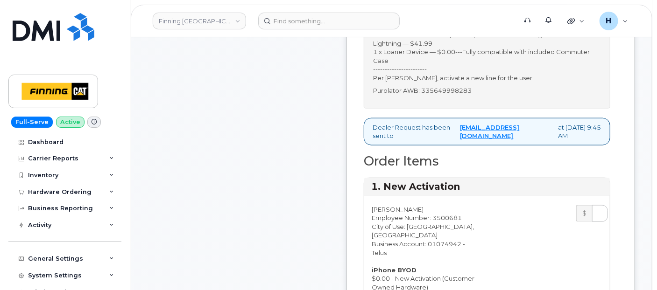
scroll to position [420, 0]
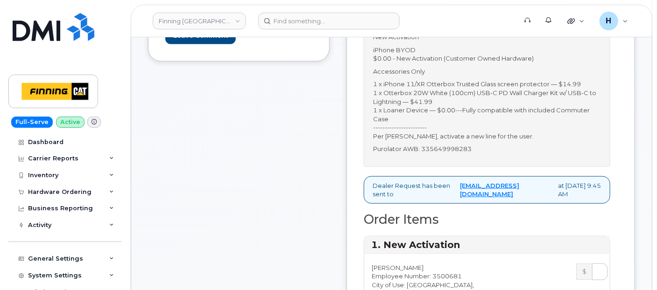
click at [459, 154] on p "Purolator AWB: 335649998283" at bounding box center [487, 149] width 228 height 9
copy p "335649998283"
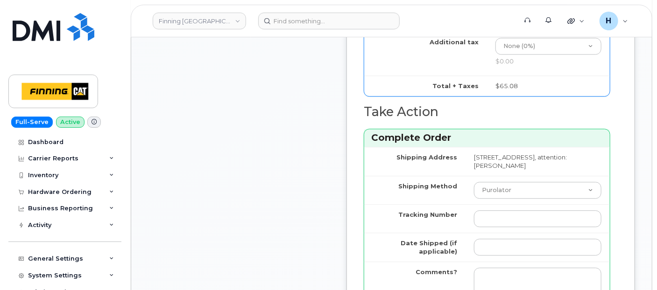
scroll to position [1197, 0]
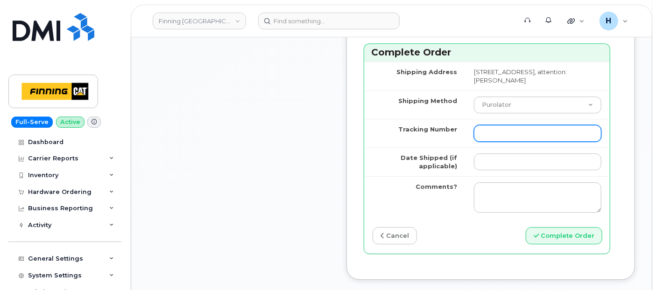
click at [486, 142] on input "Tracking Number" at bounding box center [537, 133] width 127 height 17
paste input "335649998283"
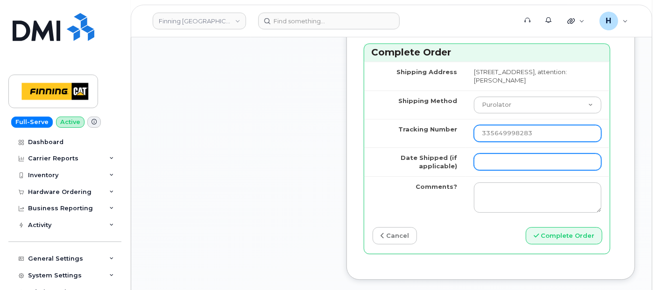
type input "335649998283"
click at [496, 170] on input "Date Shipped (if applicable)" at bounding box center [537, 162] width 127 height 17
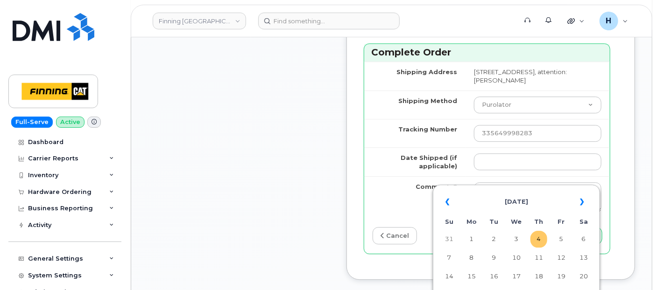
click at [537, 233] on td "4" at bounding box center [538, 239] width 17 height 17
type input "[DATE]"
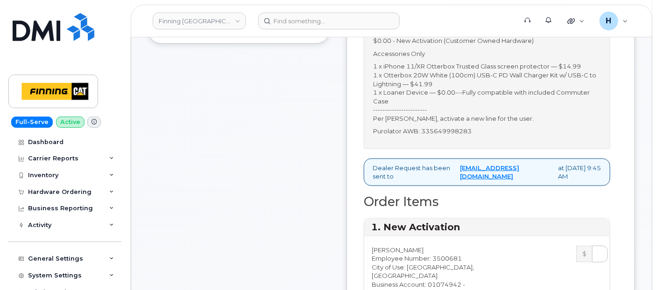
scroll to position [264, 0]
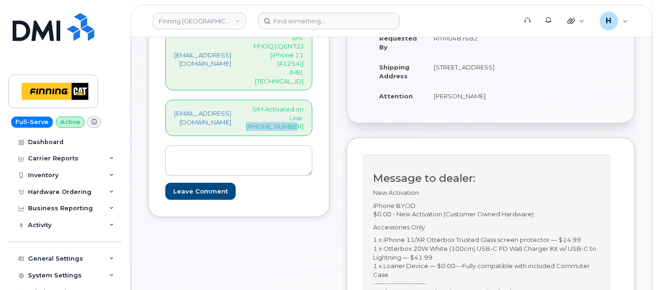
drag, startPoint x: 281, startPoint y: 83, endPoint x: 342, endPoint y: 88, distance: 61.4
click at [330, 88] on div "Comments [EMAIL_ADDRESS][DOMAIN_NAME] TELUS Order #TL38650772-----Awaiting SIM:…" at bounding box center [239, 72] width 182 height 291
copy p "[PHONE_NUMBER]"
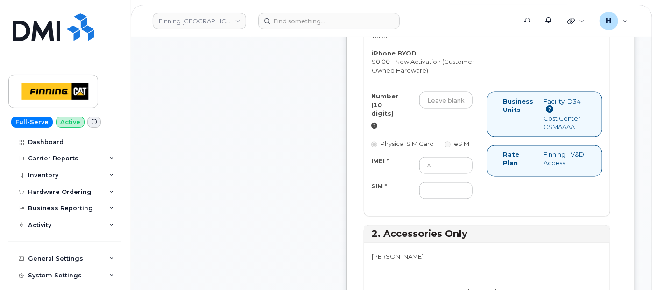
scroll to position [730, 0]
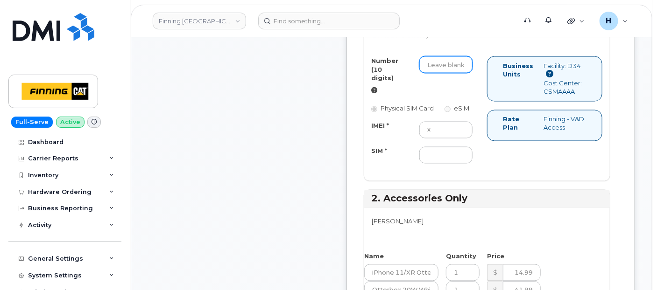
click at [453, 73] on input "Number (10 digits)" at bounding box center [445, 64] width 53 height 17
paste input "[PHONE_NUMBER]"
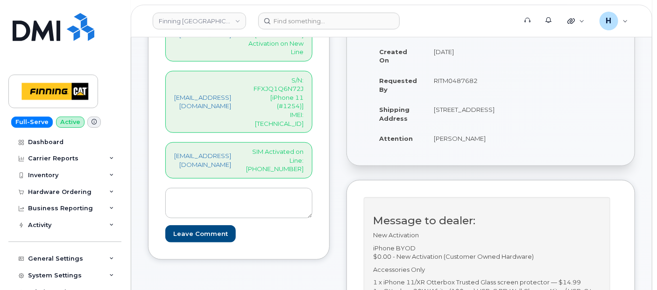
scroll to position [160, 0]
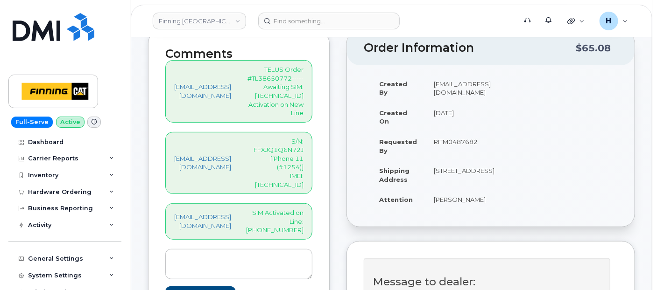
type input "8257790170"
click at [293, 96] on p "TELUS Order #TL38650772-----Awaiting SIM: [TECHNICAL_ID] Activation on New Line" at bounding box center [274, 91] width 57 height 52
copy p "[TECHNICAL_ID]"
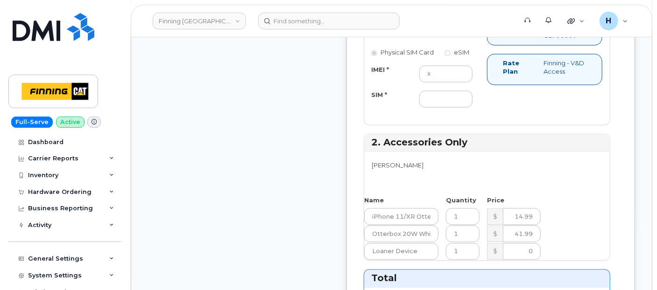
scroll to position [730, 0]
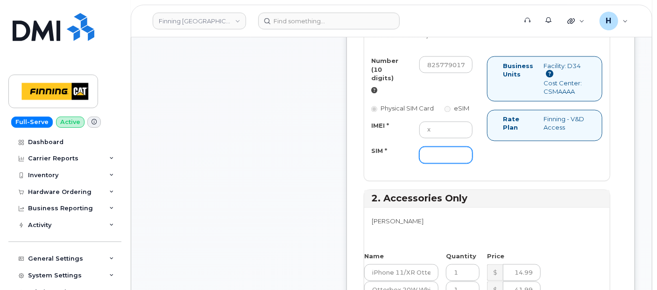
click at [445, 164] on input "SIM *" at bounding box center [445, 155] width 53 height 17
paste input "[TECHNICAL_ID]"
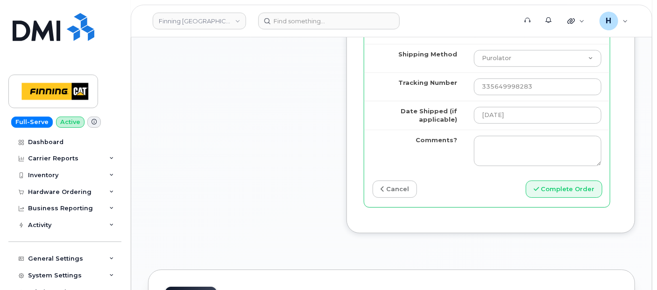
scroll to position [1353, 0]
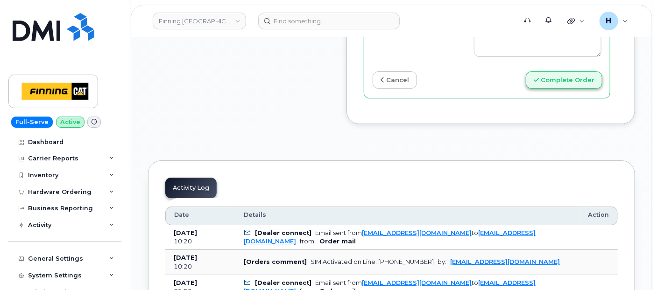
type input "[TECHNICAL_ID]"
click at [539, 83] on icon "submit" at bounding box center [535, 80] width 5 height 6
